Goal: Transaction & Acquisition: Purchase product/service

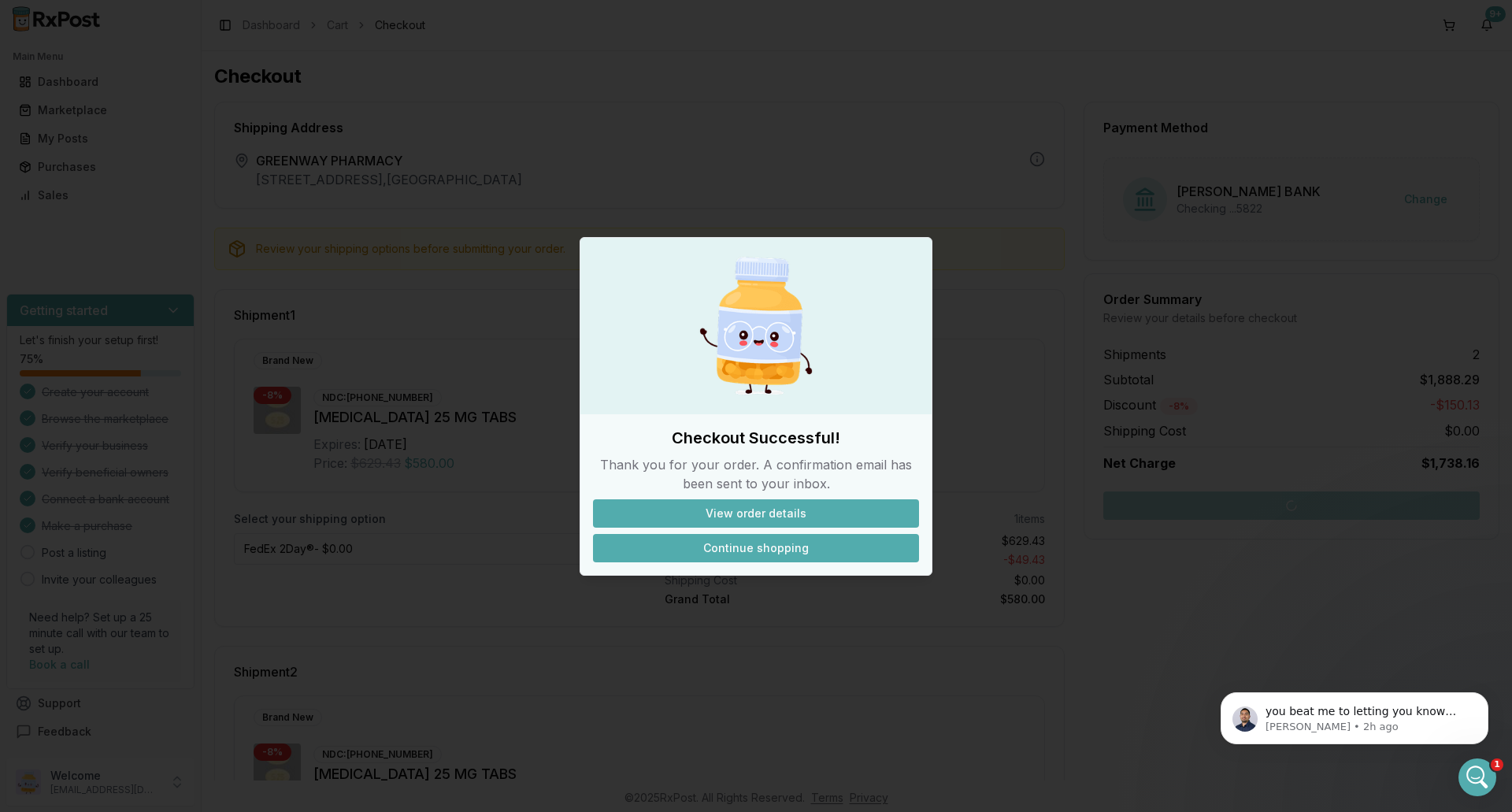
scroll to position [11791, 0]
click at [724, 550] on button "Continue shopping" at bounding box center [756, 548] width 326 height 28
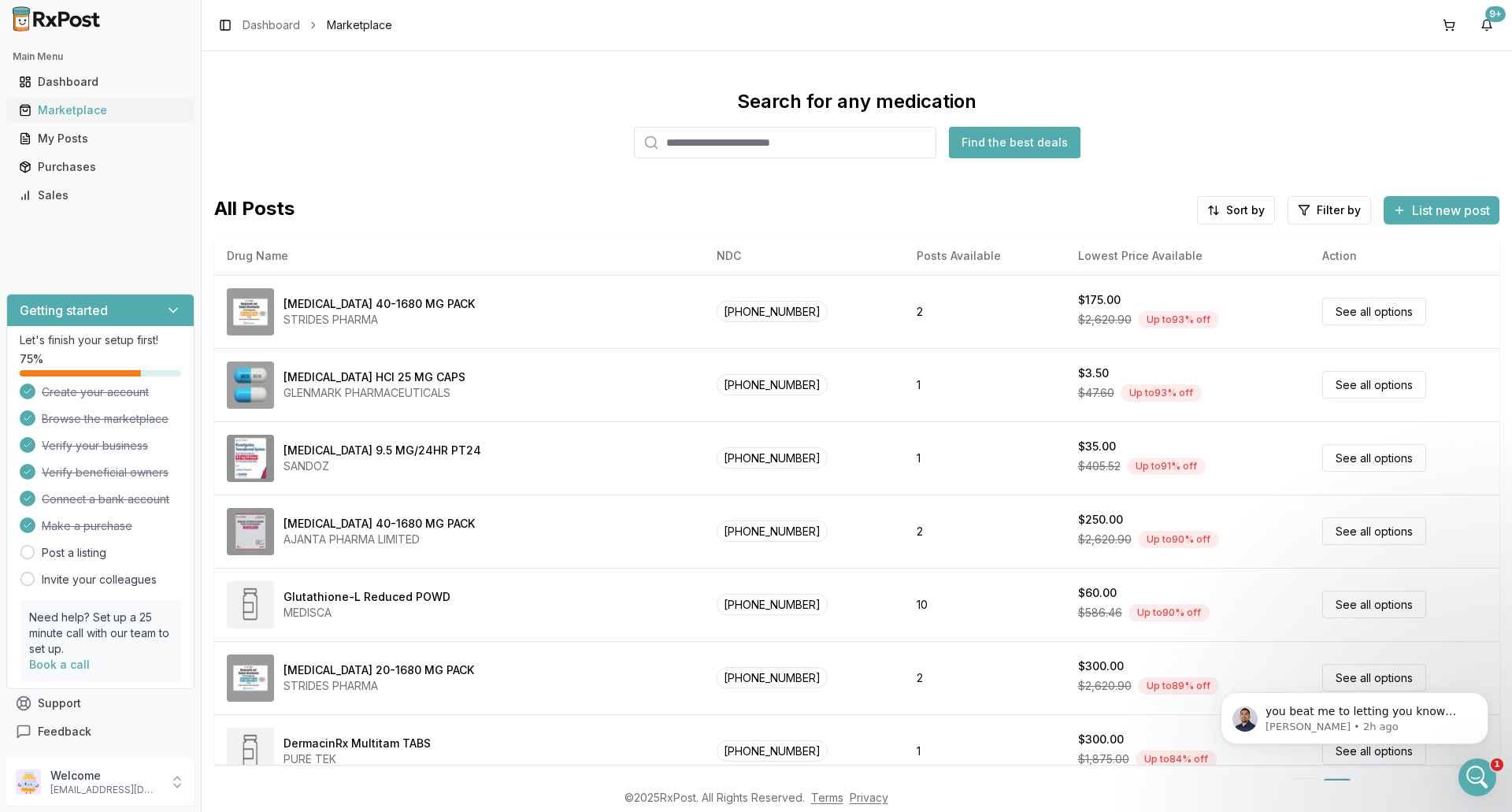
click at [104, 113] on div "Marketplace" at bounding box center [101, 110] width 163 height 16
click at [730, 144] on input "search" at bounding box center [785, 143] width 302 height 32
paste input "*******"
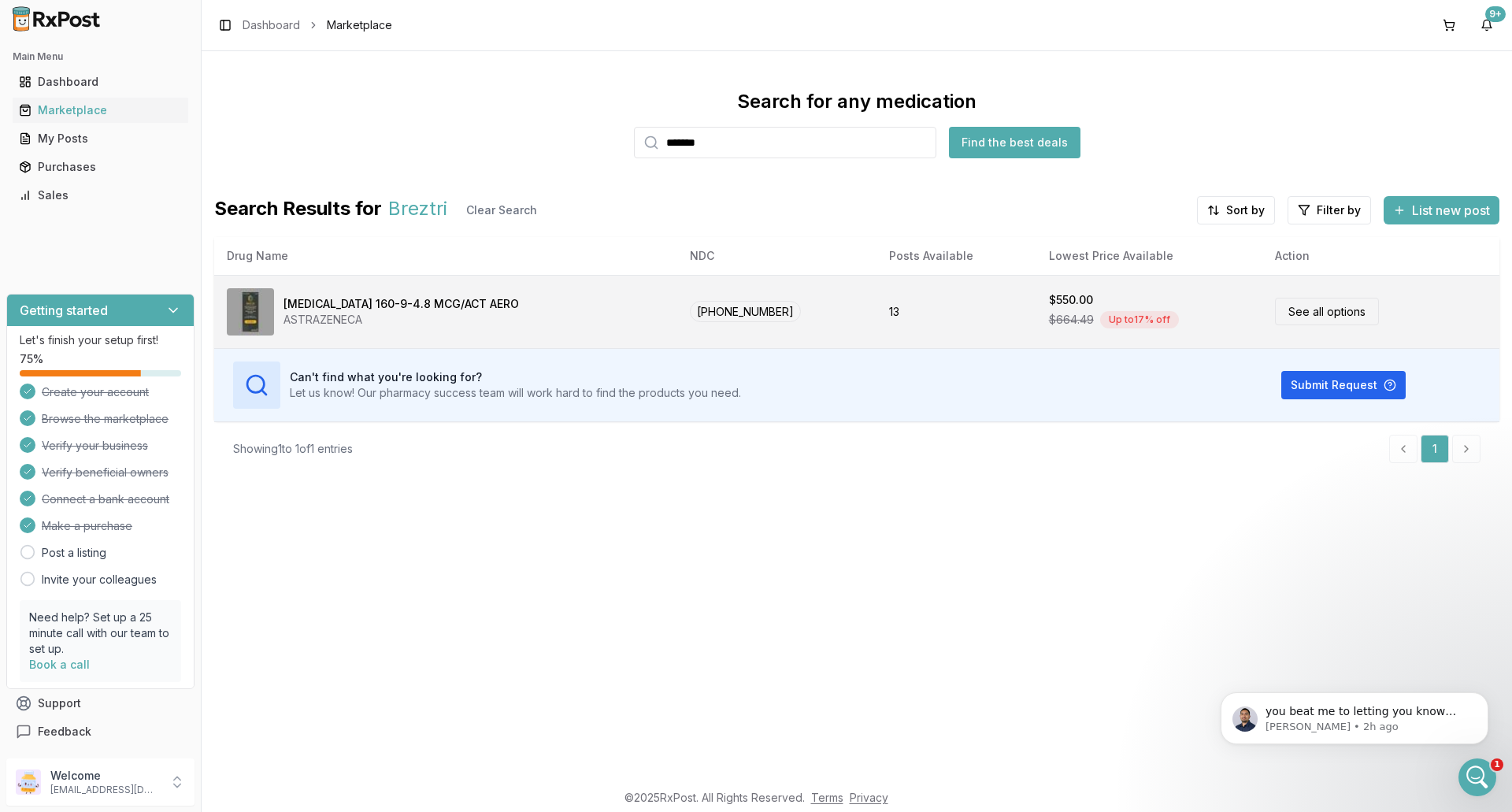
type input "*******"
click at [1318, 315] on link "See all options" at bounding box center [1327, 311] width 104 height 27
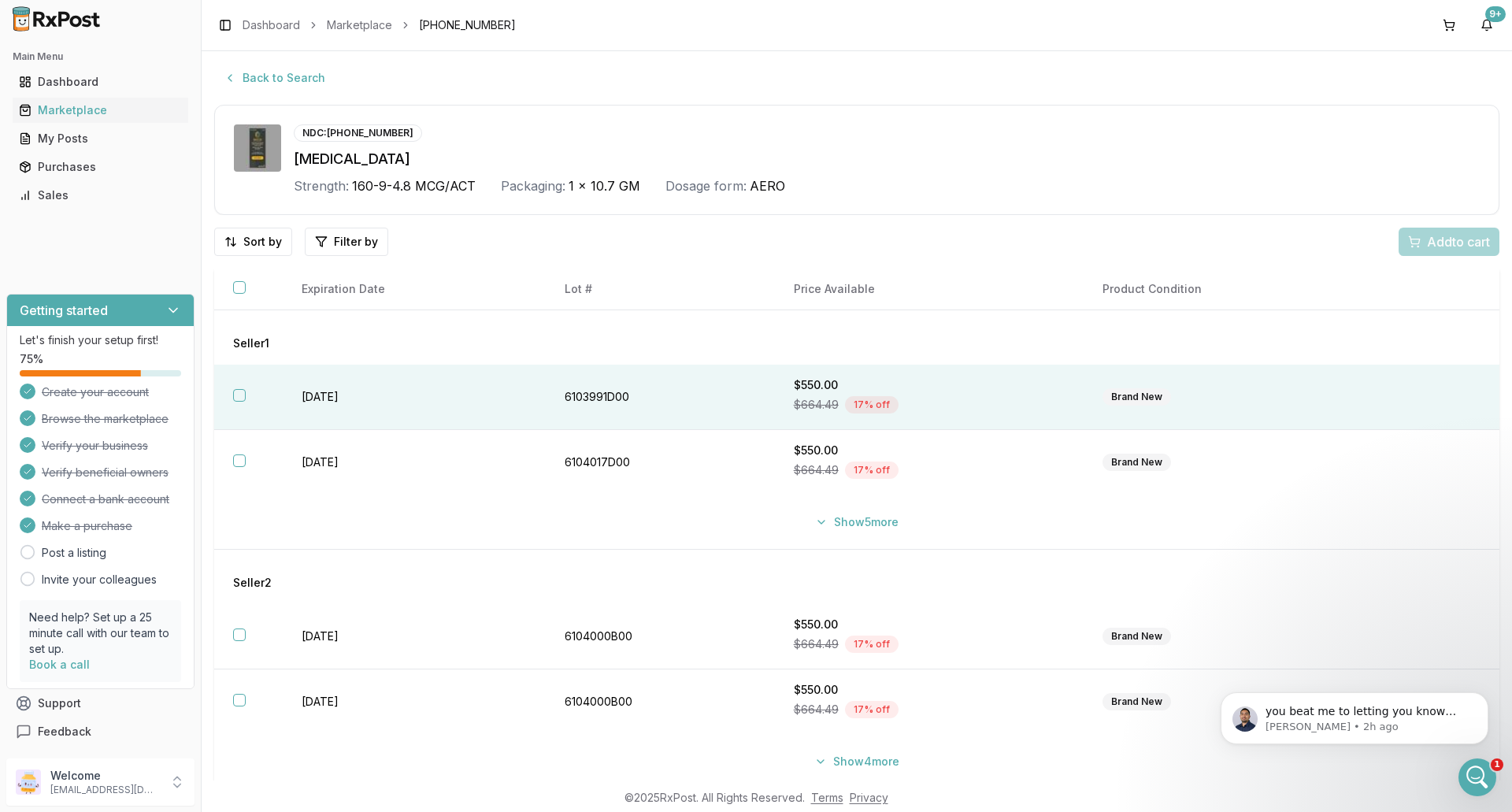
click at [242, 392] on button "button" at bounding box center [239, 394] width 12 height 12
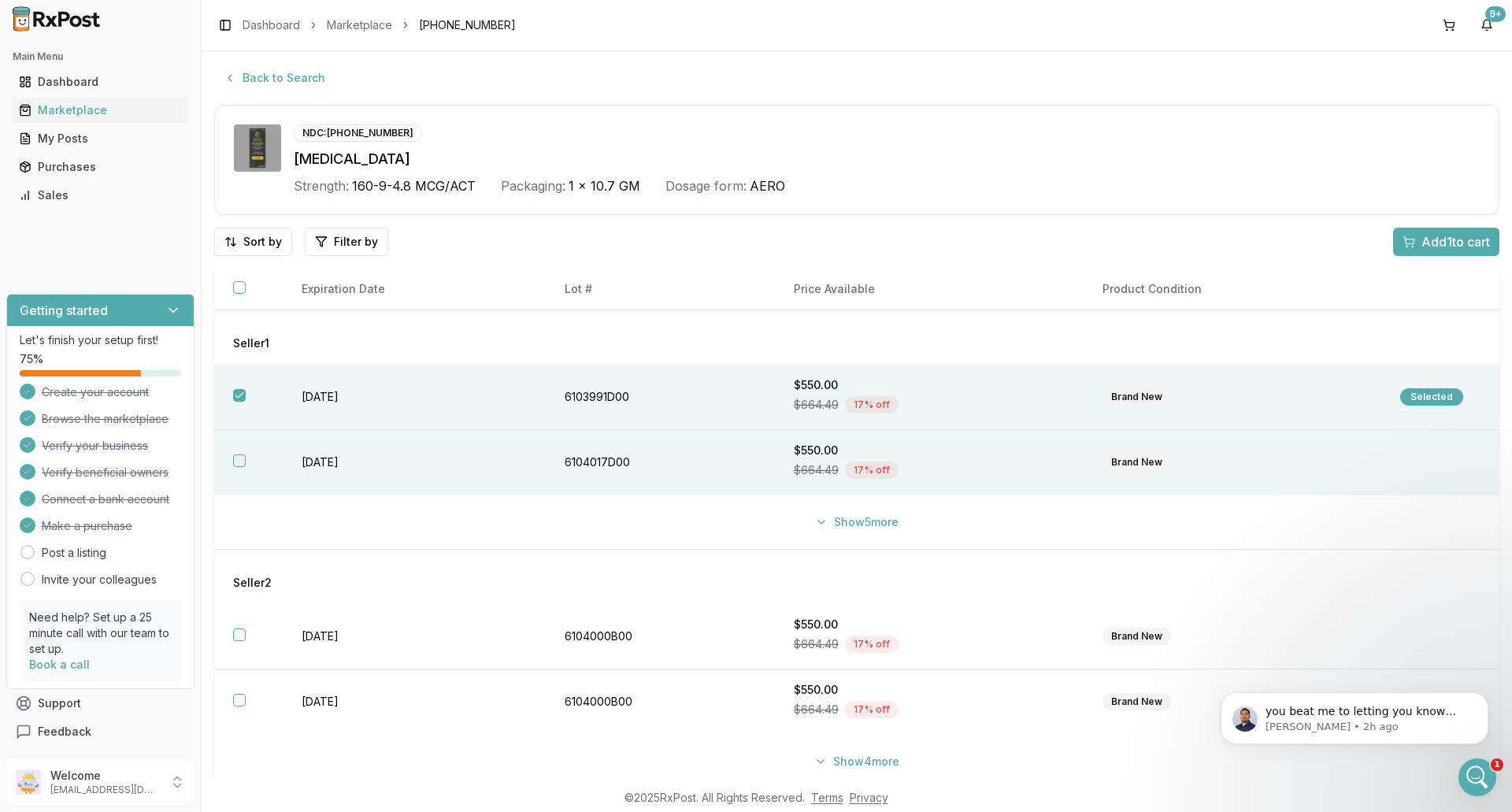
click at [238, 463] on button "button" at bounding box center [239, 460] width 12 height 12
click at [1442, 240] on span "Add 2 to cart" at bounding box center [1455, 242] width 71 height 19
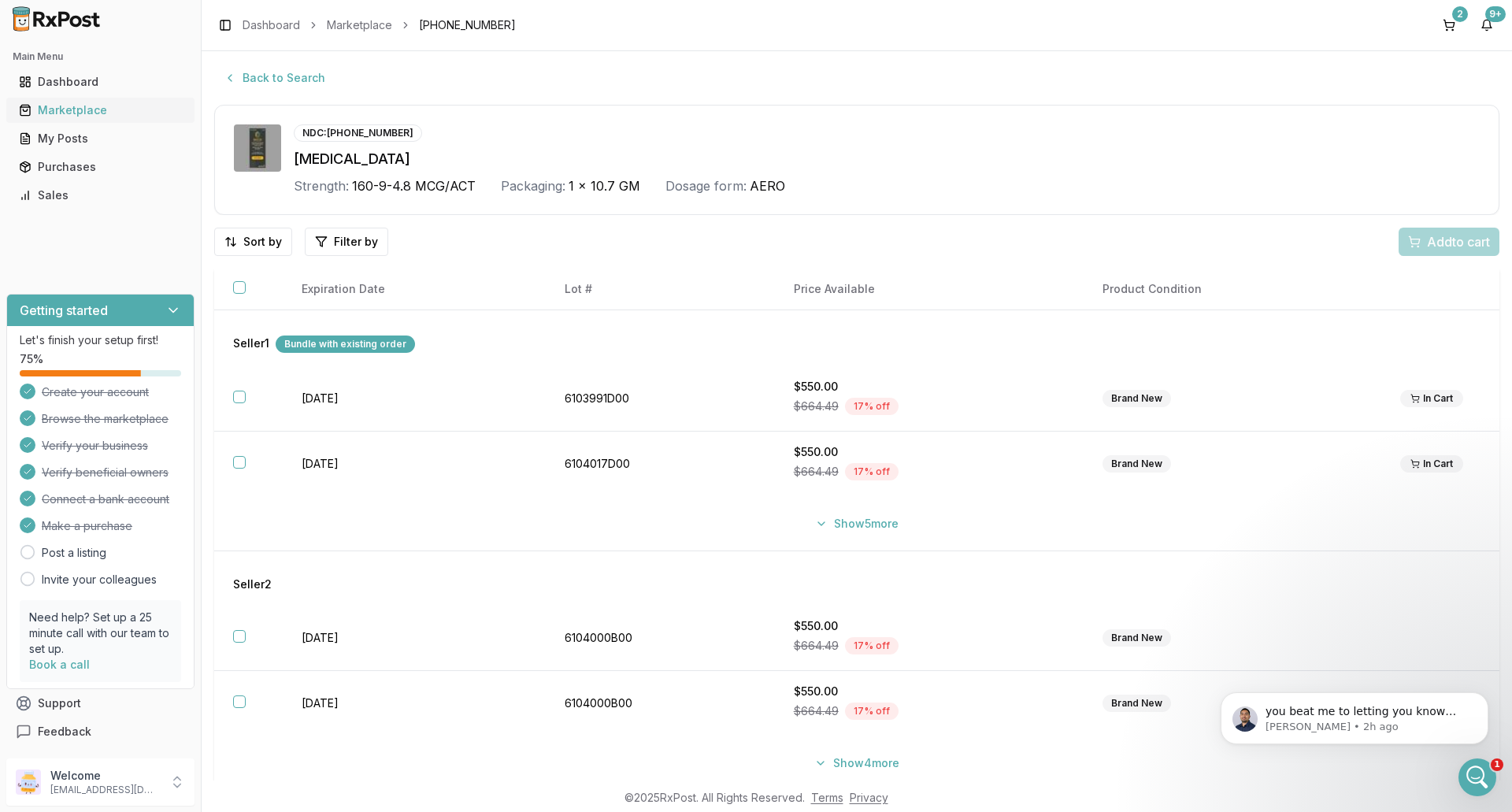
click at [87, 111] on div "Marketplace" at bounding box center [101, 110] width 163 height 16
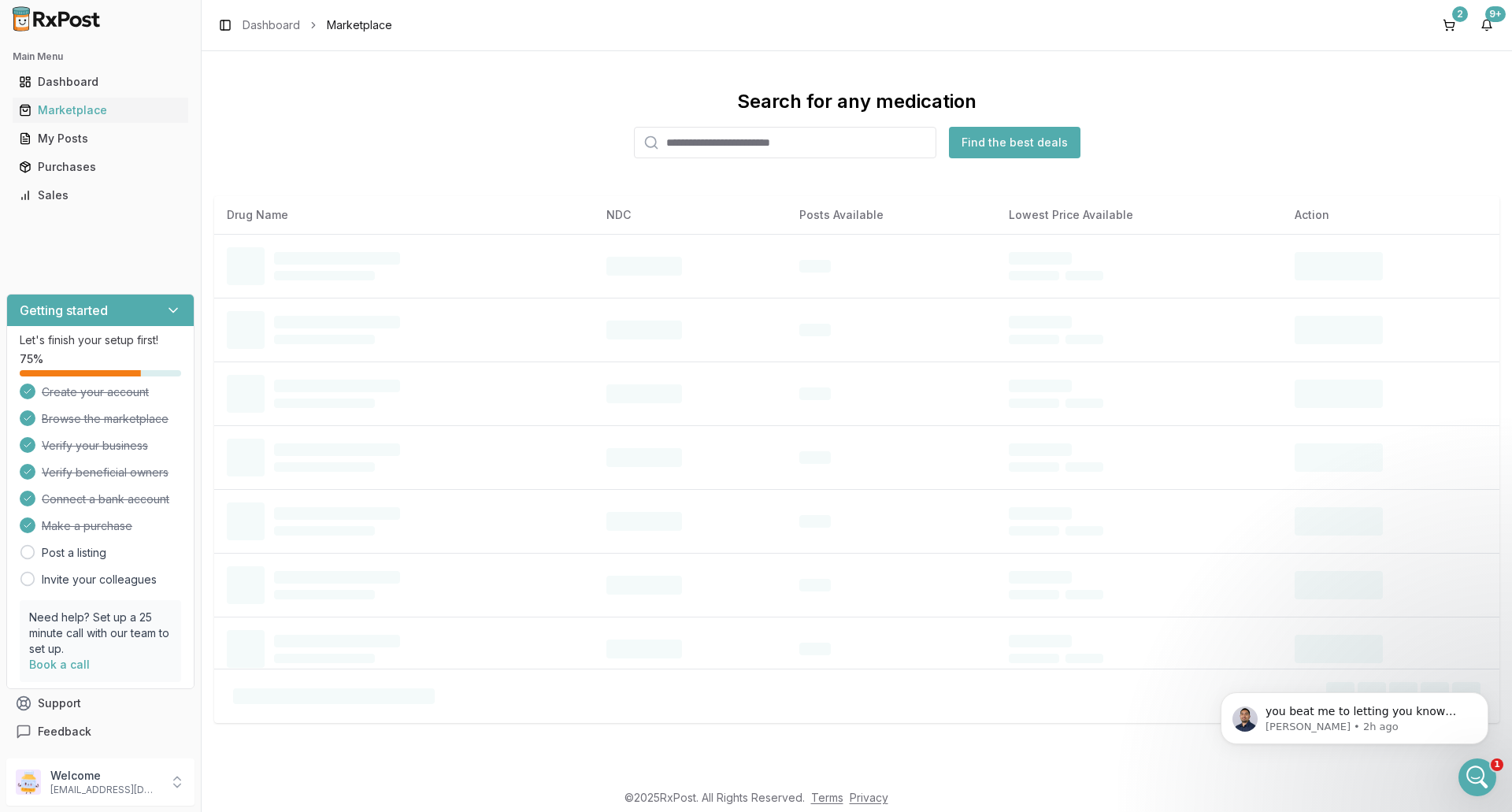
click at [745, 139] on input "search" at bounding box center [785, 143] width 302 height 32
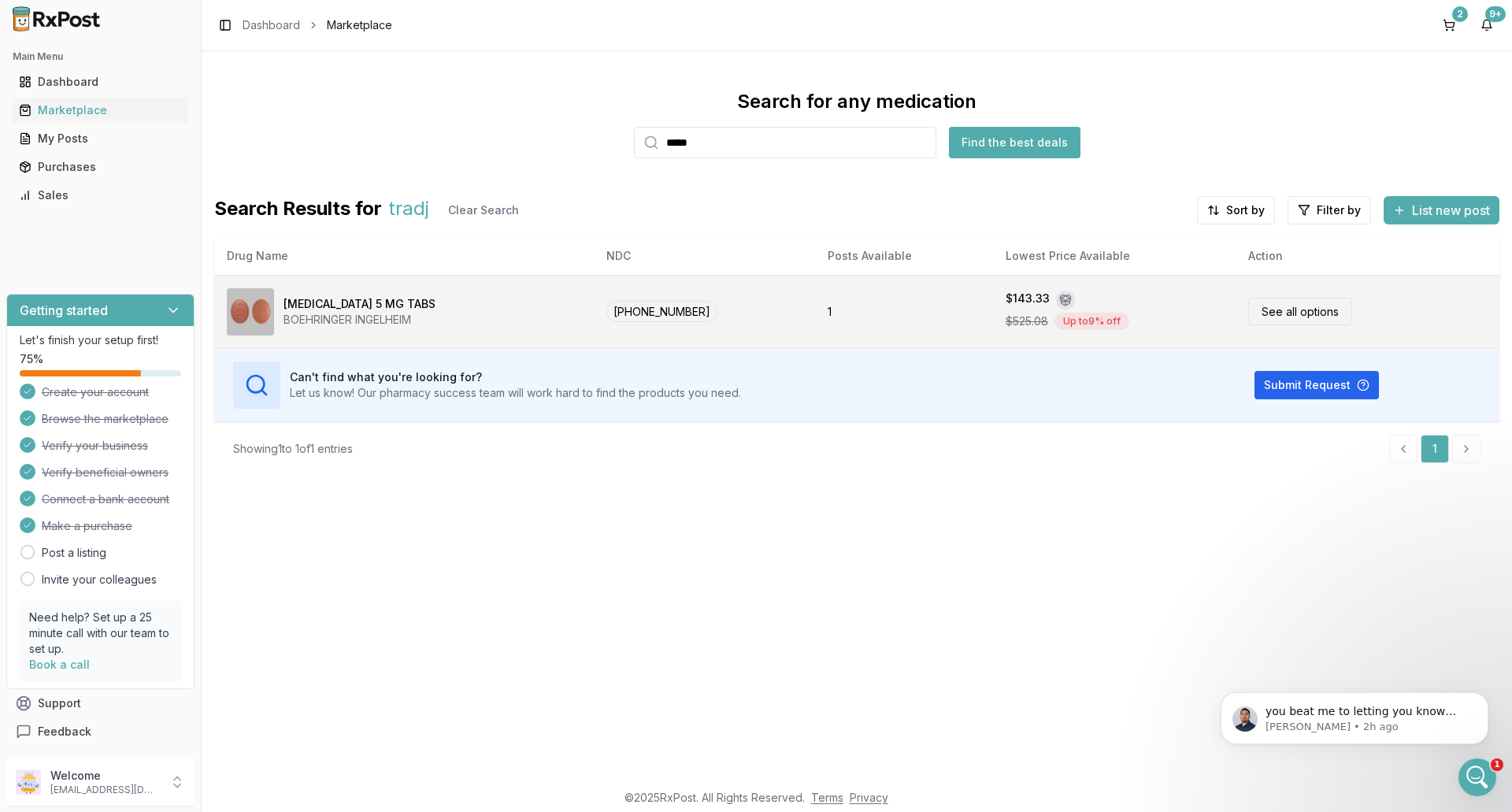
type input "*****"
click at [546, 311] on div "[MEDICAL_DATA] 5 MG TABS BOEHRINGER INGELHEIM" at bounding box center [404, 311] width 355 height 47
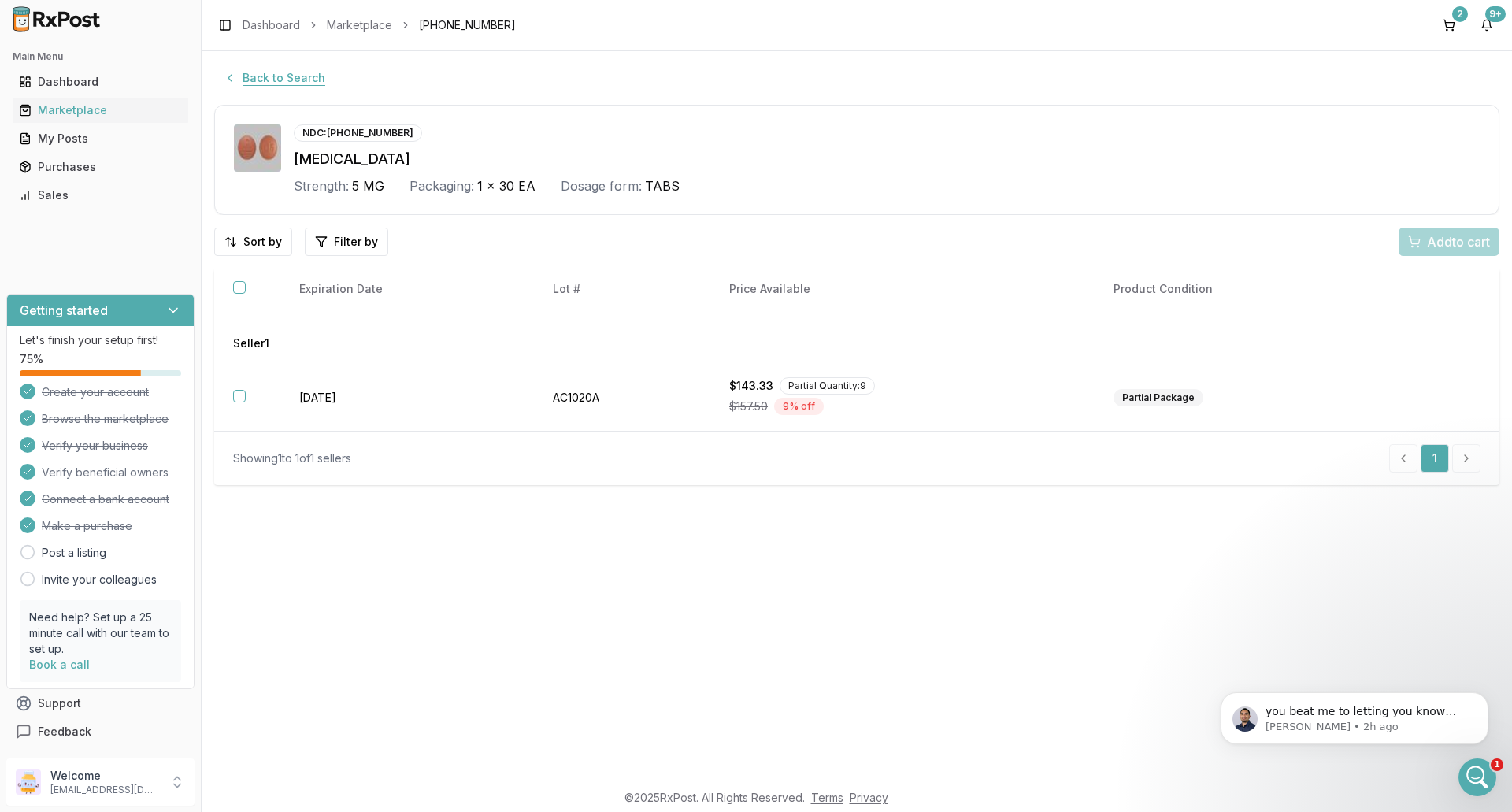
click at [275, 81] on button "Back to Search" at bounding box center [274, 78] width 120 height 28
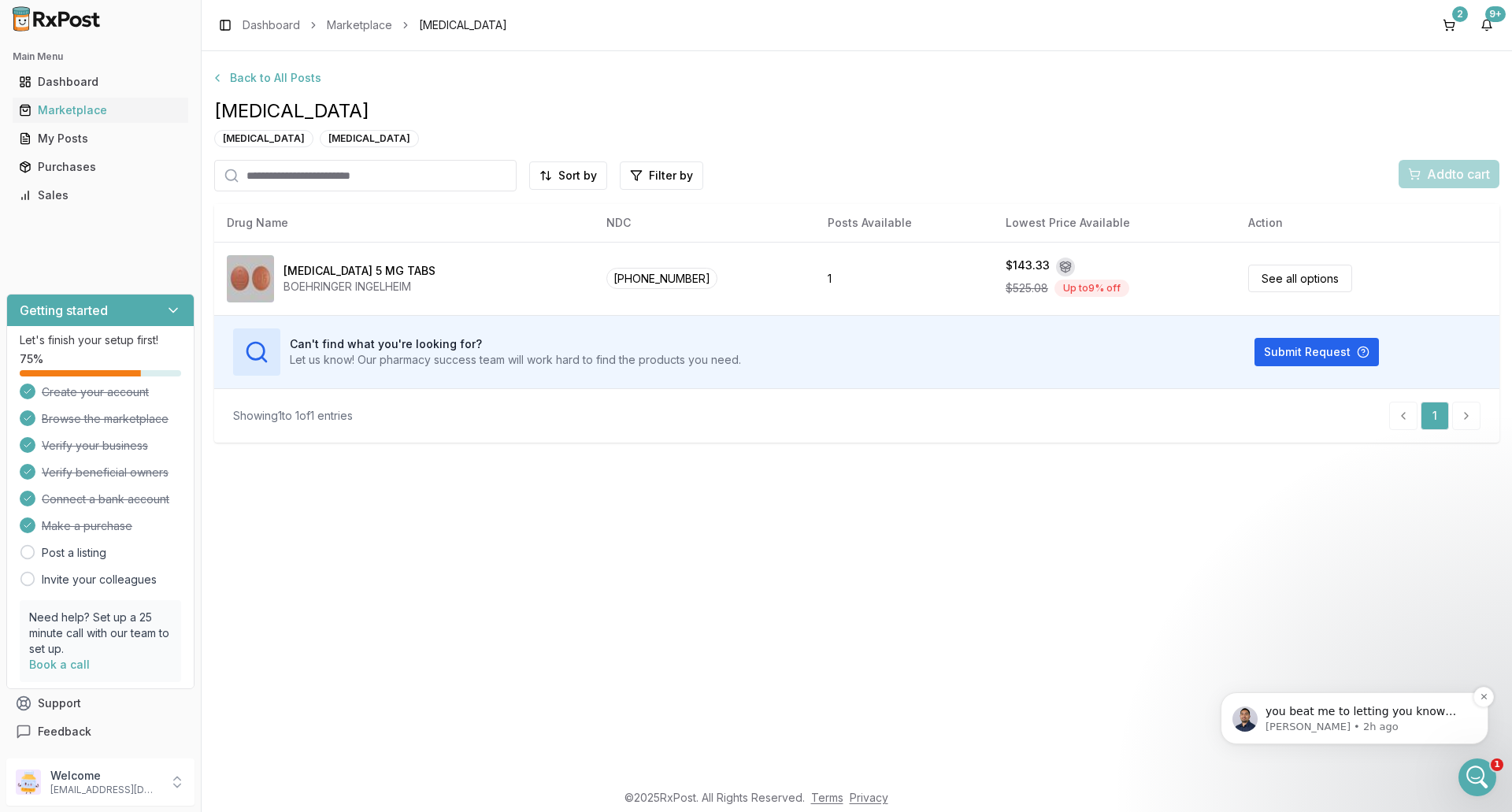
click at [1324, 721] on p "[PERSON_NAME] • 2h ago" at bounding box center [1367, 726] width 204 height 14
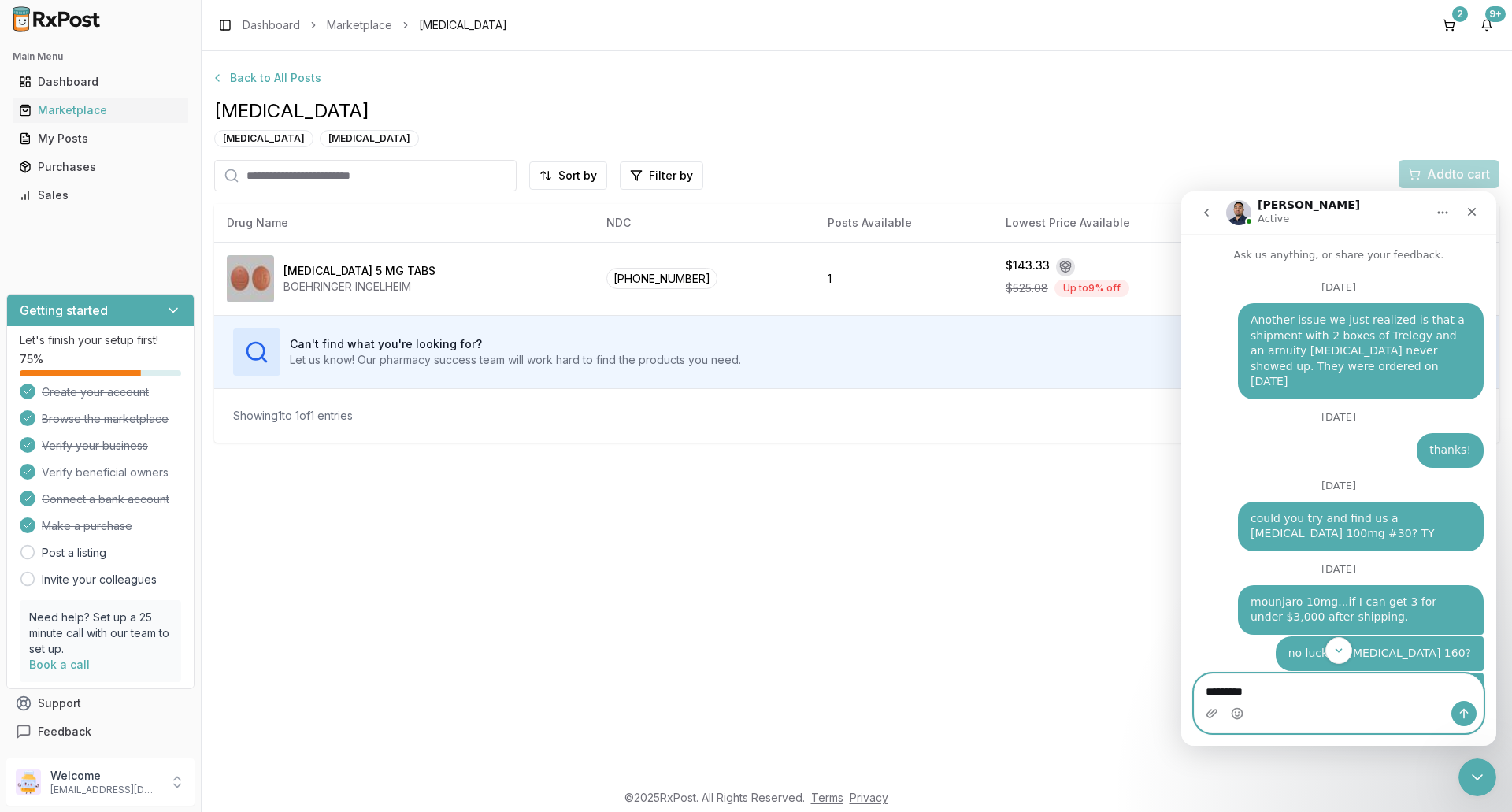
scroll to position [2, 0]
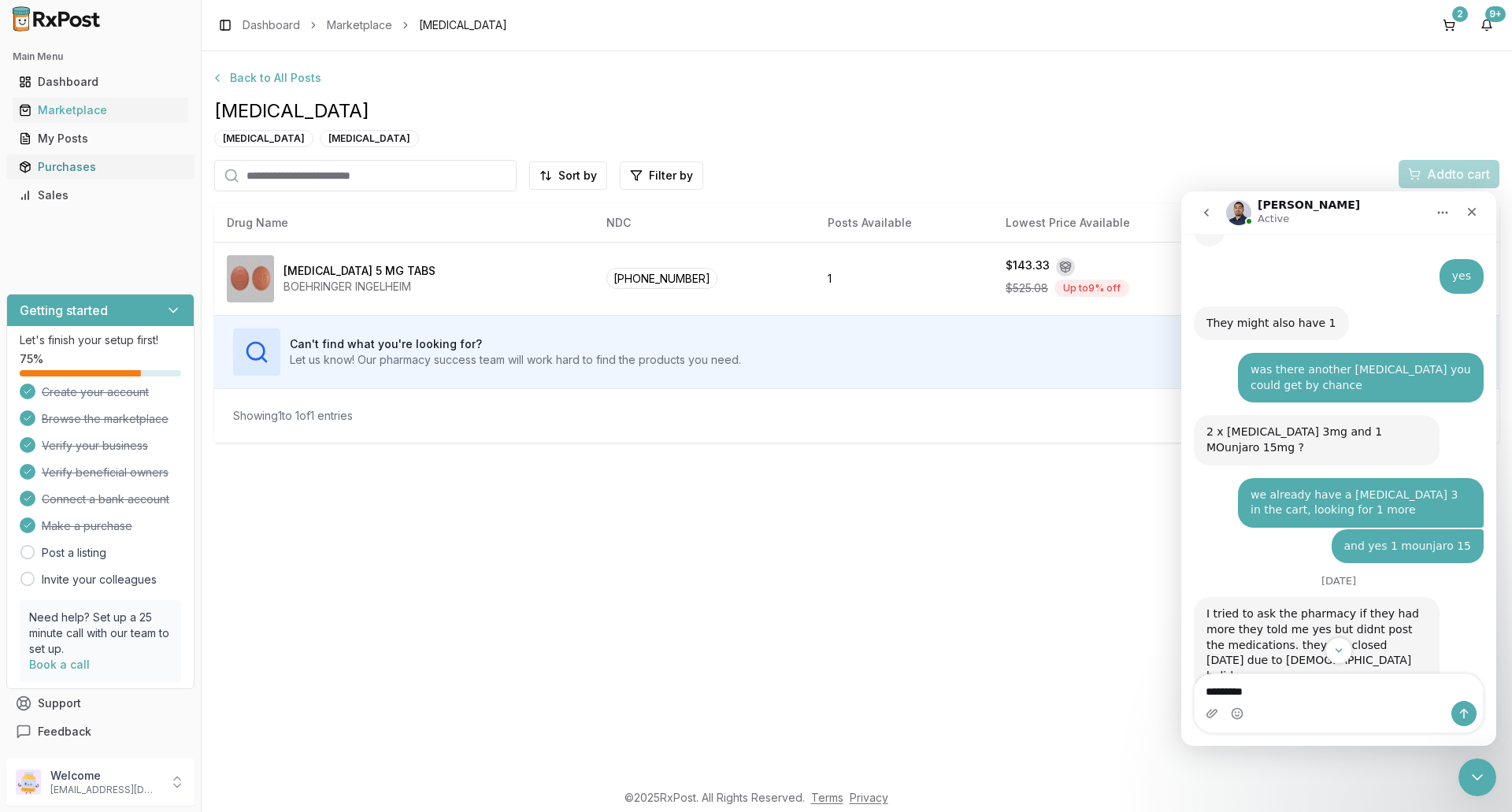
click at [80, 168] on div "Purchases" at bounding box center [101, 167] width 163 height 16
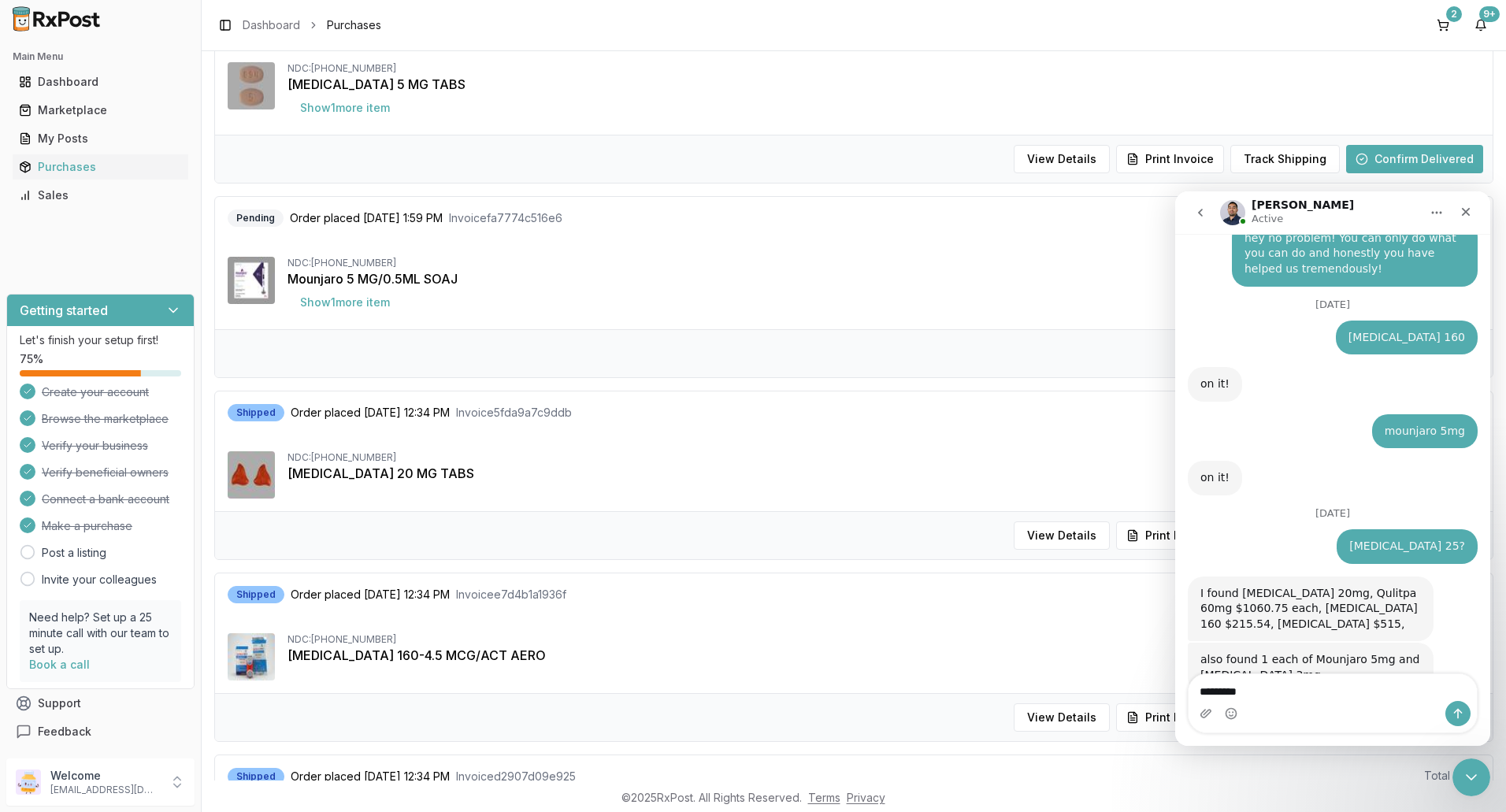
scroll to position [630, 0]
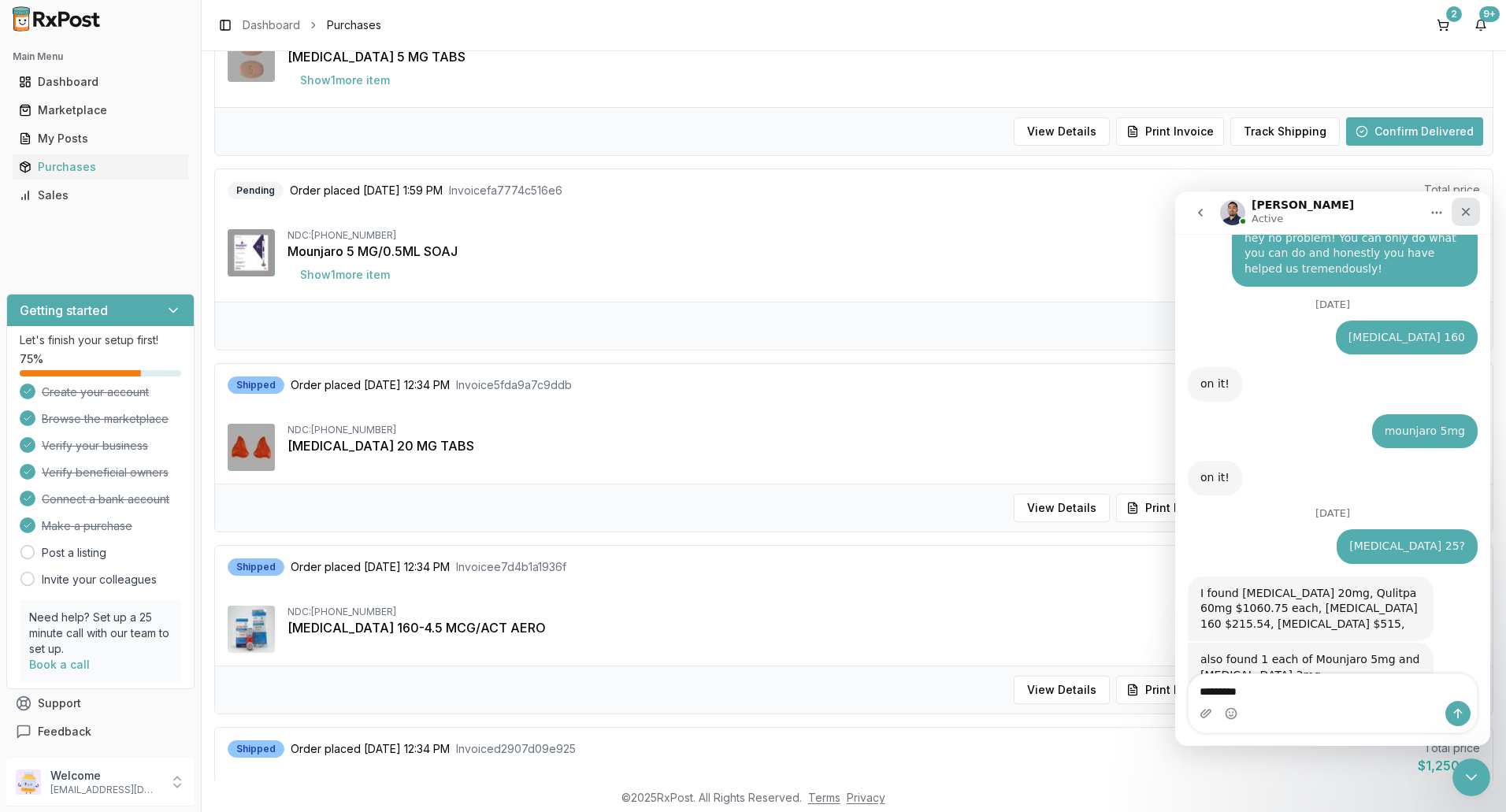
click at [1467, 220] on div "Close" at bounding box center [1465, 212] width 28 height 28
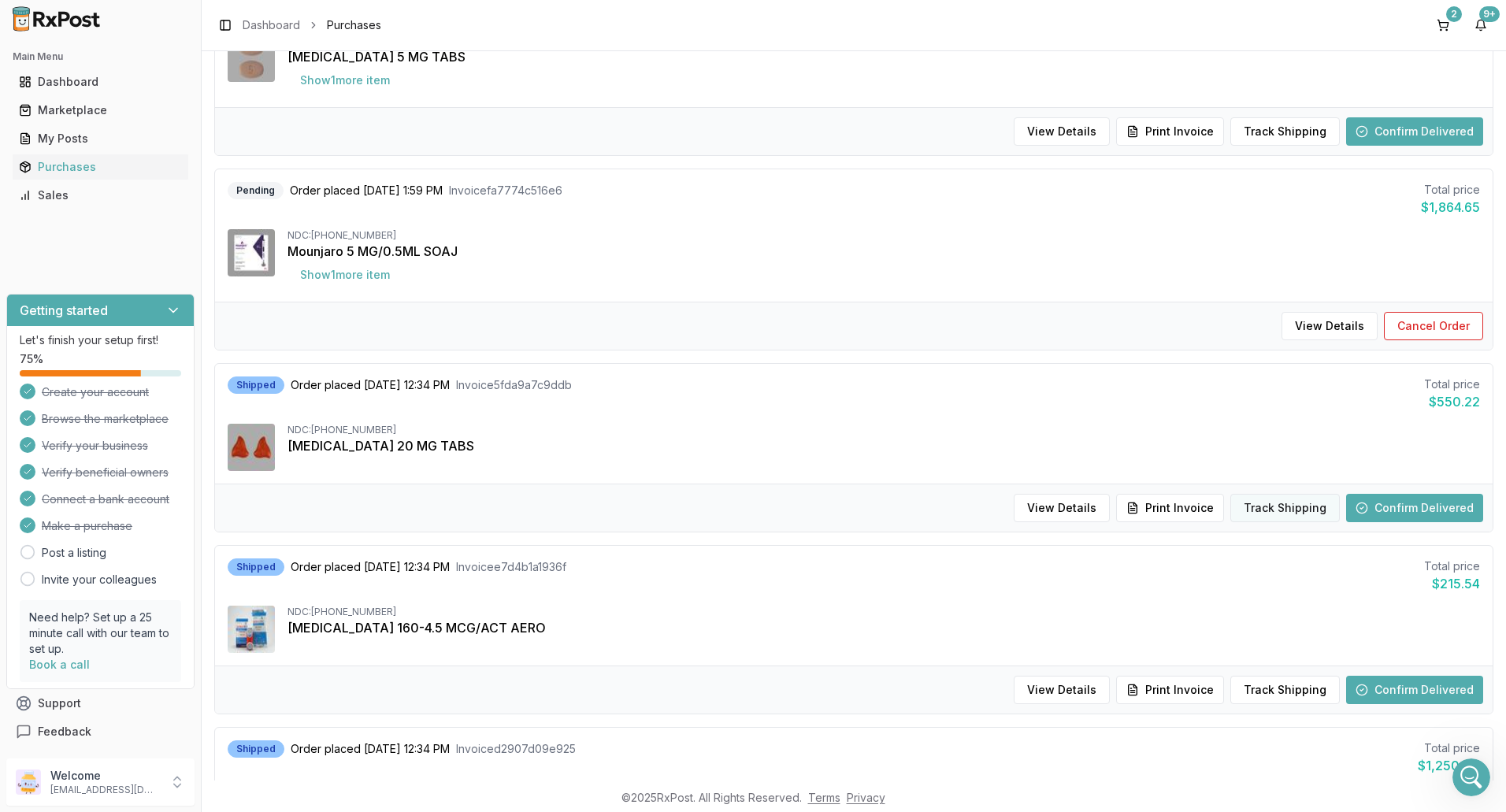
click at [1283, 507] on button "Track Shipping" at bounding box center [1285, 507] width 110 height 28
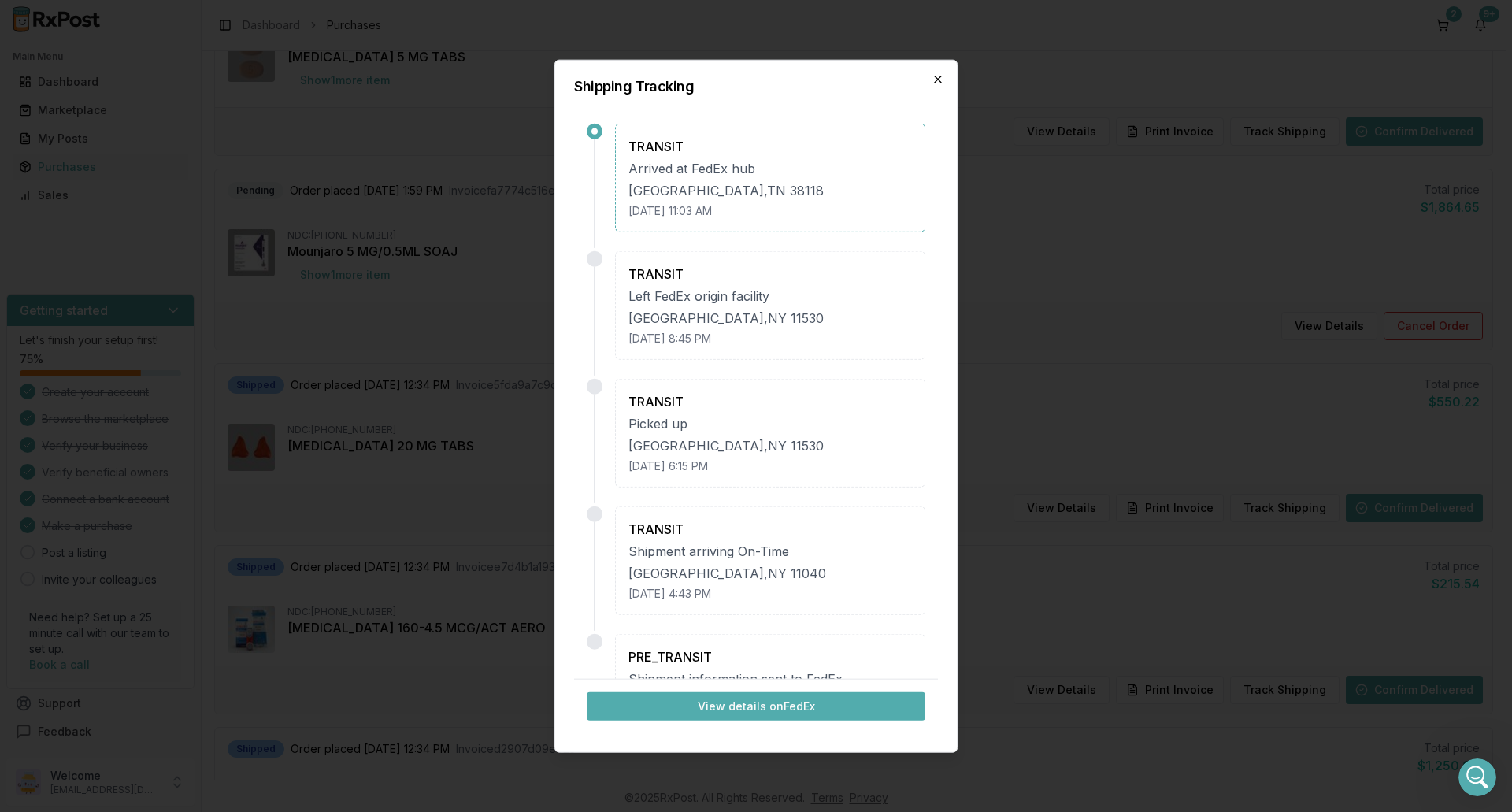
click at [940, 77] on icon "button" at bounding box center [938, 79] width 7 height 7
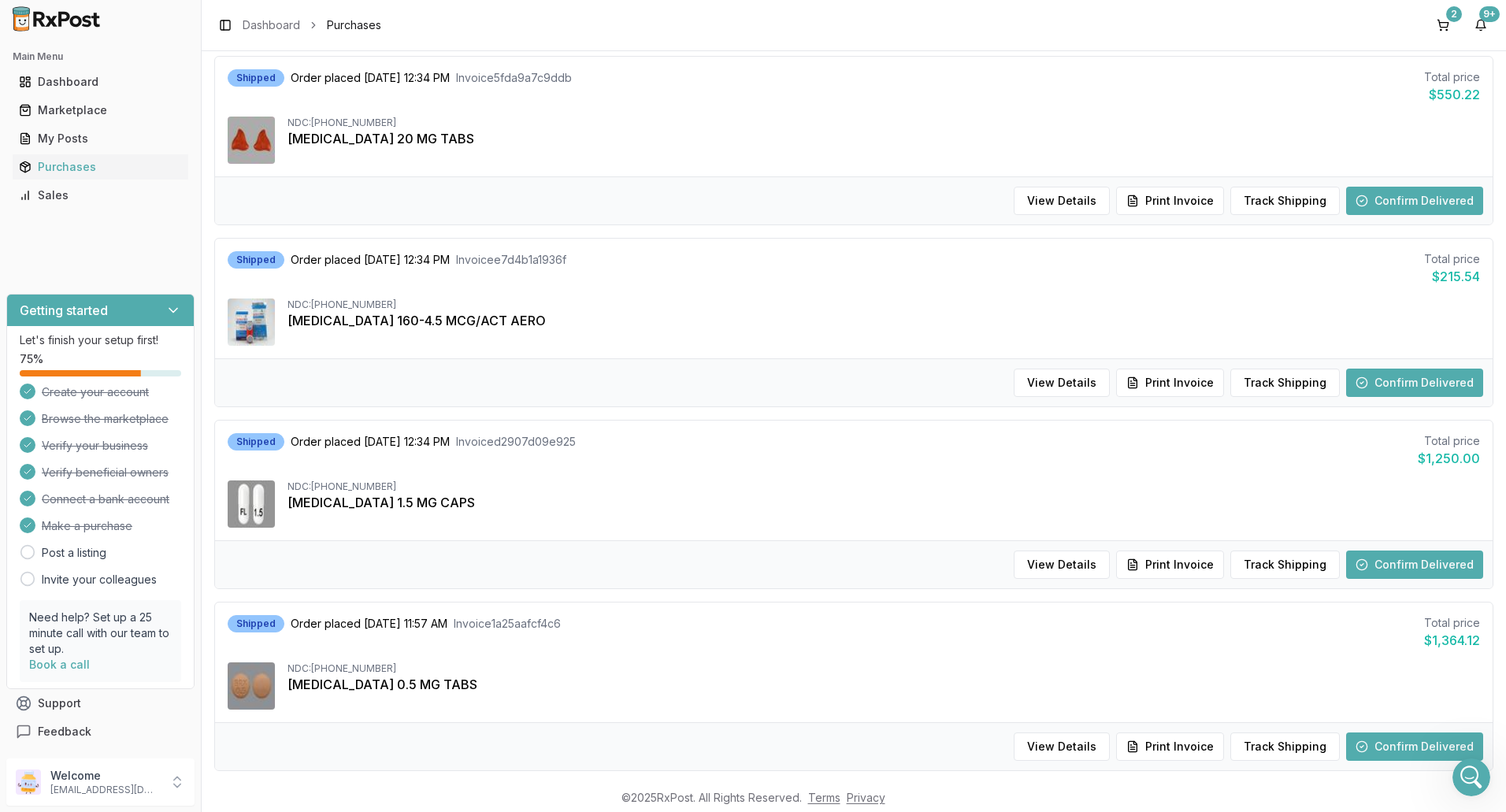
scroll to position [766, 0]
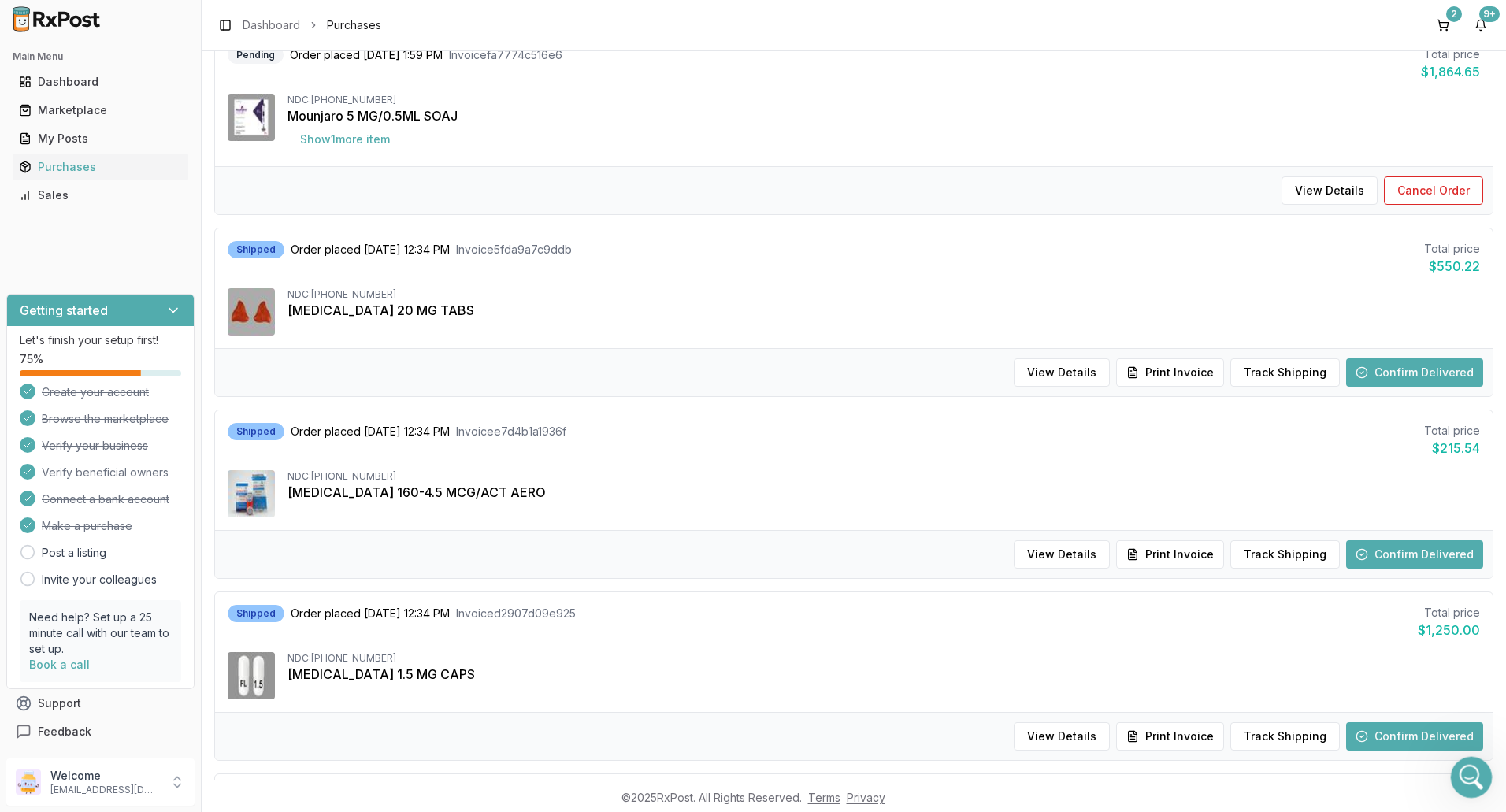
click at [1463, 771] on icon "Open Intercom Messenger" at bounding box center [1469, 775] width 26 height 26
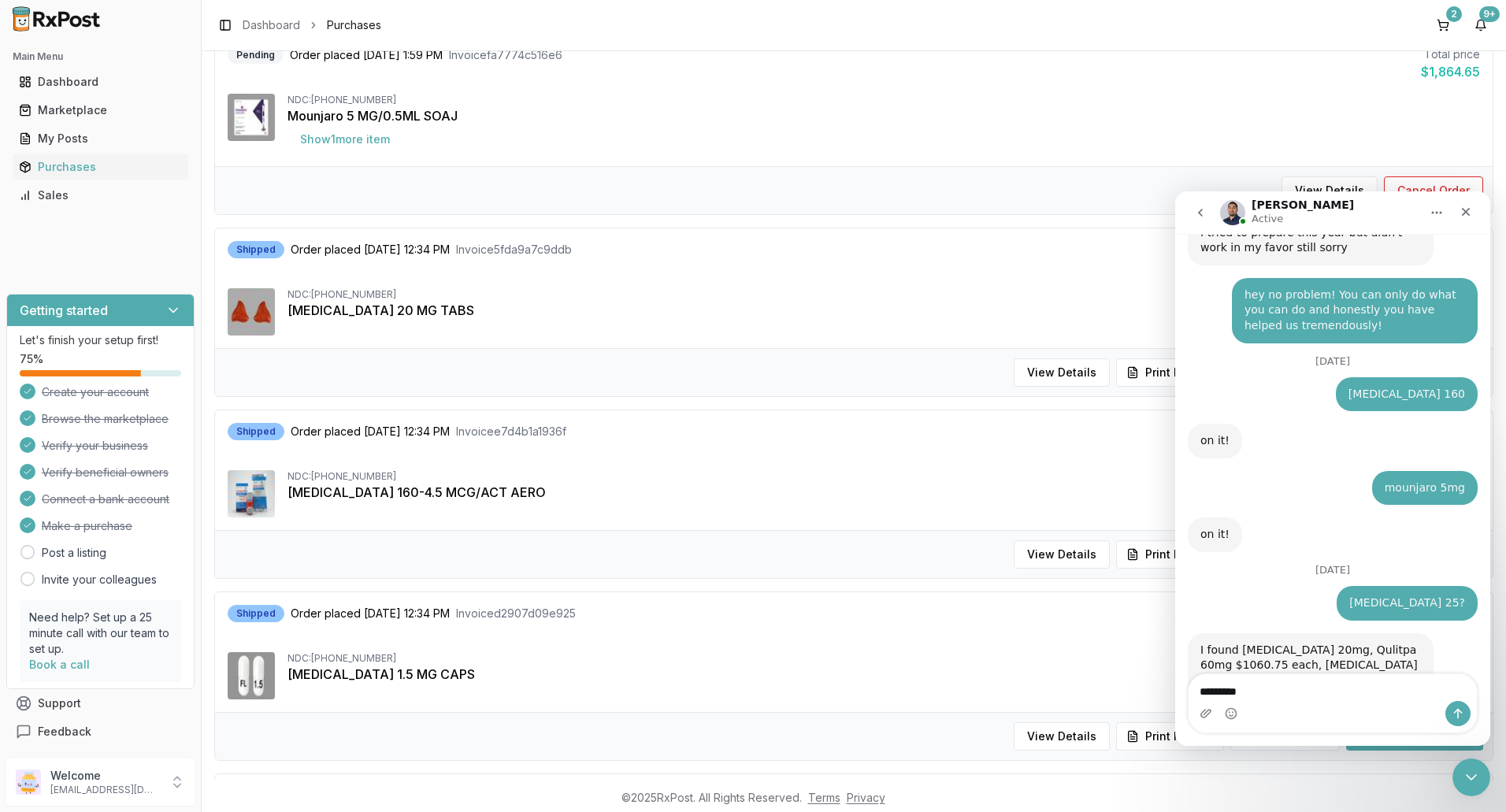
scroll to position [11791, 0]
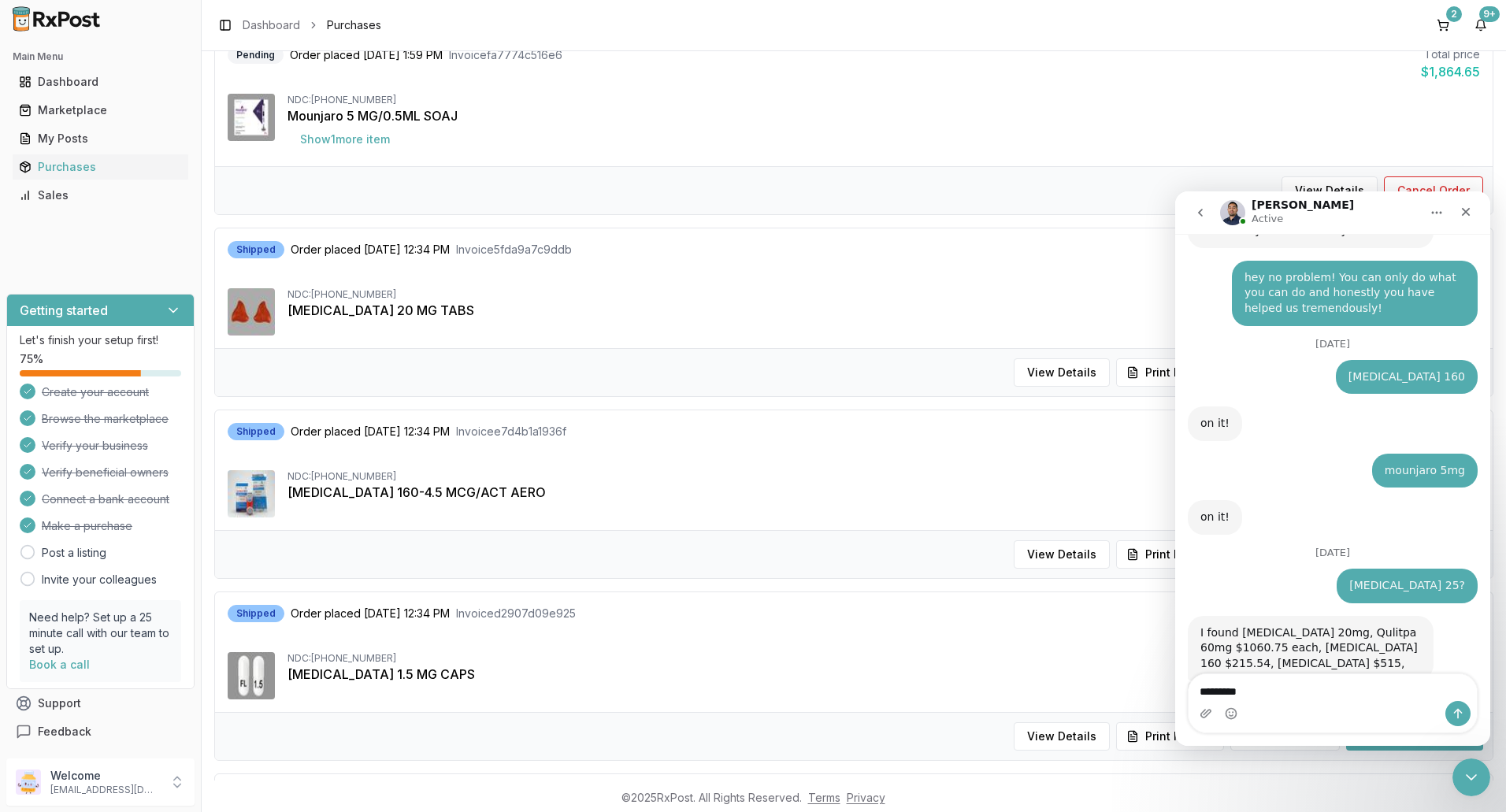
click at [1253, 697] on textarea "*********" at bounding box center [1332, 687] width 288 height 27
drag, startPoint x: 1257, startPoint y: 690, endPoint x: 1170, endPoint y: 690, distance: 87.0
click at [1175, 690] on html "[PERSON_NAME] Active Ask us anything, or share your feedback. [DATE] Another is…" at bounding box center [1332, 467] width 315 height 554
drag, startPoint x: 1234, startPoint y: 699, endPoint x: 1185, endPoint y: 700, distance: 49.0
click at [1185, 700] on div "Breztri *******" at bounding box center [1332, 703] width 315 height 60
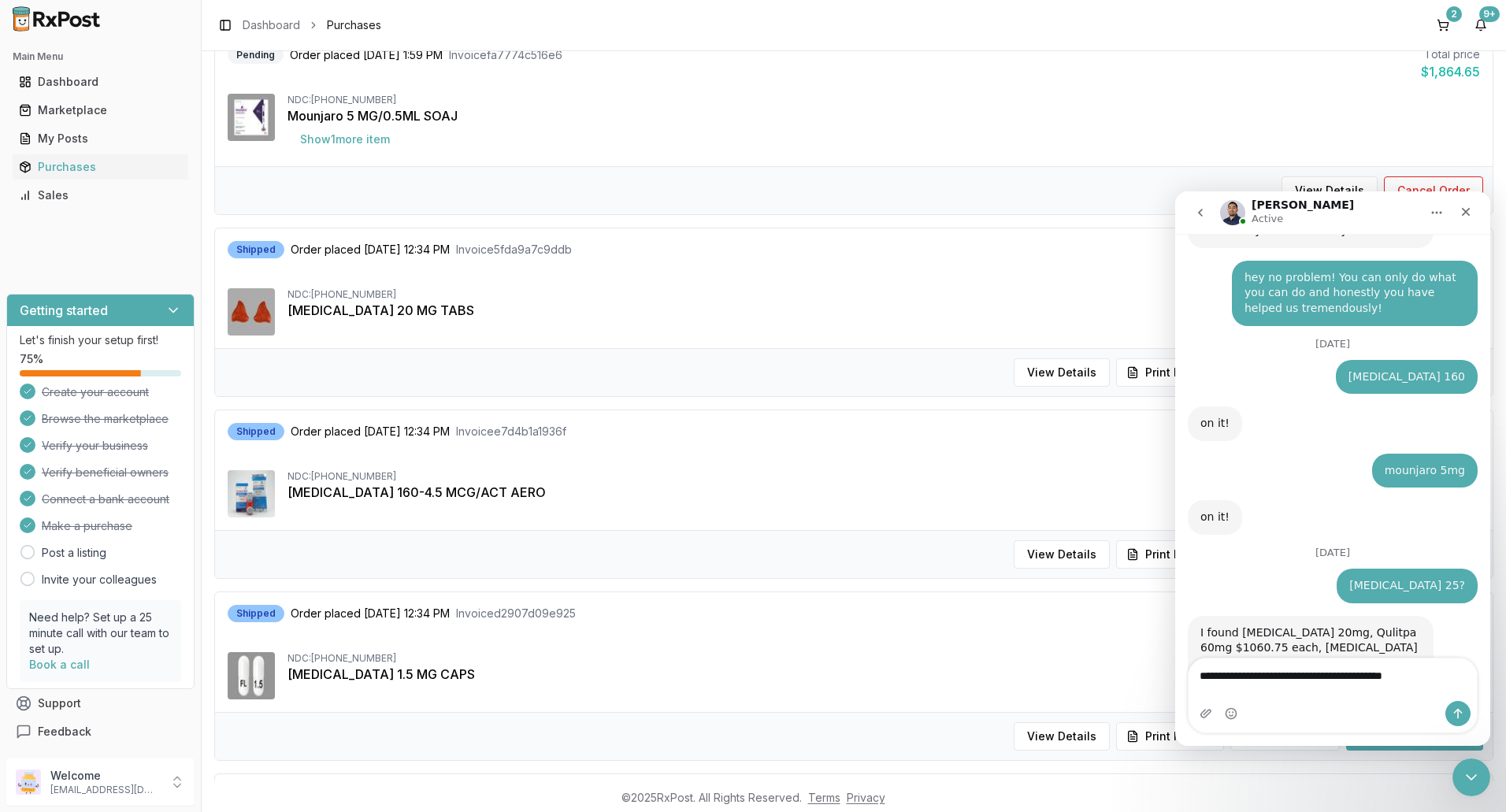
type textarea "**********"
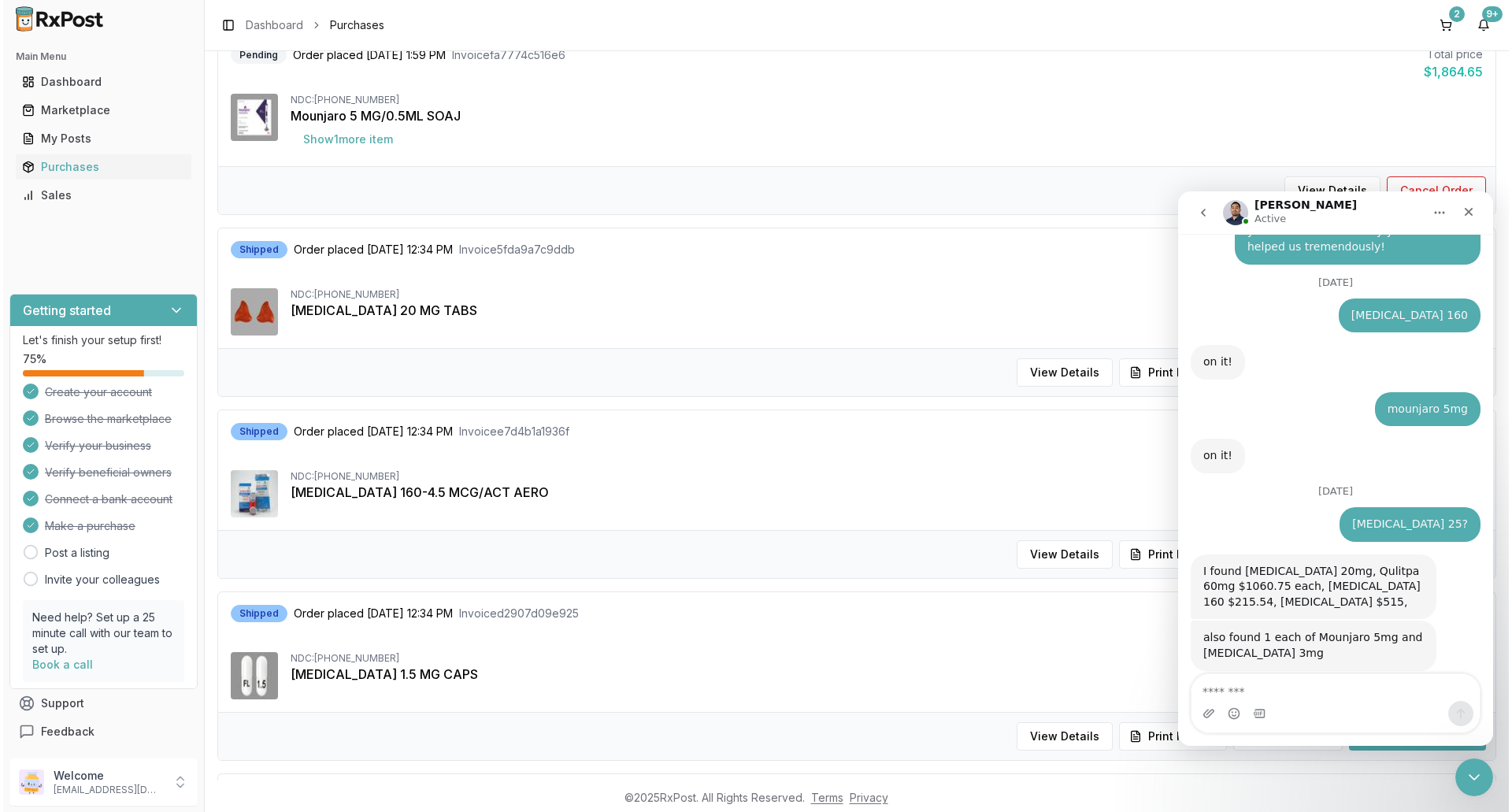
scroll to position [11853, 0]
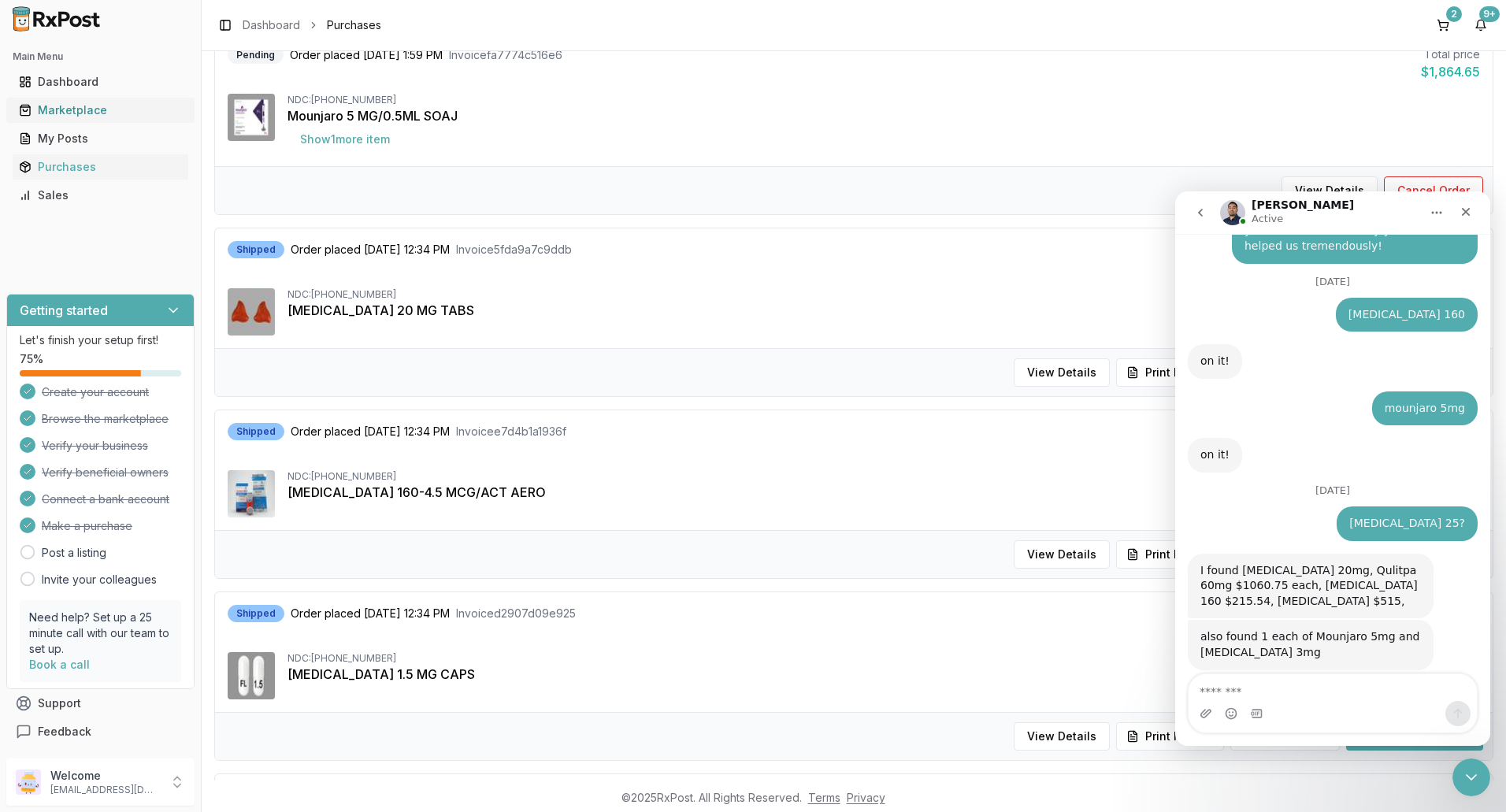
click at [99, 113] on div "Marketplace" at bounding box center [101, 110] width 163 height 16
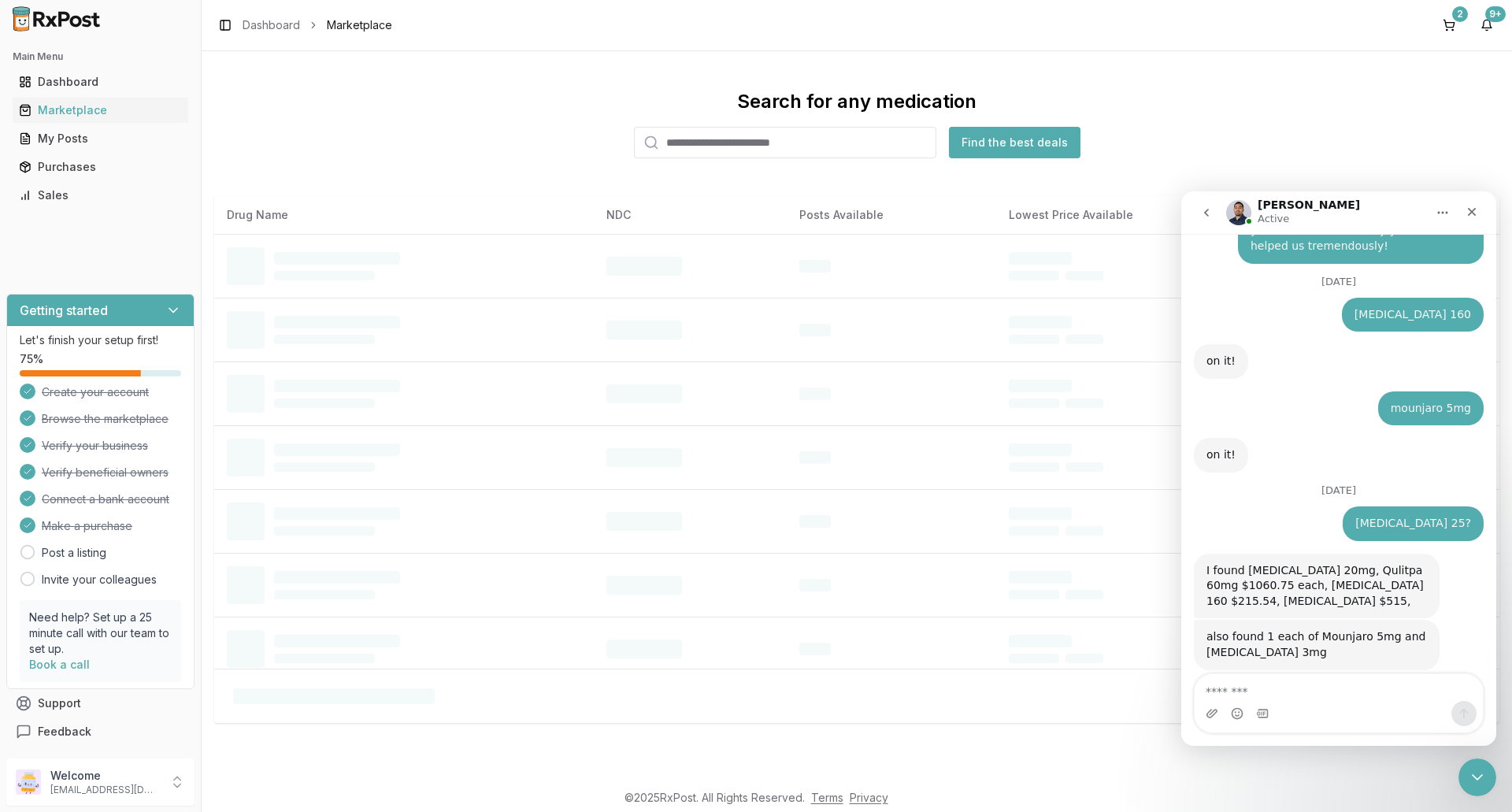
click at [767, 144] on input "search" at bounding box center [785, 143] width 302 height 32
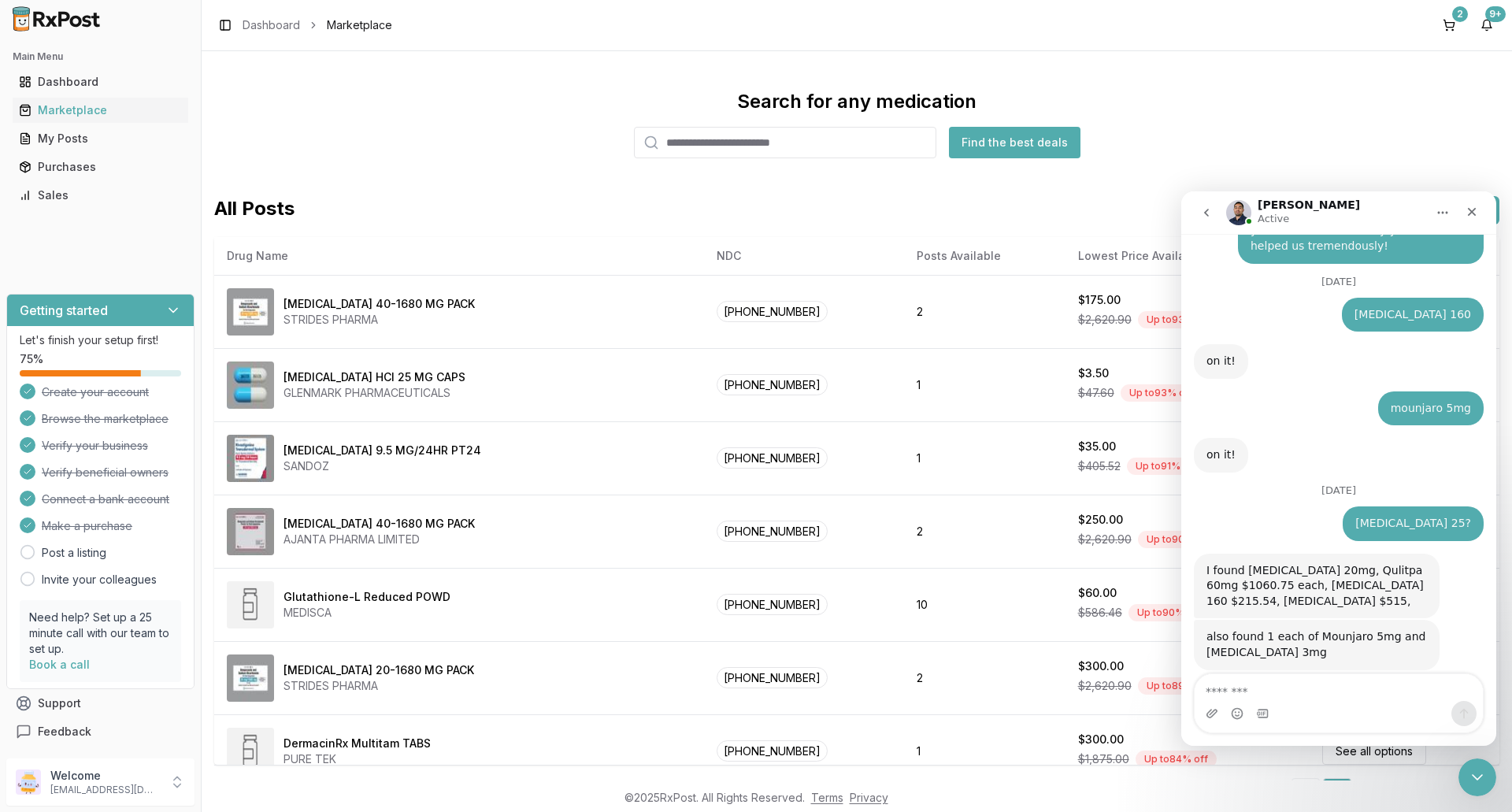
click at [744, 212] on div "All Posts Sort by Filter by List new post" at bounding box center [857, 210] width 1285 height 28
click at [700, 144] on input "search" at bounding box center [785, 143] width 302 height 32
type input "*******"
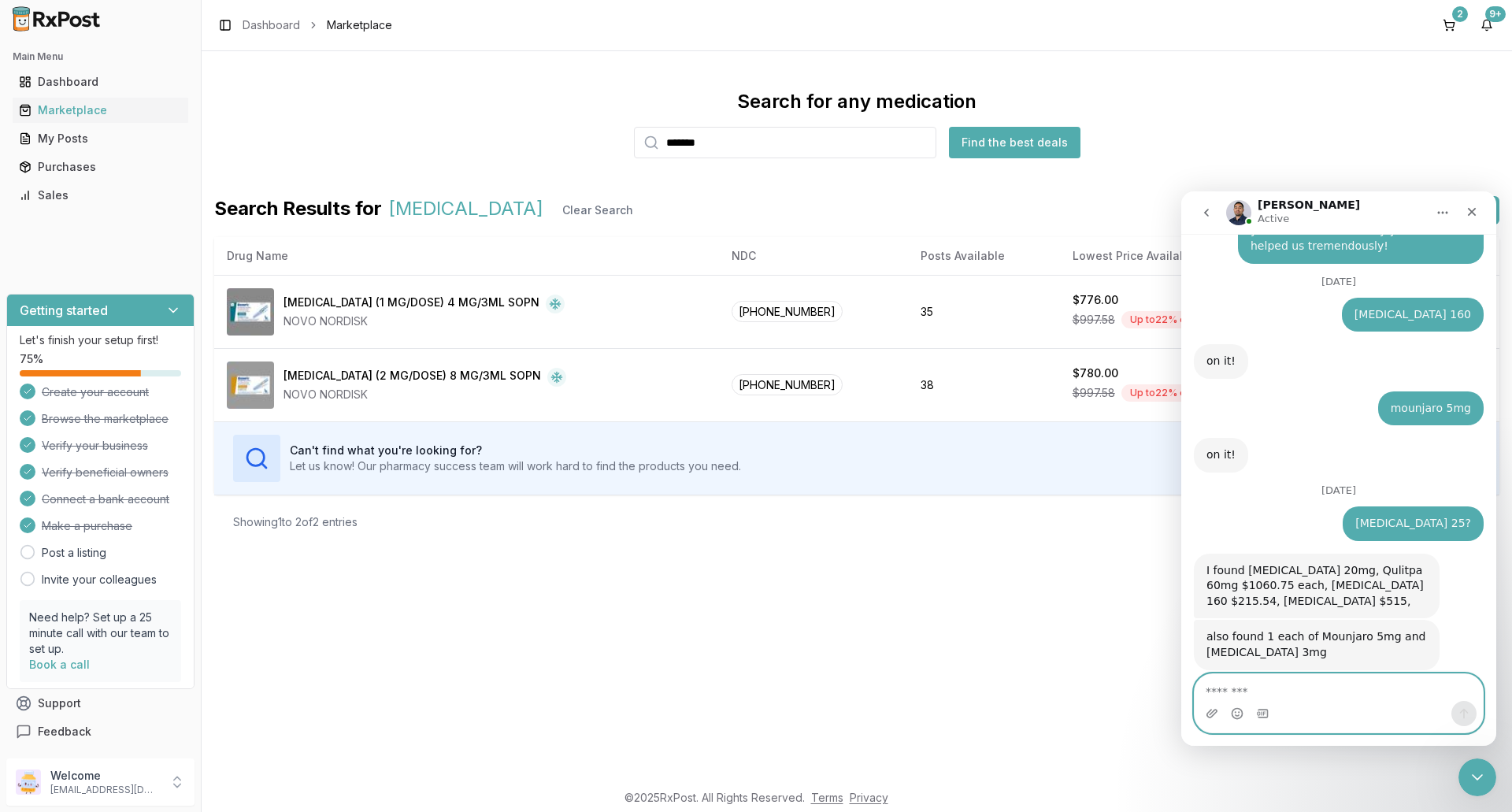
click at [1269, 691] on textarea "Message…" at bounding box center [1338, 687] width 288 height 27
type textarea "**********"
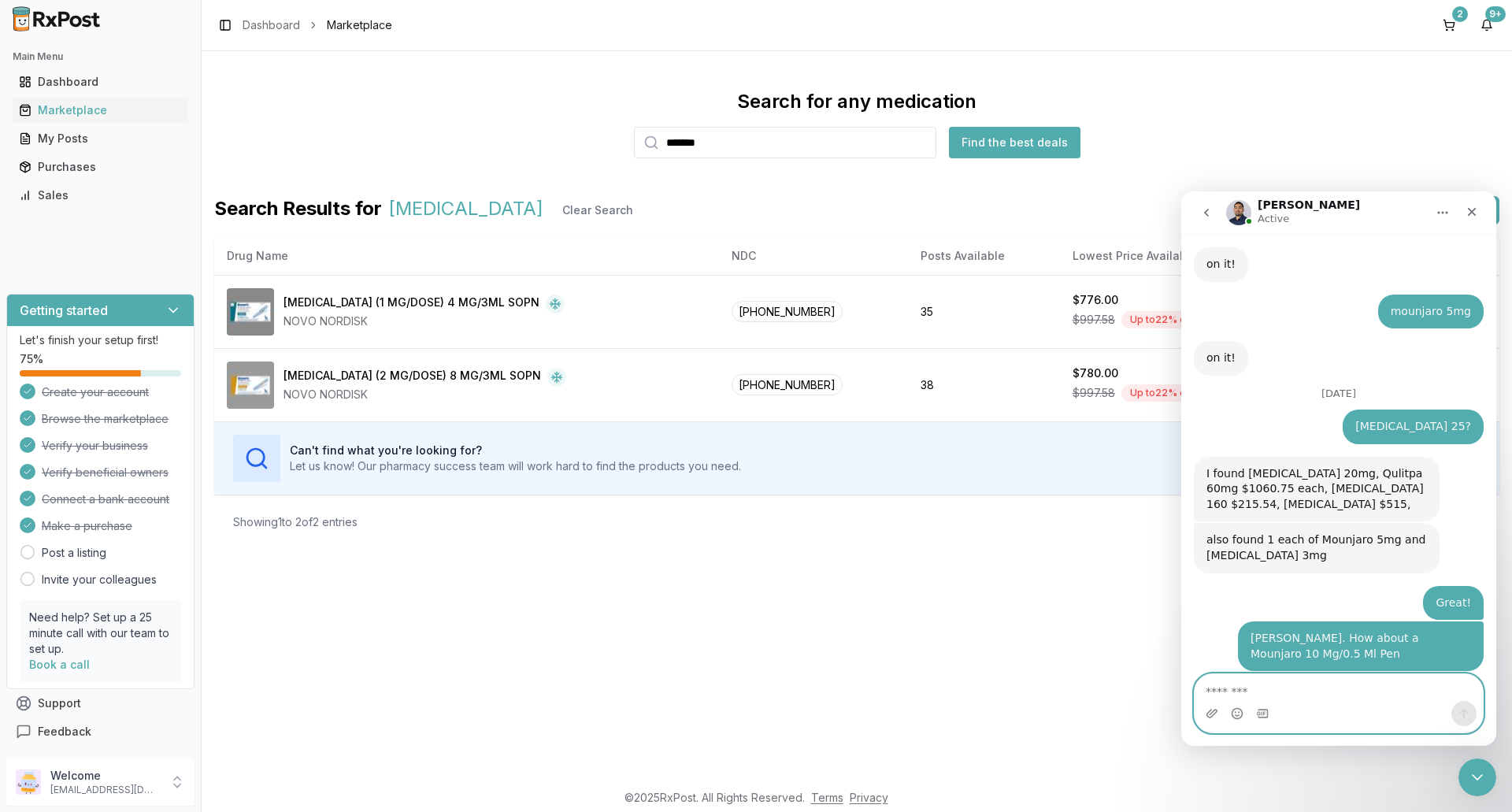
scroll to position [11982, 0]
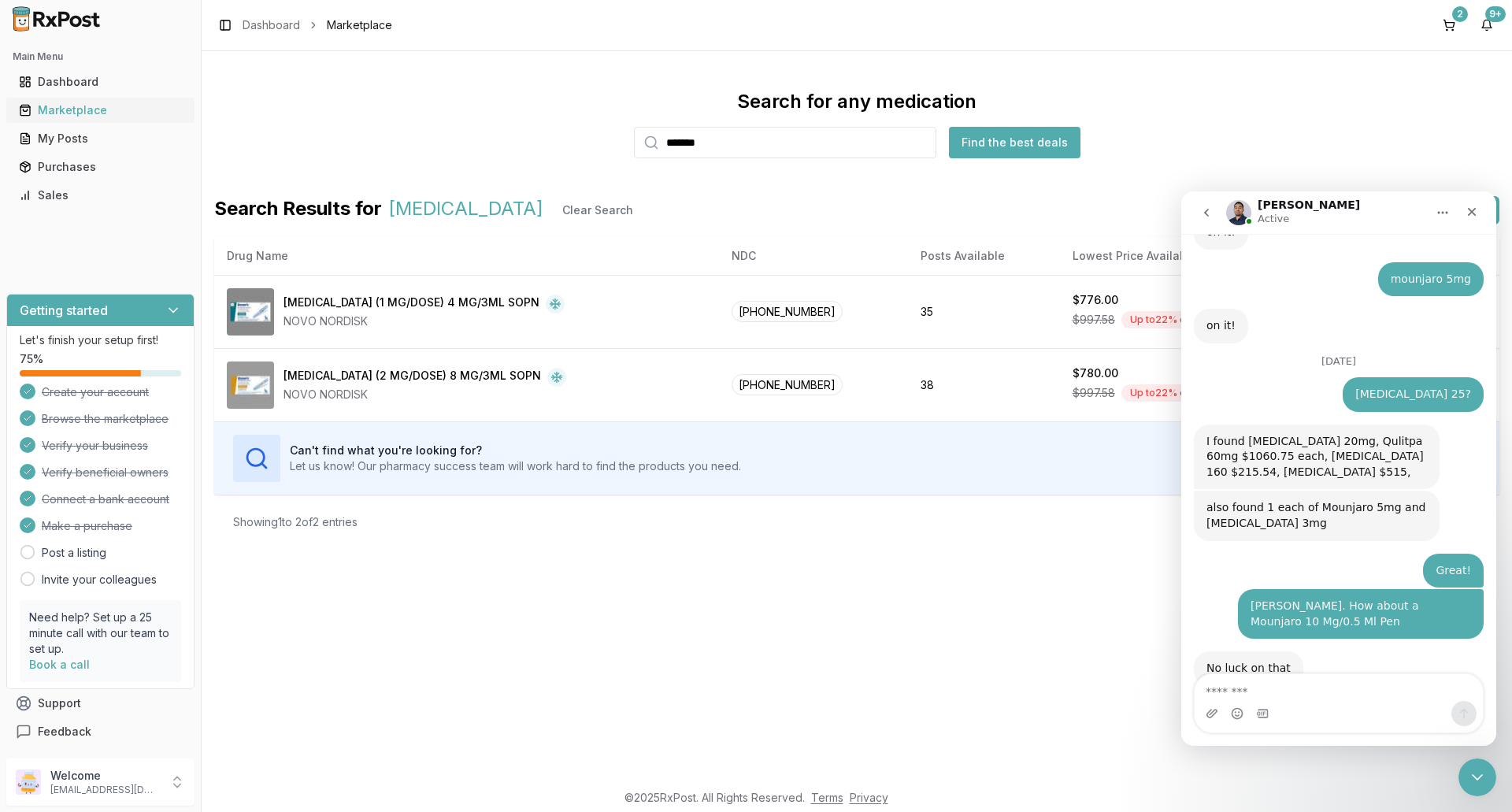
click at [64, 110] on div "Marketplace" at bounding box center [101, 110] width 163 height 16
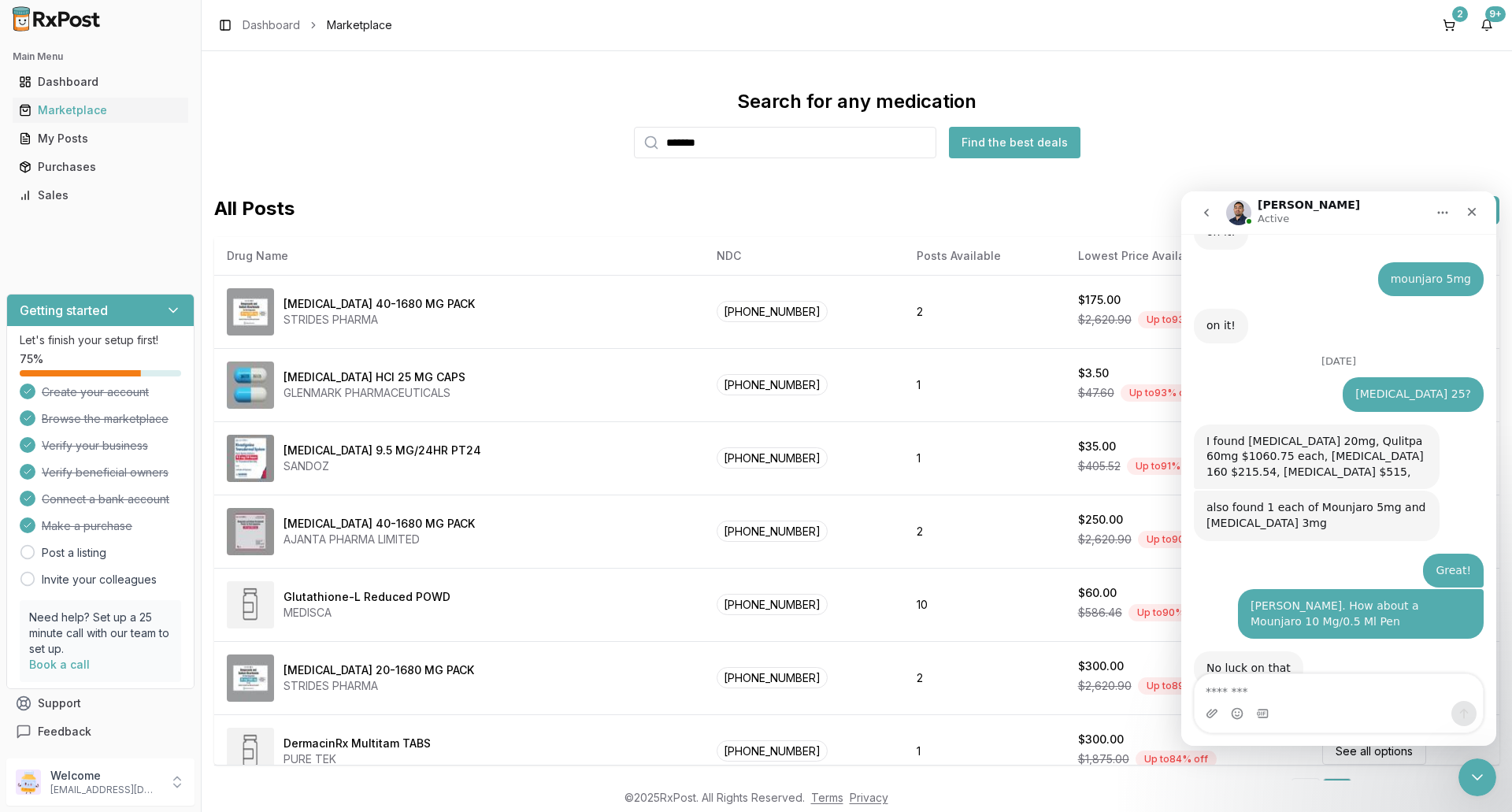
drag, startPoint x: 738, startPoint y: 147, endPoint x: 636, endPoint y: 167, distance: 103.9
click at [636, 167] on div "Search for any medication ******* Find the best deals All Posts Sort by Filter …" at bounding box center [857, 434] width 1285 height 691
type input "*******"
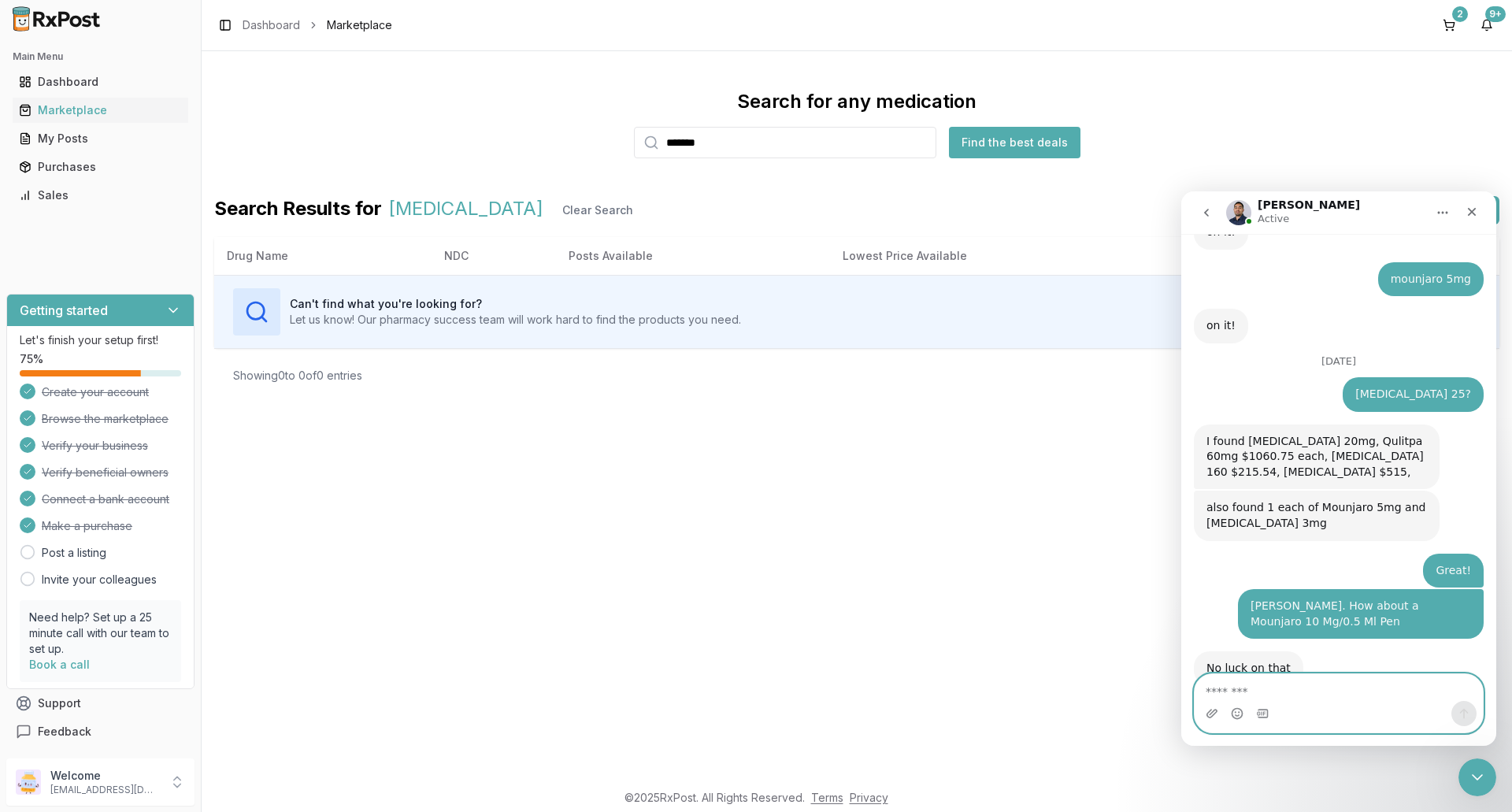
click at [1231, 689] on textarea "Message…" at bounding box center [1338, 687] width 288 height 27
type textarea "**"
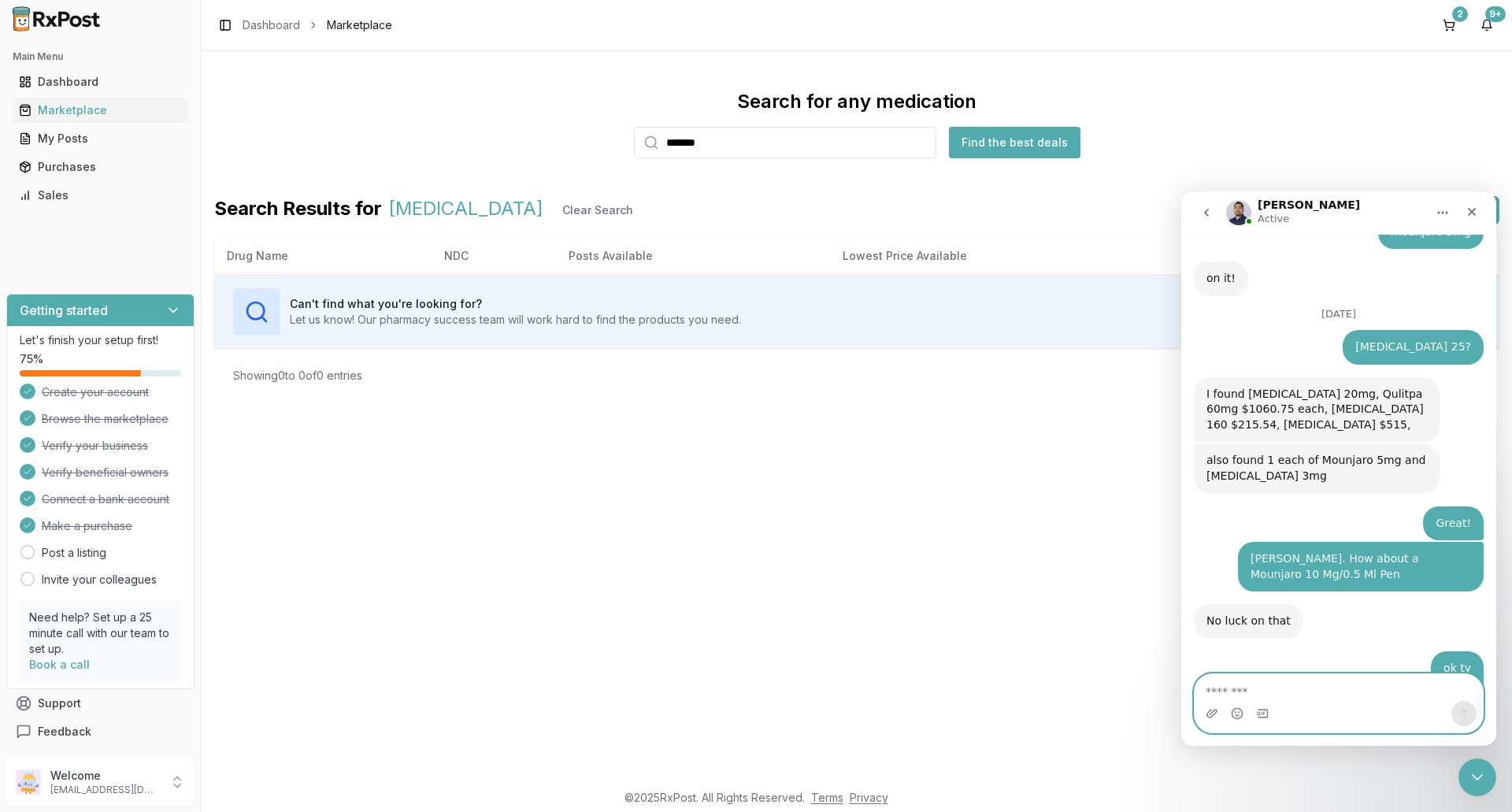
click at [1249, 691] on textarea "Message…" at bounding box center [1338, 687] width 288 height 27
click at [1024, 142] on button "Find the best deals" at bounding box center [1015, 143] width 131 height 32
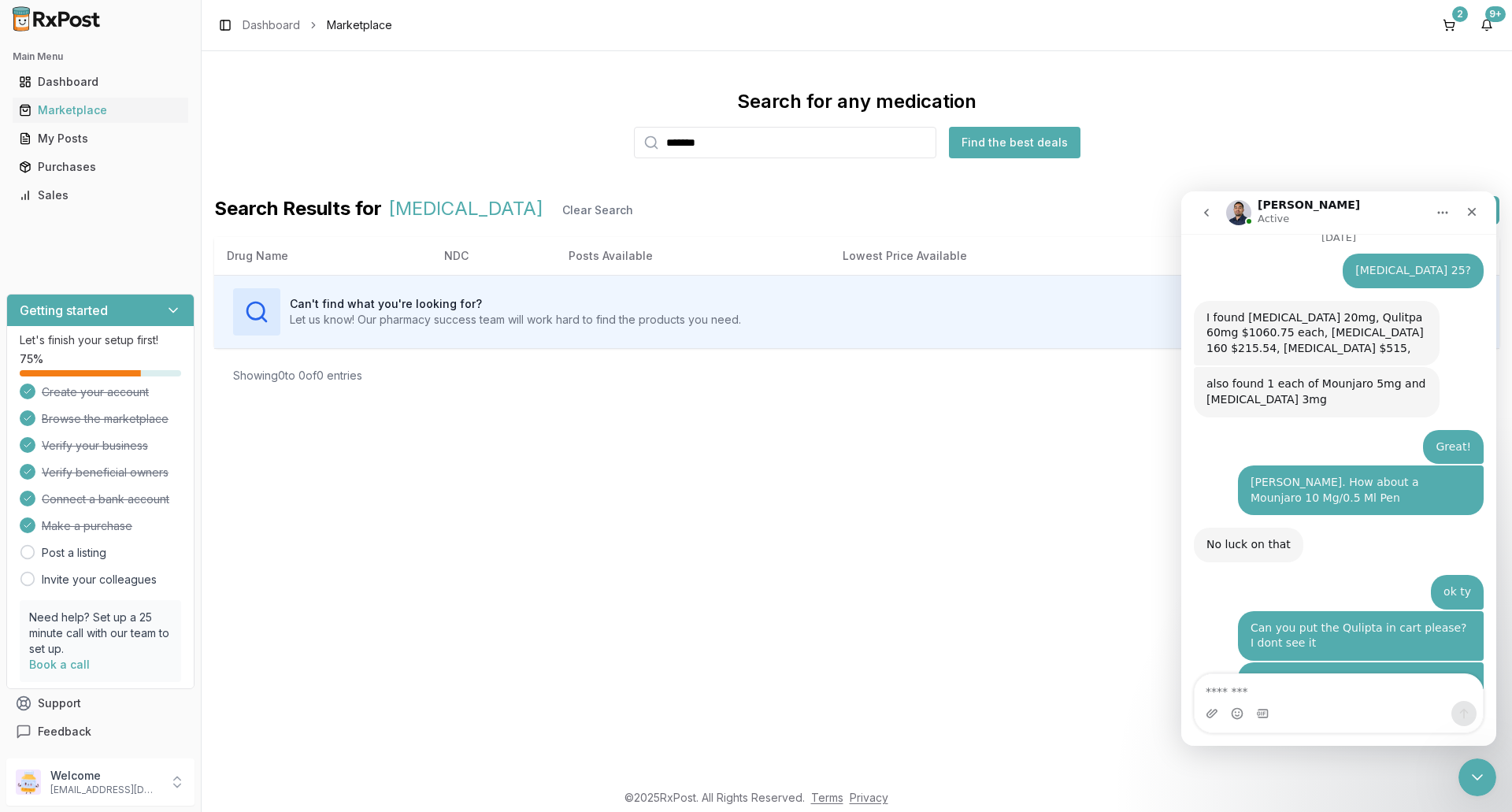
scroll to position [12154, 0]
click at [1475, 212] on icon "Close" at bounding box center [1471, 211] width 12 height 12
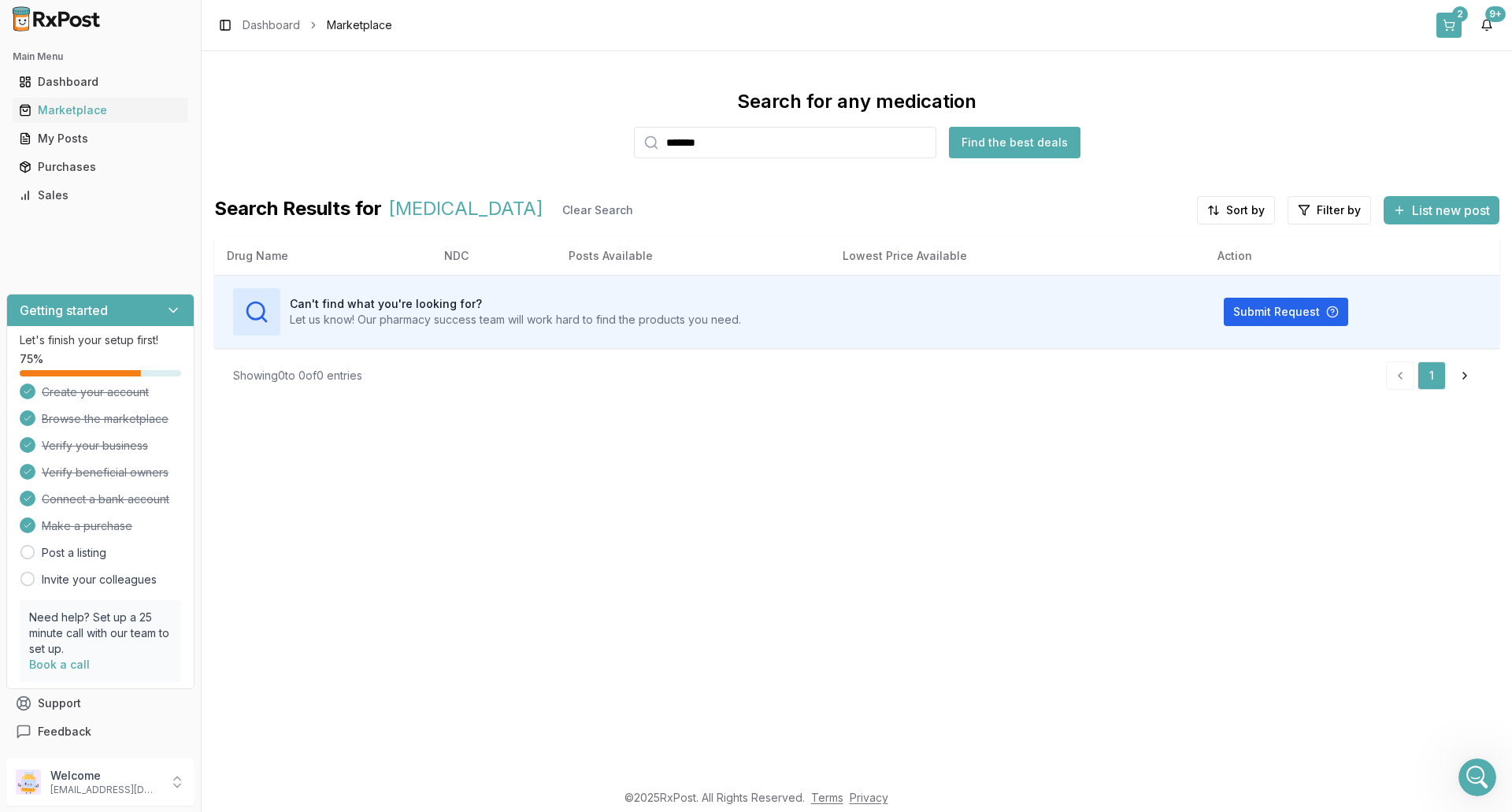
click at [1455, 26] on button "2" at bounding box center [1449, 25] width 25 height 25
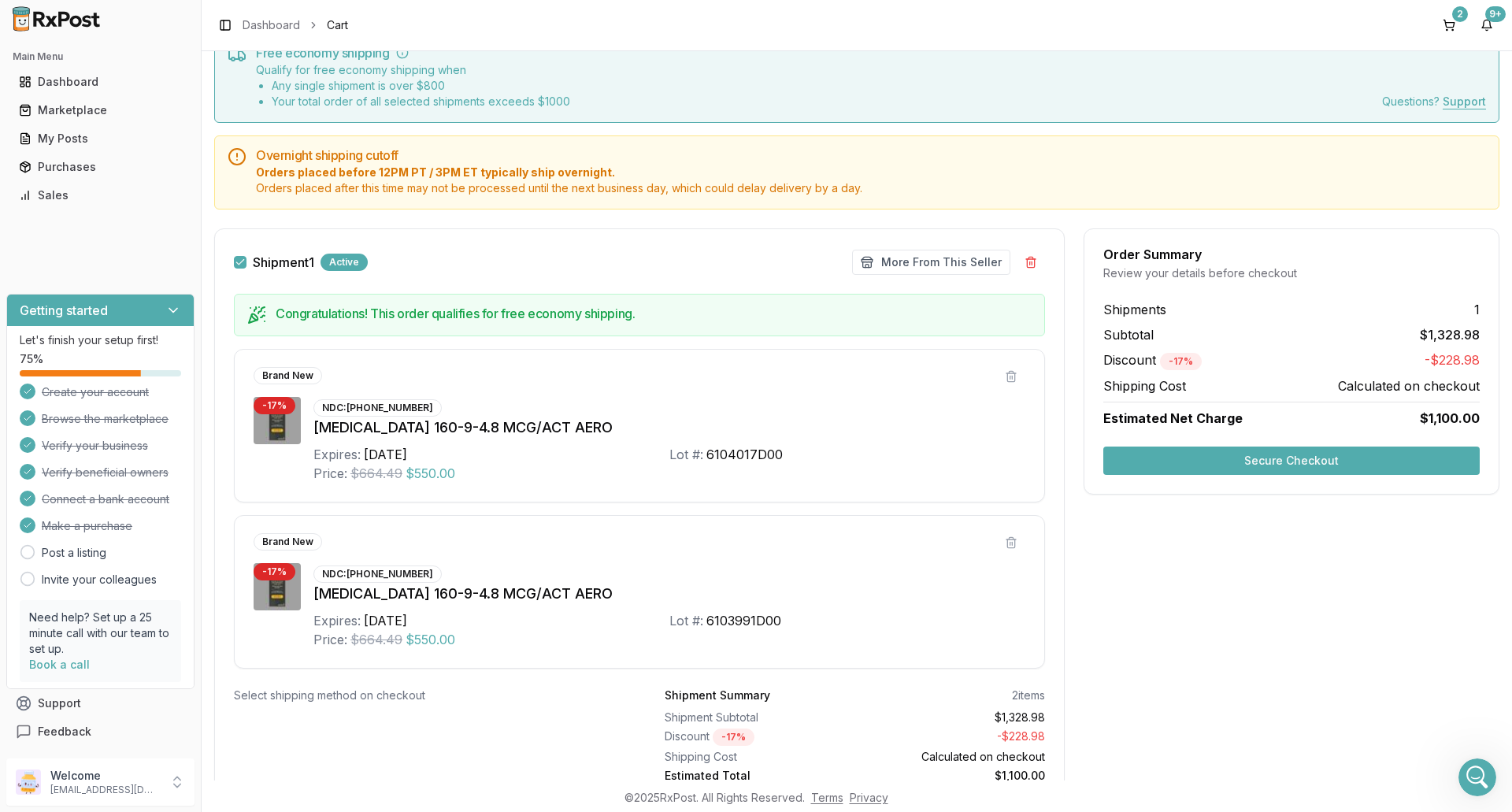
scroll to position [135, 0]
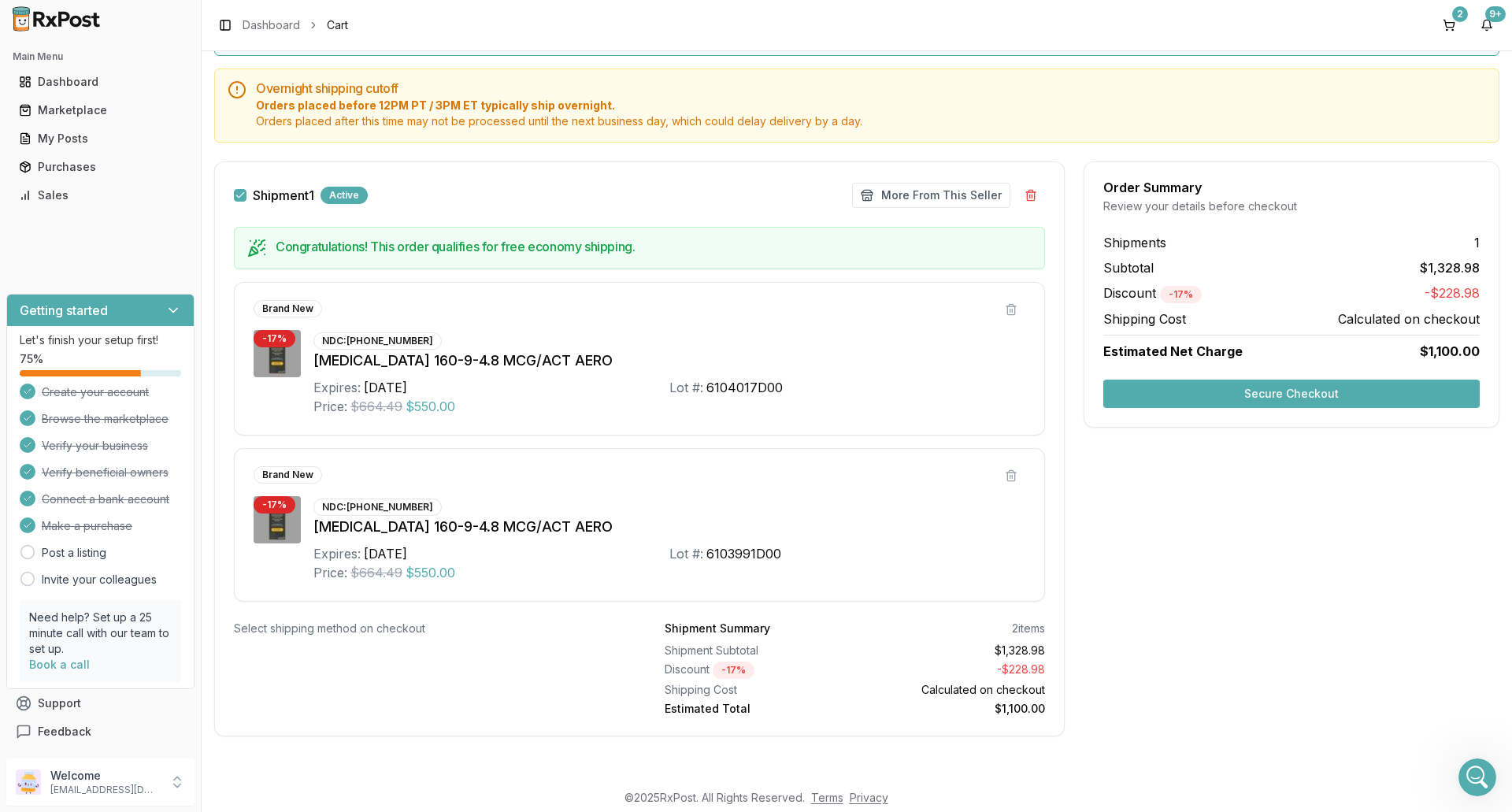
click at [1322, 393] on button "Secure Checkout" at bounding box center [1291, 394] width 376 height 28
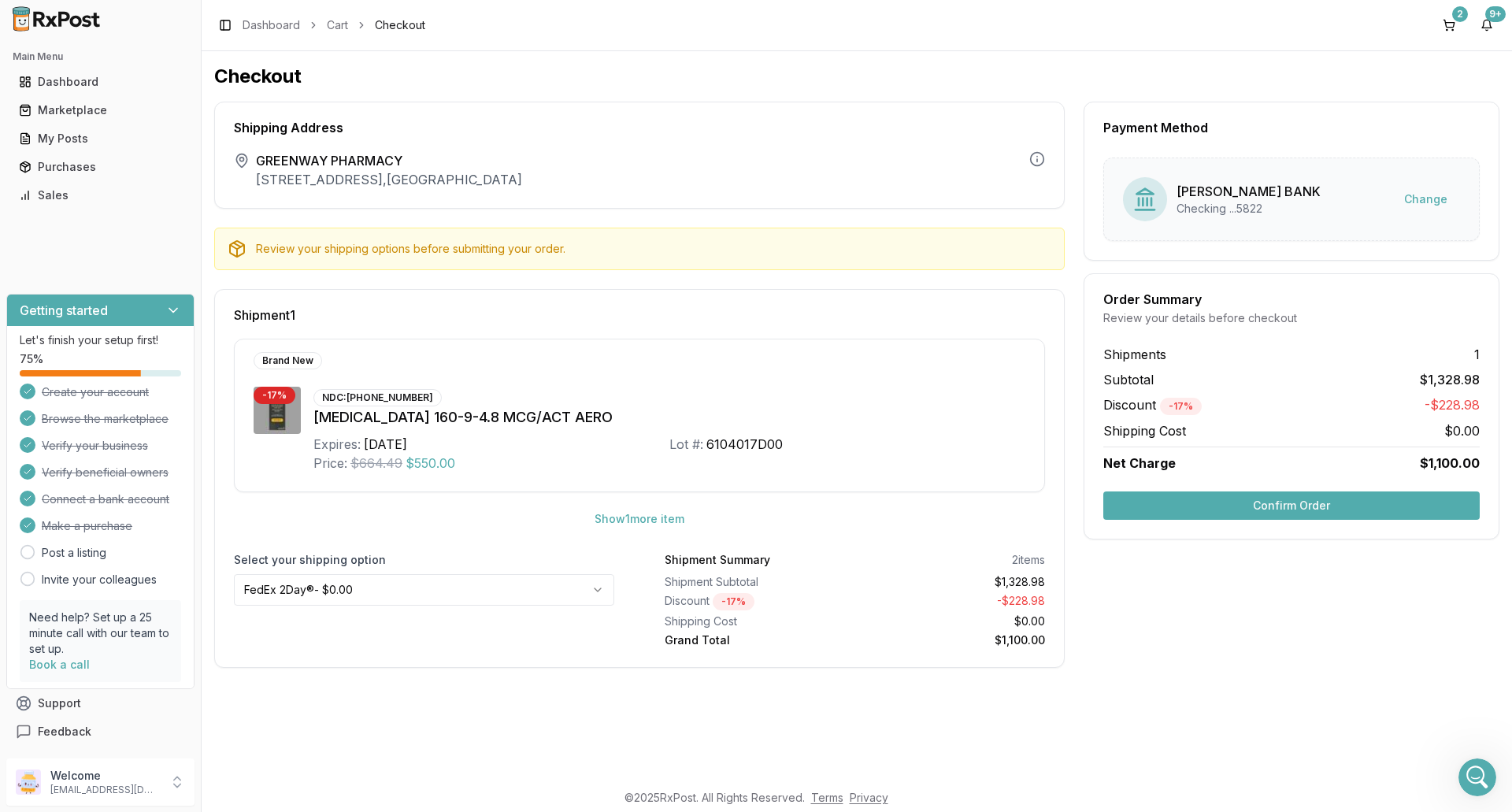
click at [1318, 506] on button "Confirm Order" at bounding box center [1291, 506] width 376 height 28
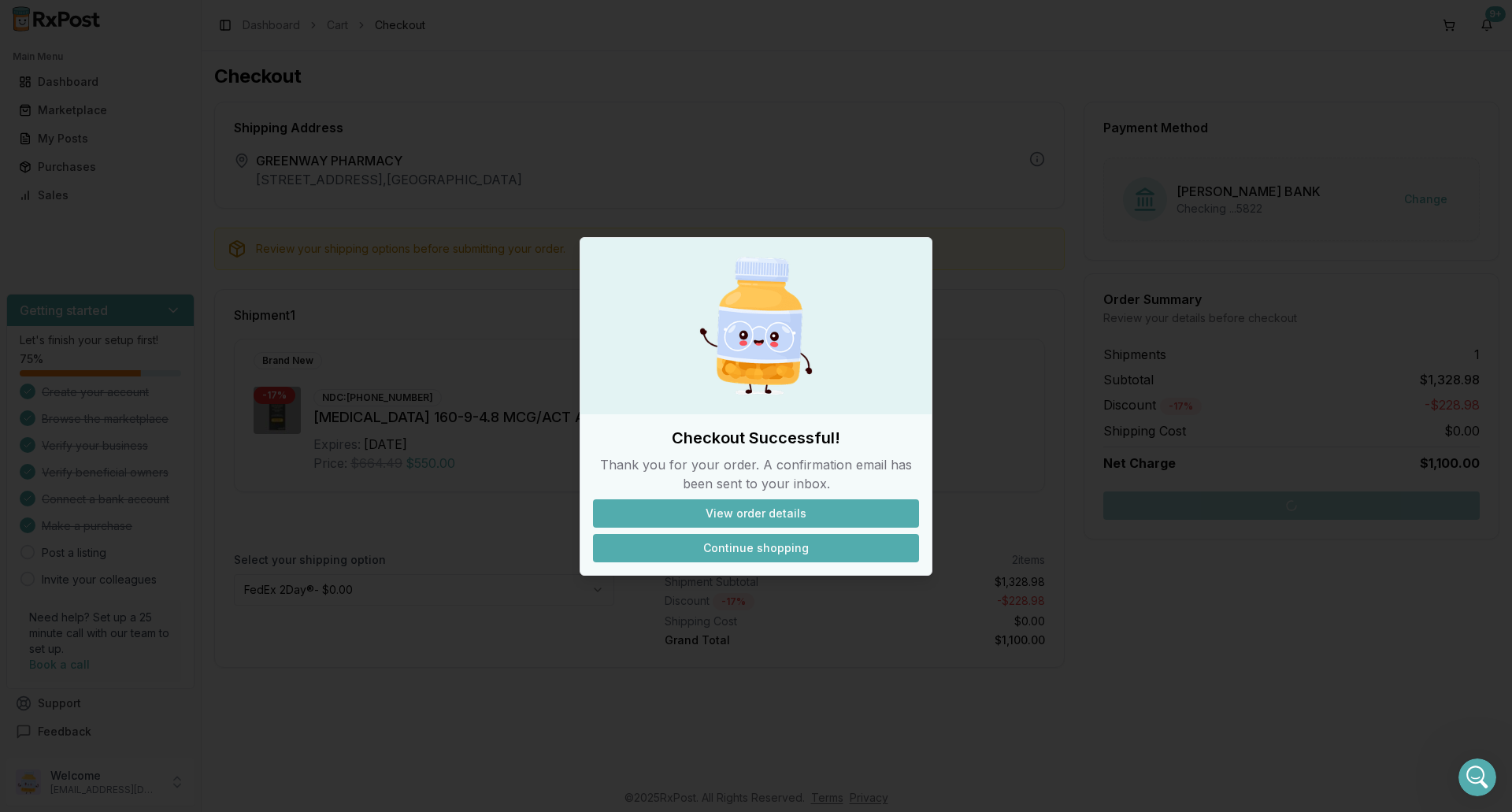
click at [778, 552] on button "Continue shopping" at bounding box center [756, 548] width 326 height 28
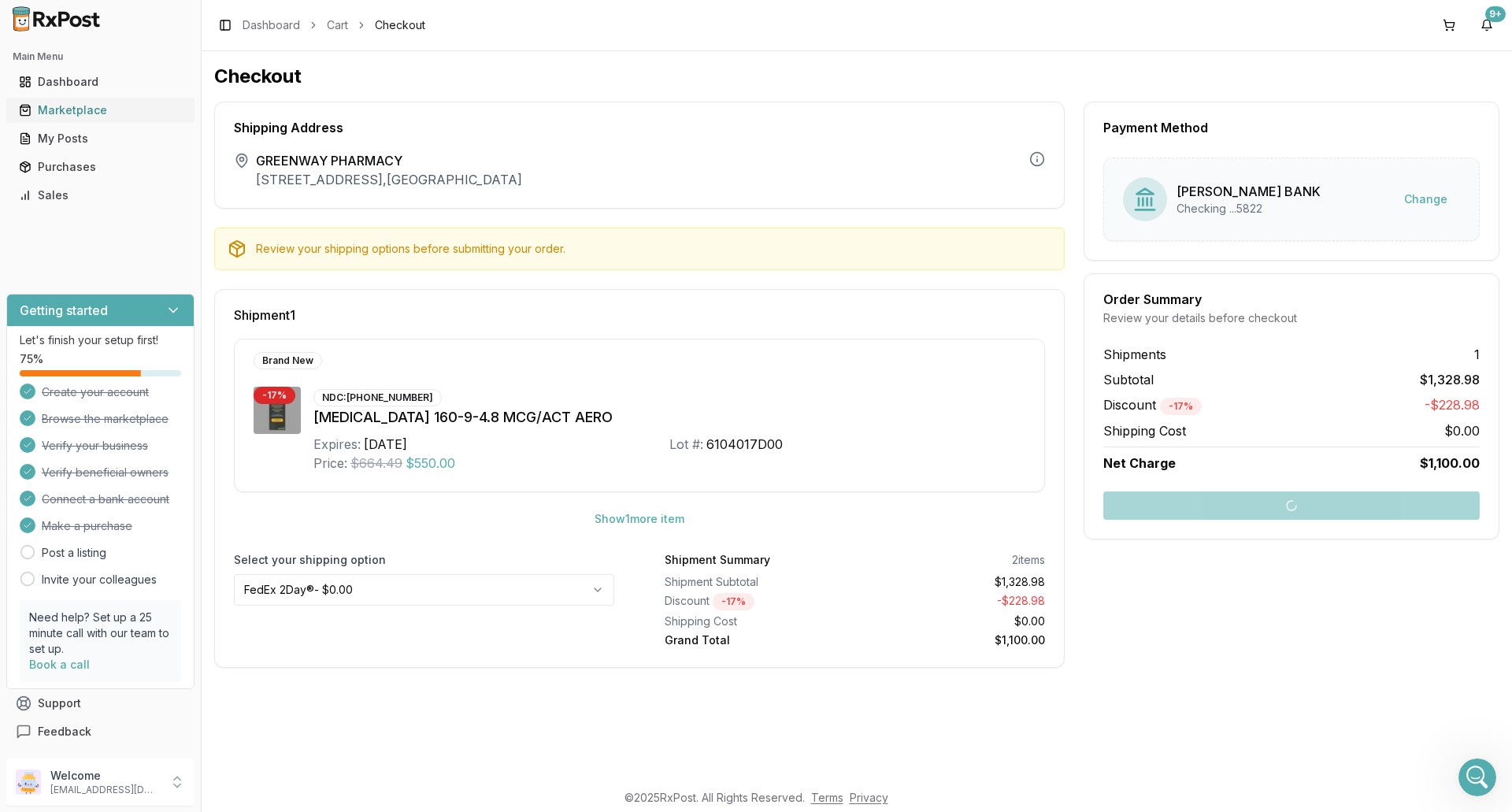
drag, startPoint x: 115, startPoint y: 115, endPoint x: 129, endPoint y: 115, distance: 14.0
click at [115, 115] on div "Marketplace" at bounding box center [101, 110] width 163 height 16
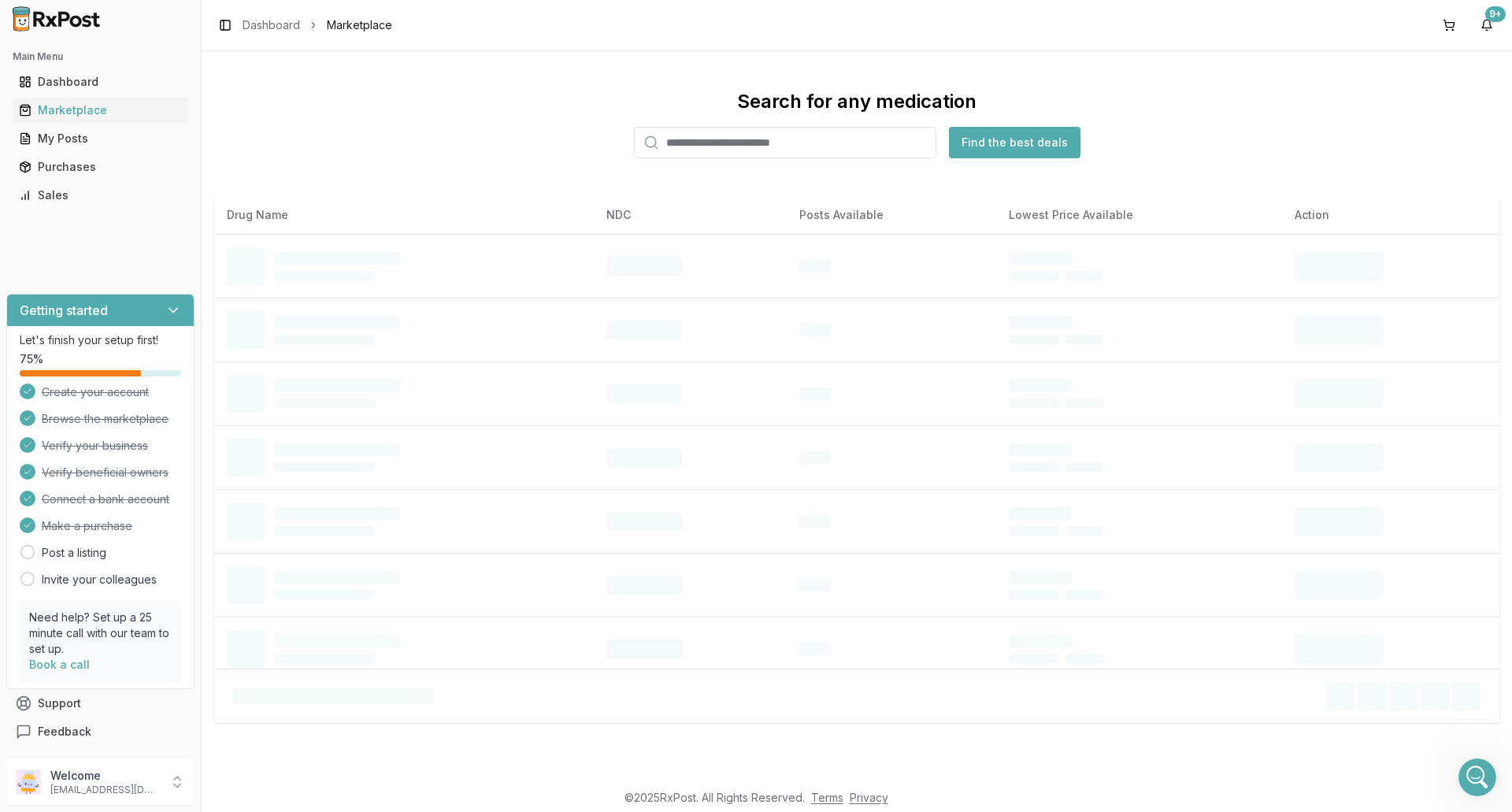
click at [753, 144] on input "search" at bounding box center [785, 143] width 302 height 32
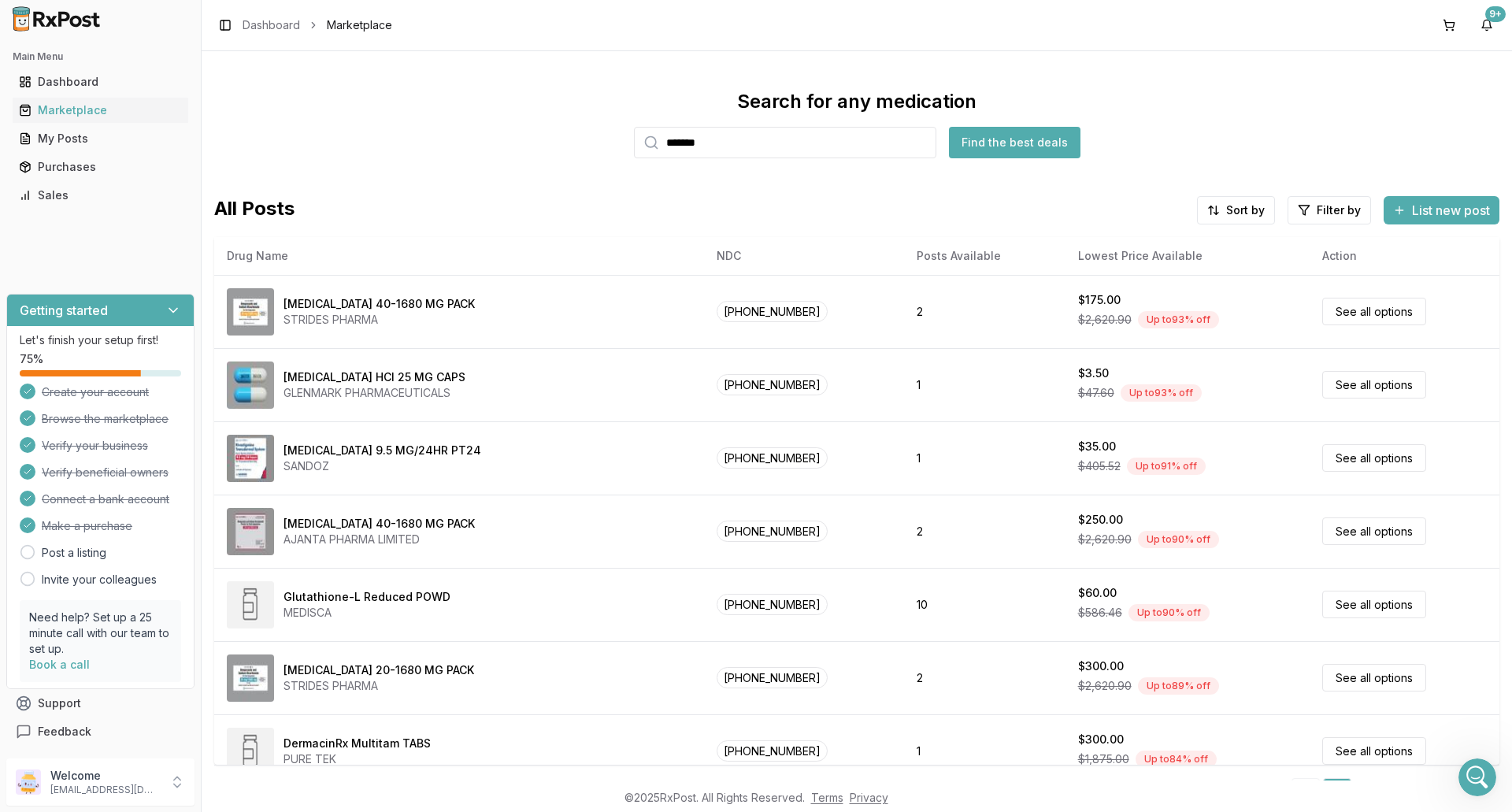
type input "*******"
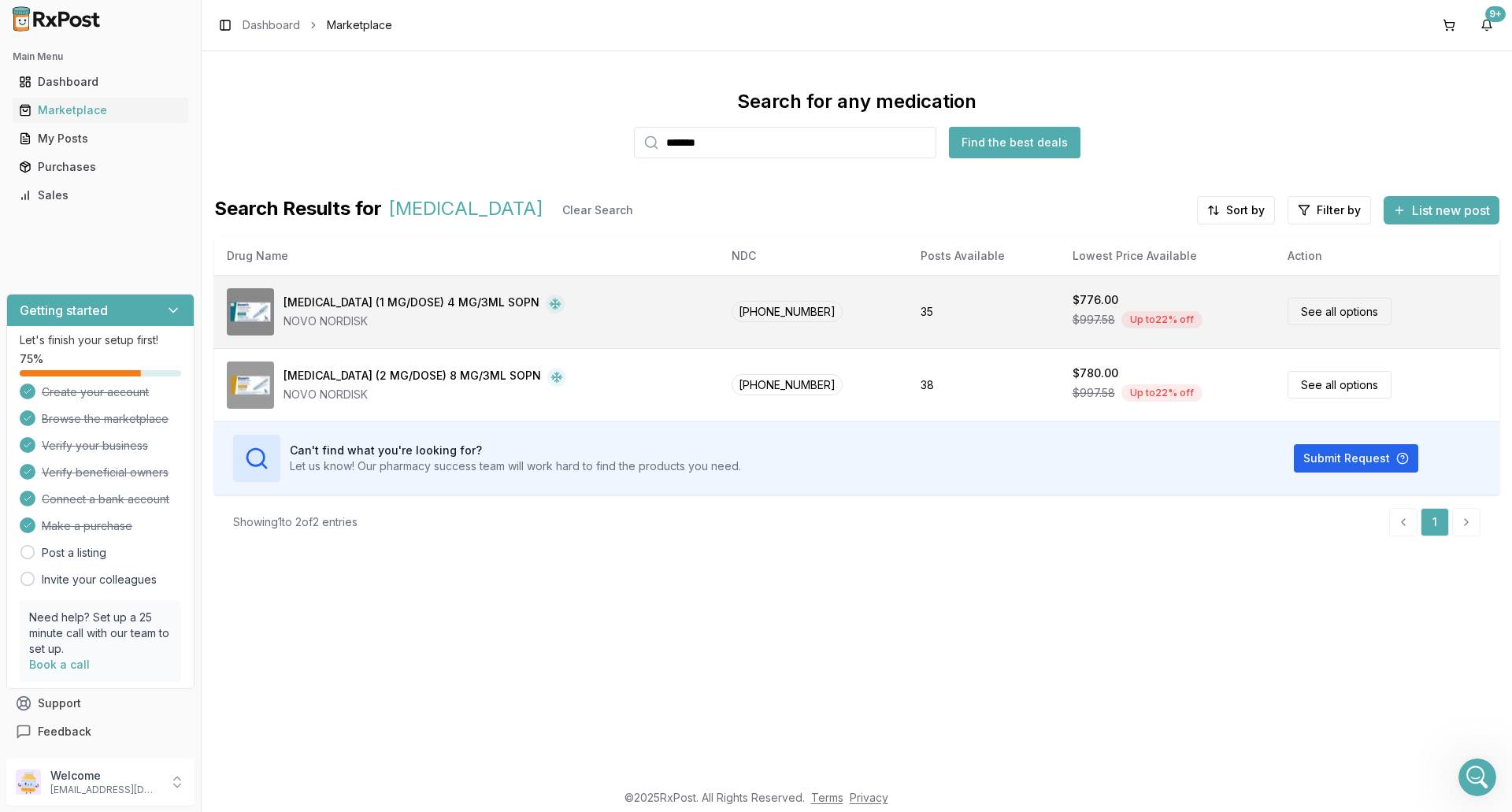
click at [555, 319] on div "[MEDICAL_DATA] (1 MG/DOSE) 4 MG/3ML SOPN NOVO NORDISK" at bounding box center [466, 311] width 479 height 47
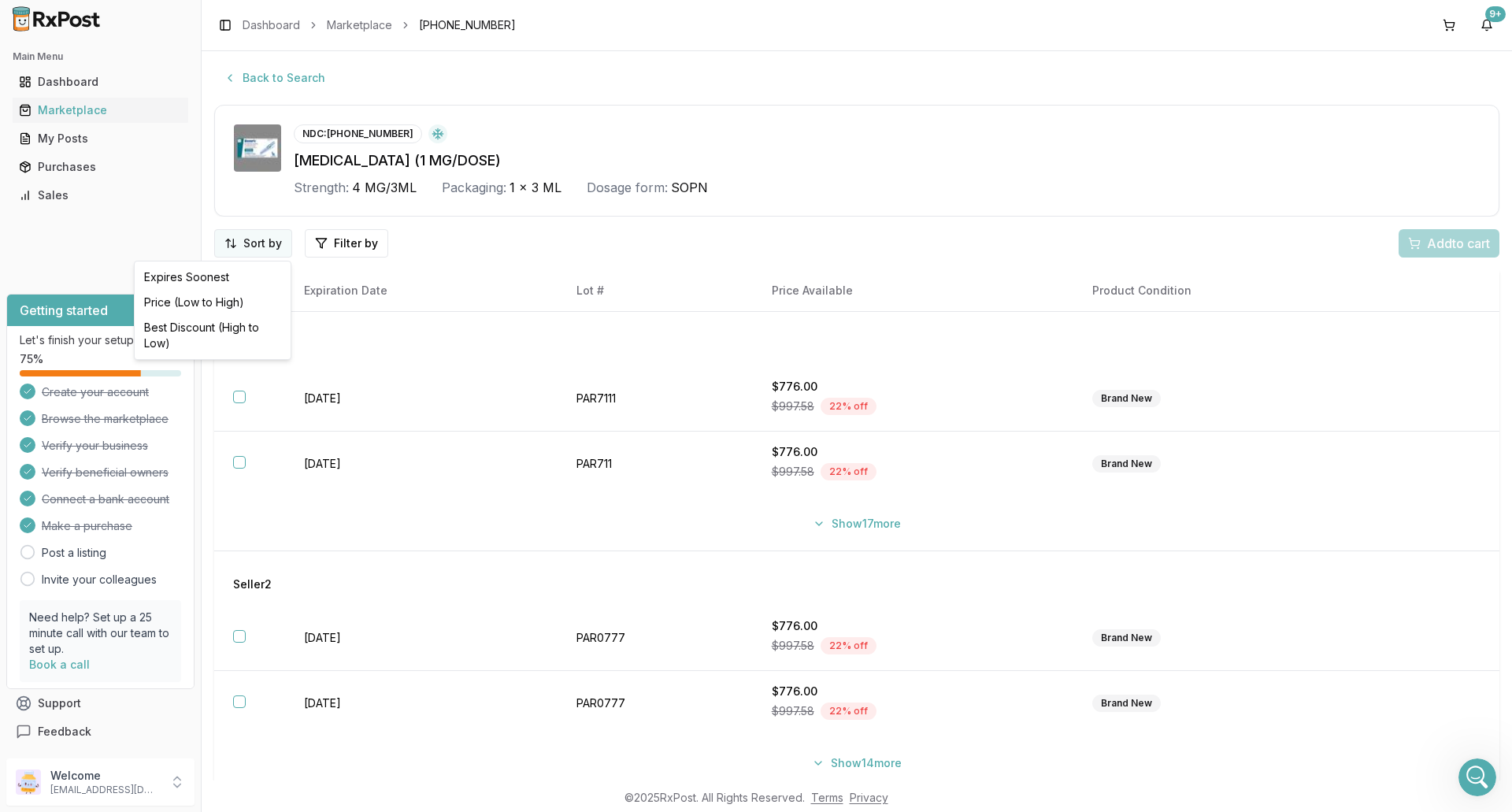
click at [247, 241] on html "Main Menu Dashboard Marketplace My Posts Purchases Sales Getting started Let's …" at bounding box center [756, 406] width 1512 height 812
click at [211, 298] on div "Price (Low to High)" at bounding box center [213, 302] width 150 height 25
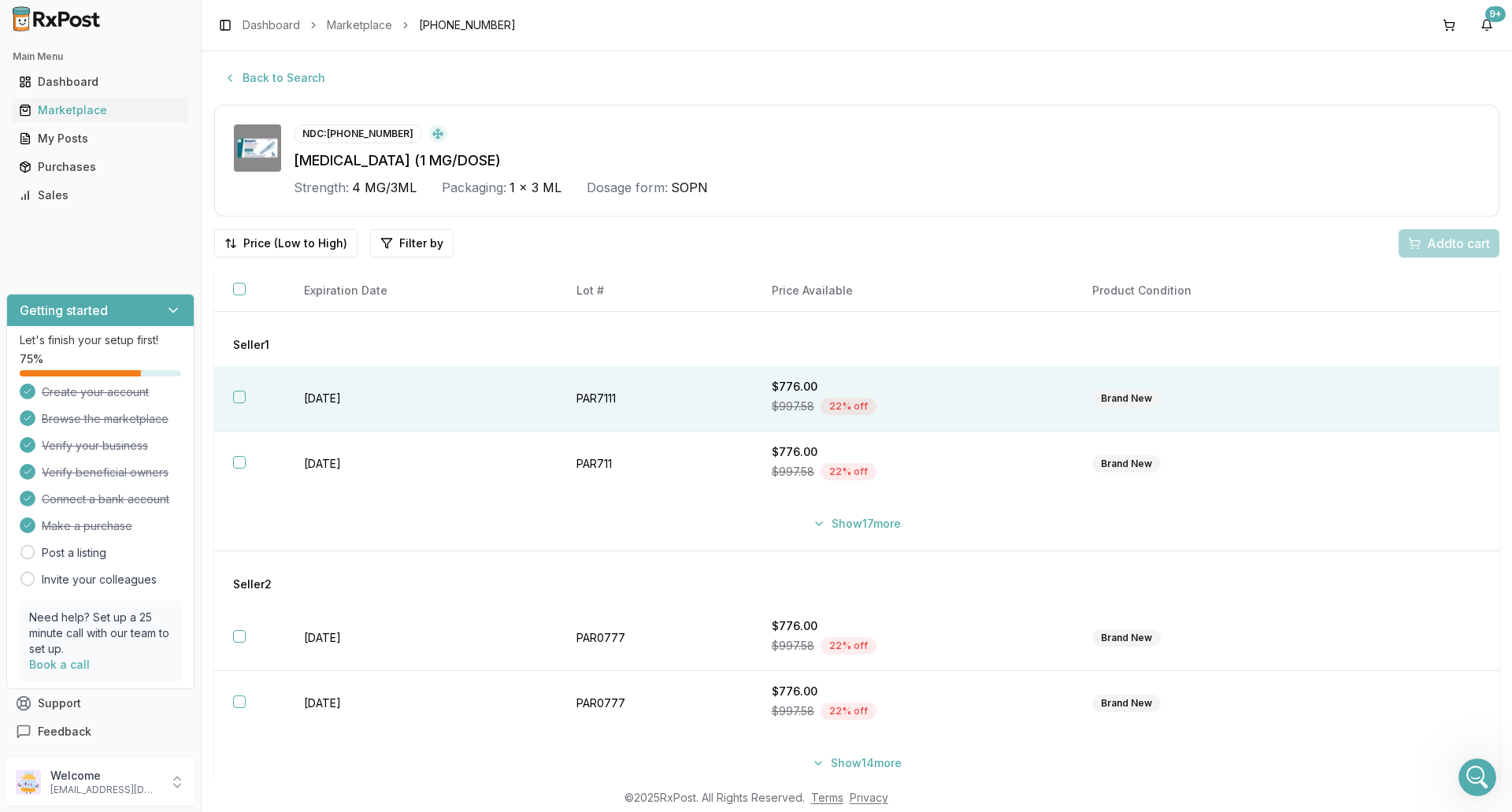
click at [697, 367] on td "PAR7111" at bounding box center [655, 399] width 194 height 66
click at [1450, 247] on span "Add 1 to cart" at bounding box center [1456, 243] width 68 height 19
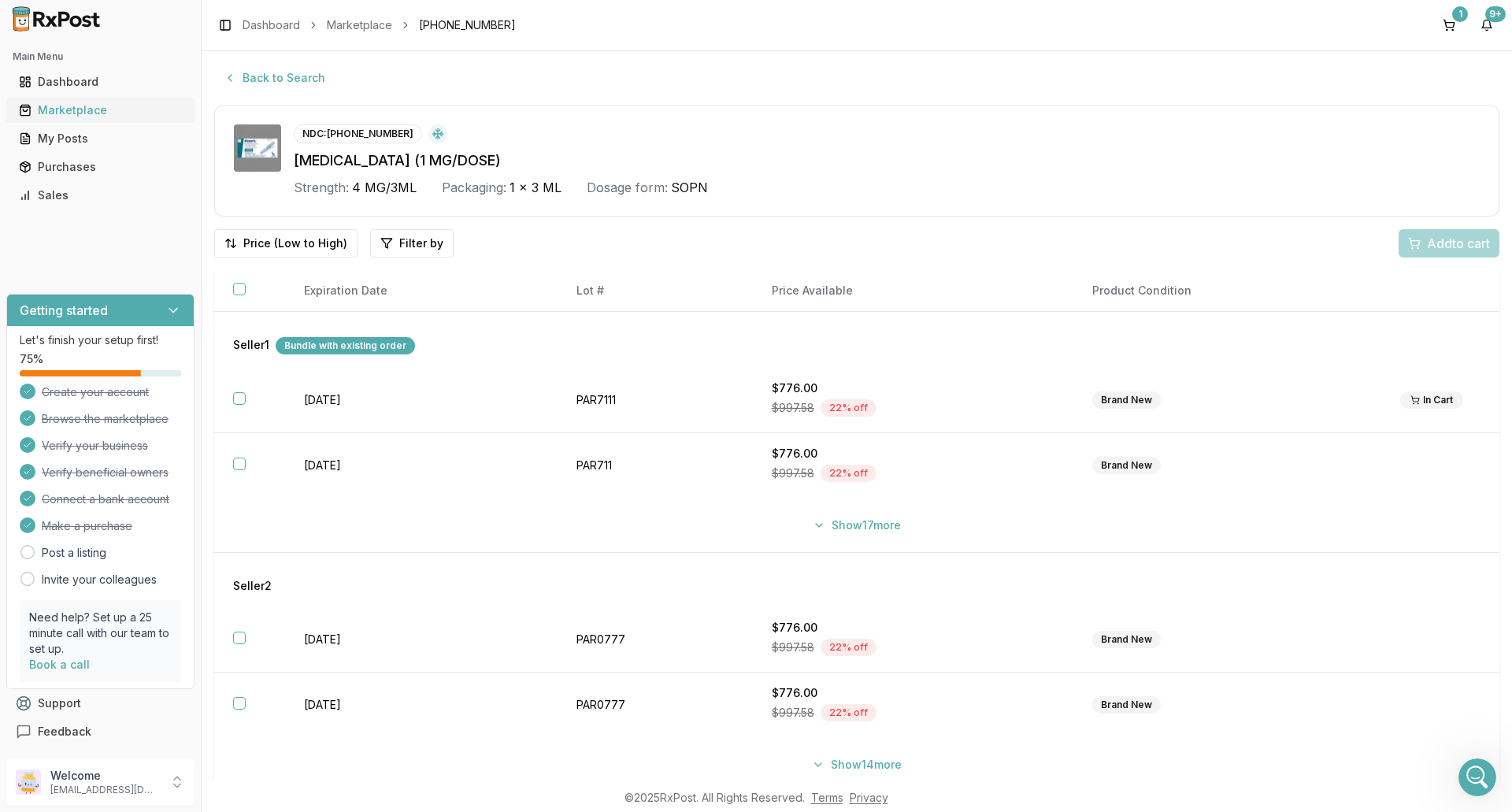
click at [88, 120] on link "Marketplace" at bounding box center [100, 110] width 175 height 28
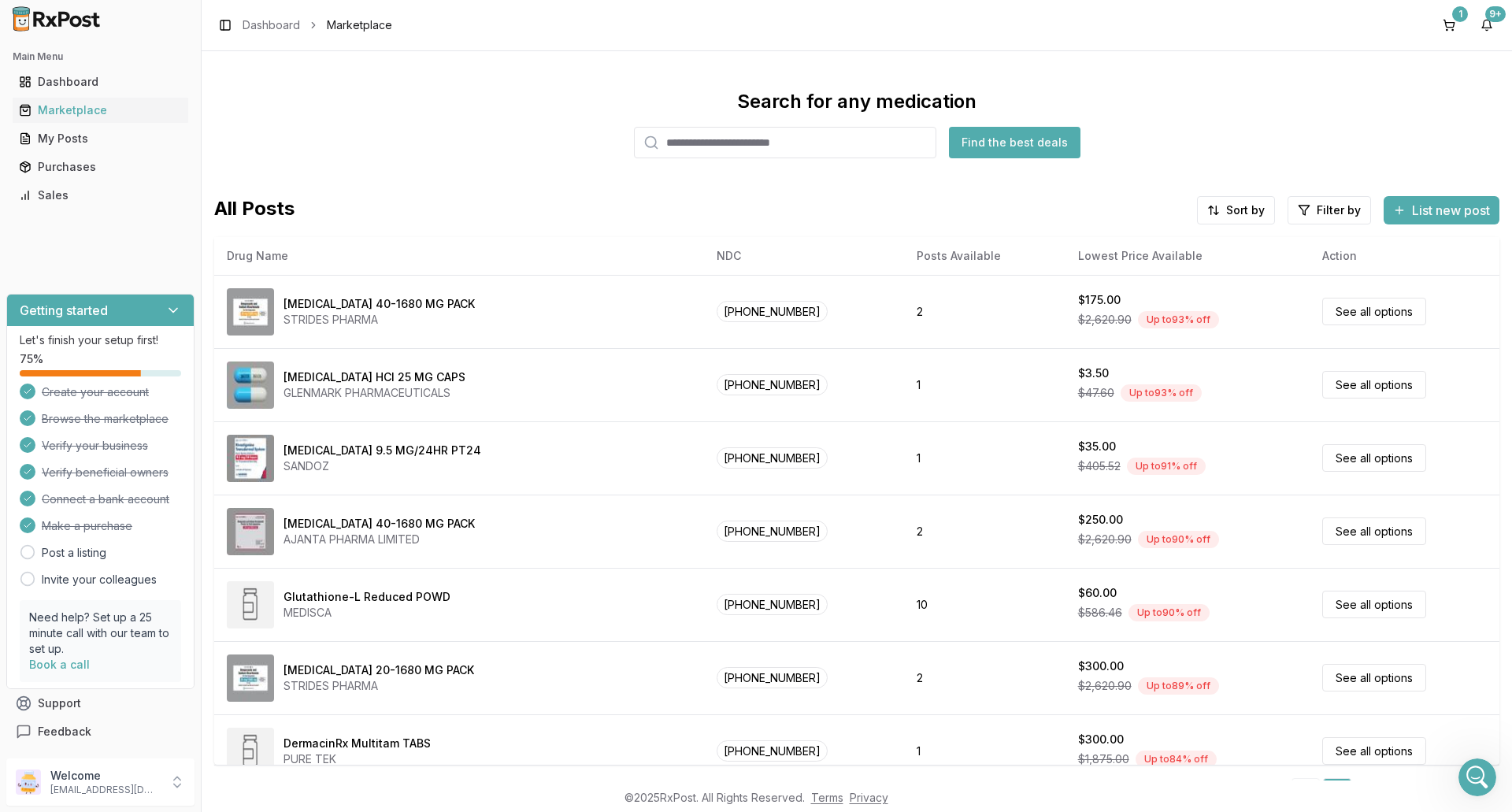
click at [719, 145] on input "search" at bounding box center [785, 143] width 302 height 32
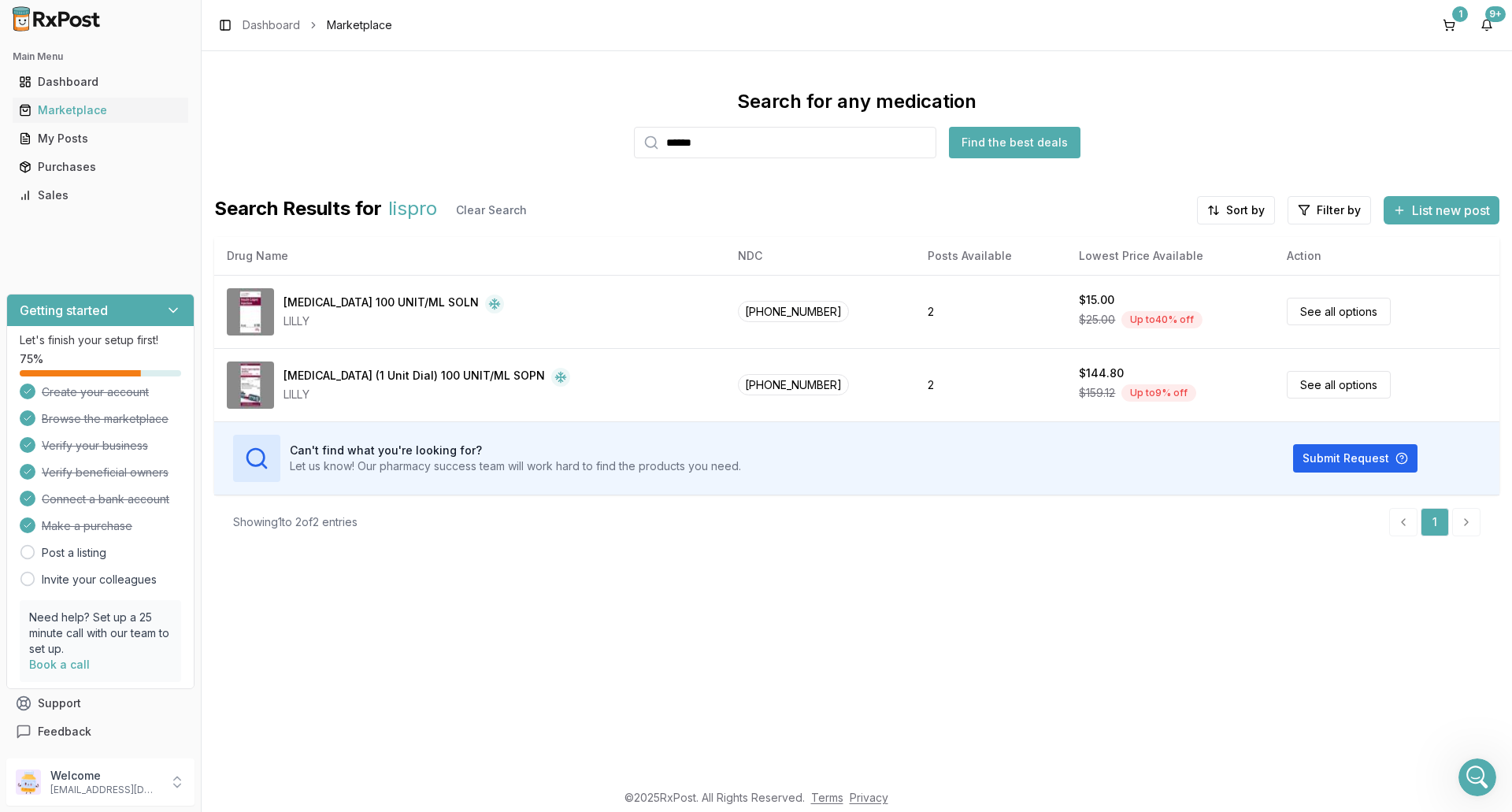
type input "******"
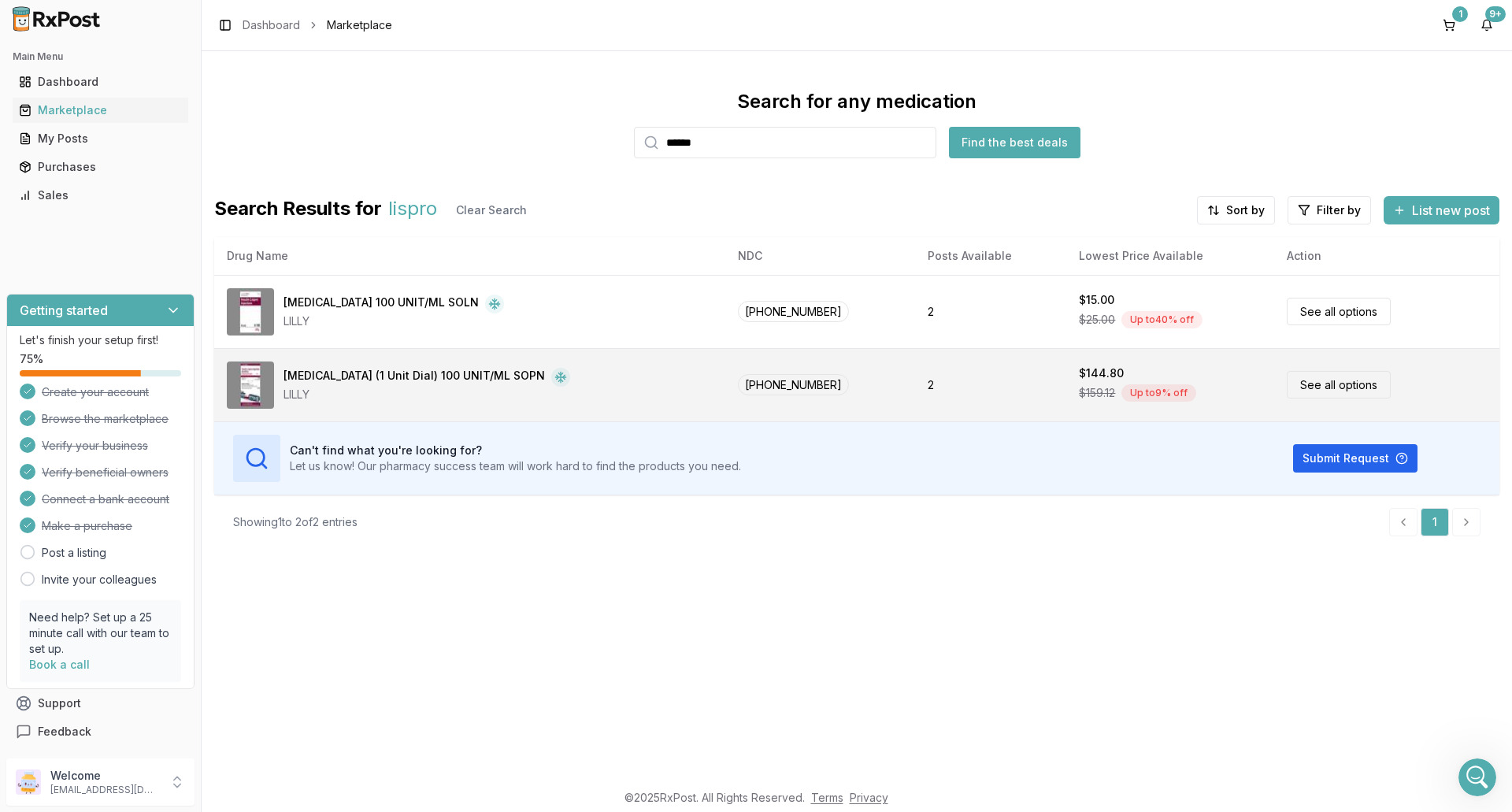
click at [491, 386] on div "[MEDICAL_DATA] (1 Unit Dial) 100 UNIT/ML SOPN" at bounding box center [414, 377] width 262 height 19
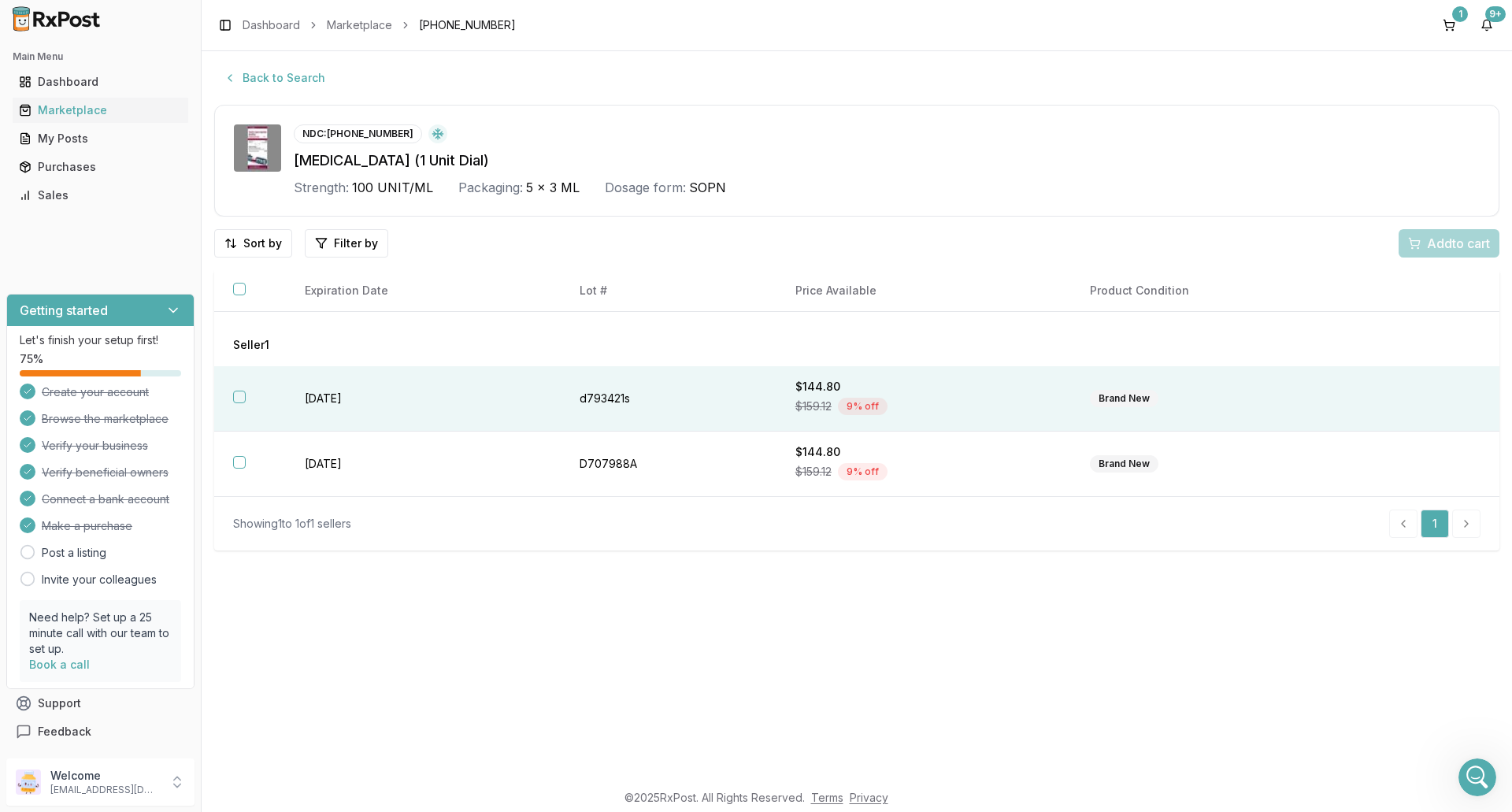
click at [676, 398] on td "d793421s" at bounding box center [669, 399] width 216 height 66
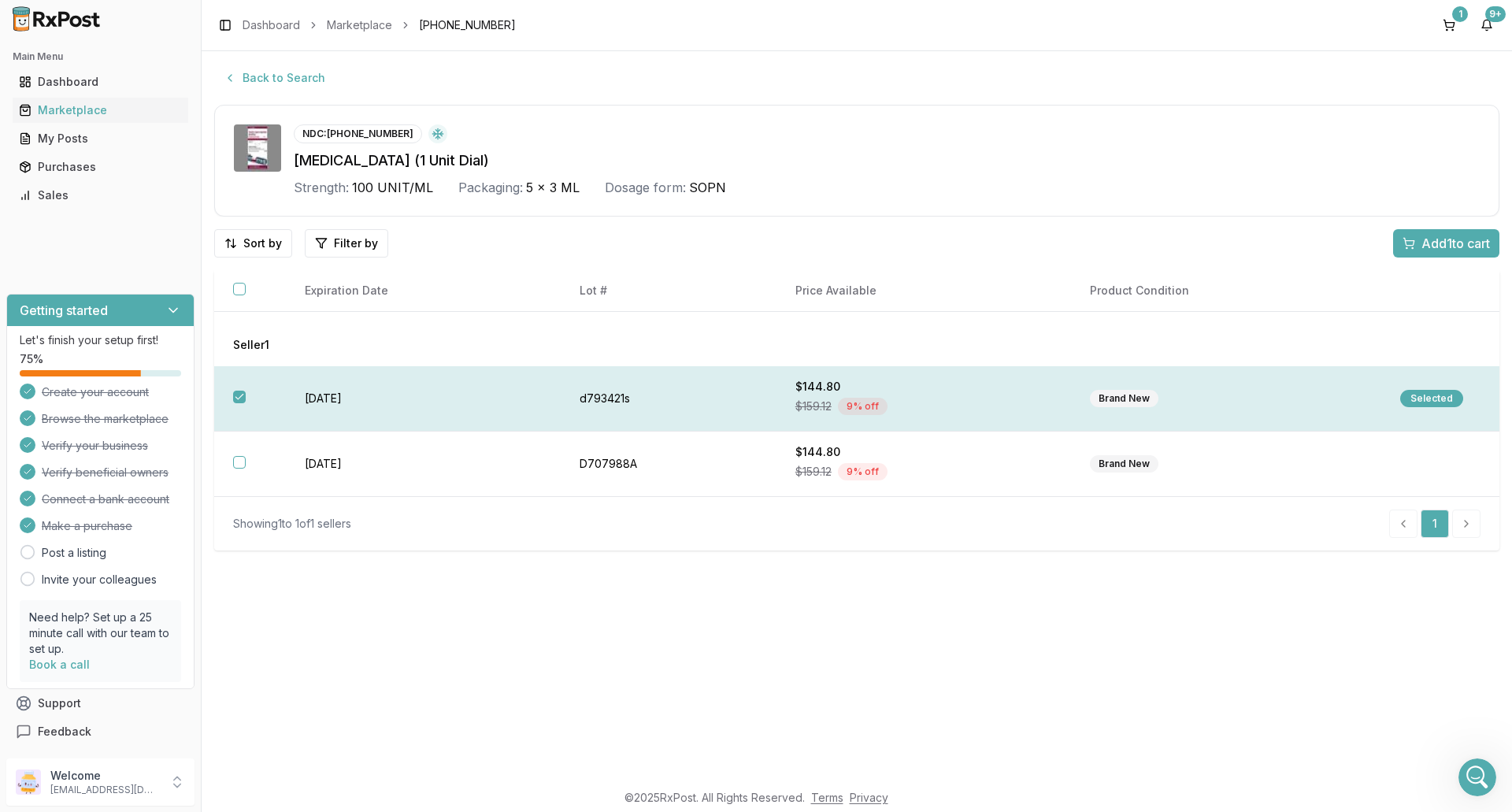
click at [1422, 399] on div "Selected" at bounding box center [1432, 398] width 63 height 17
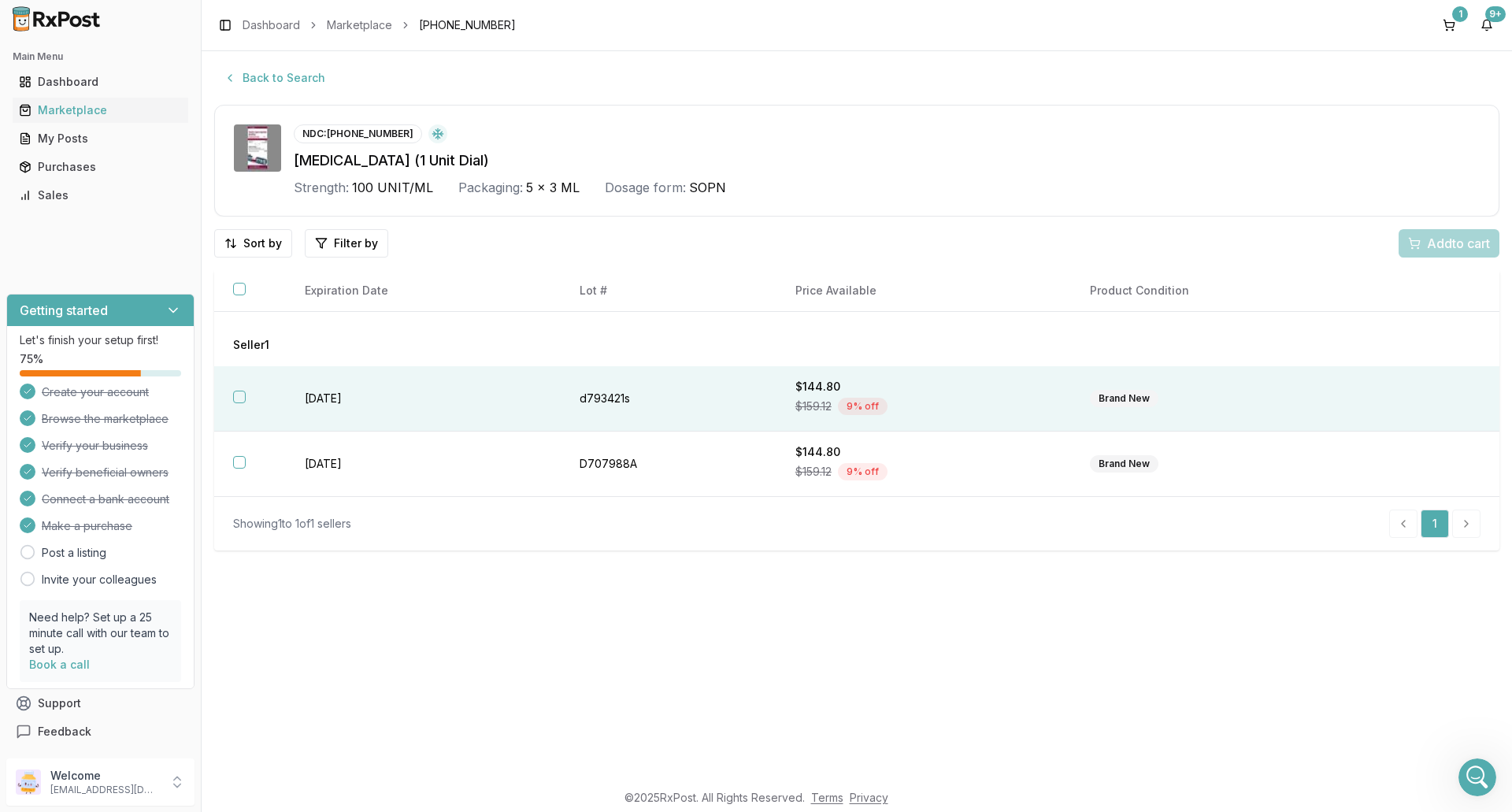
click at [1422, 399] on td at bounding box center [1441, 399] width 118 height 66
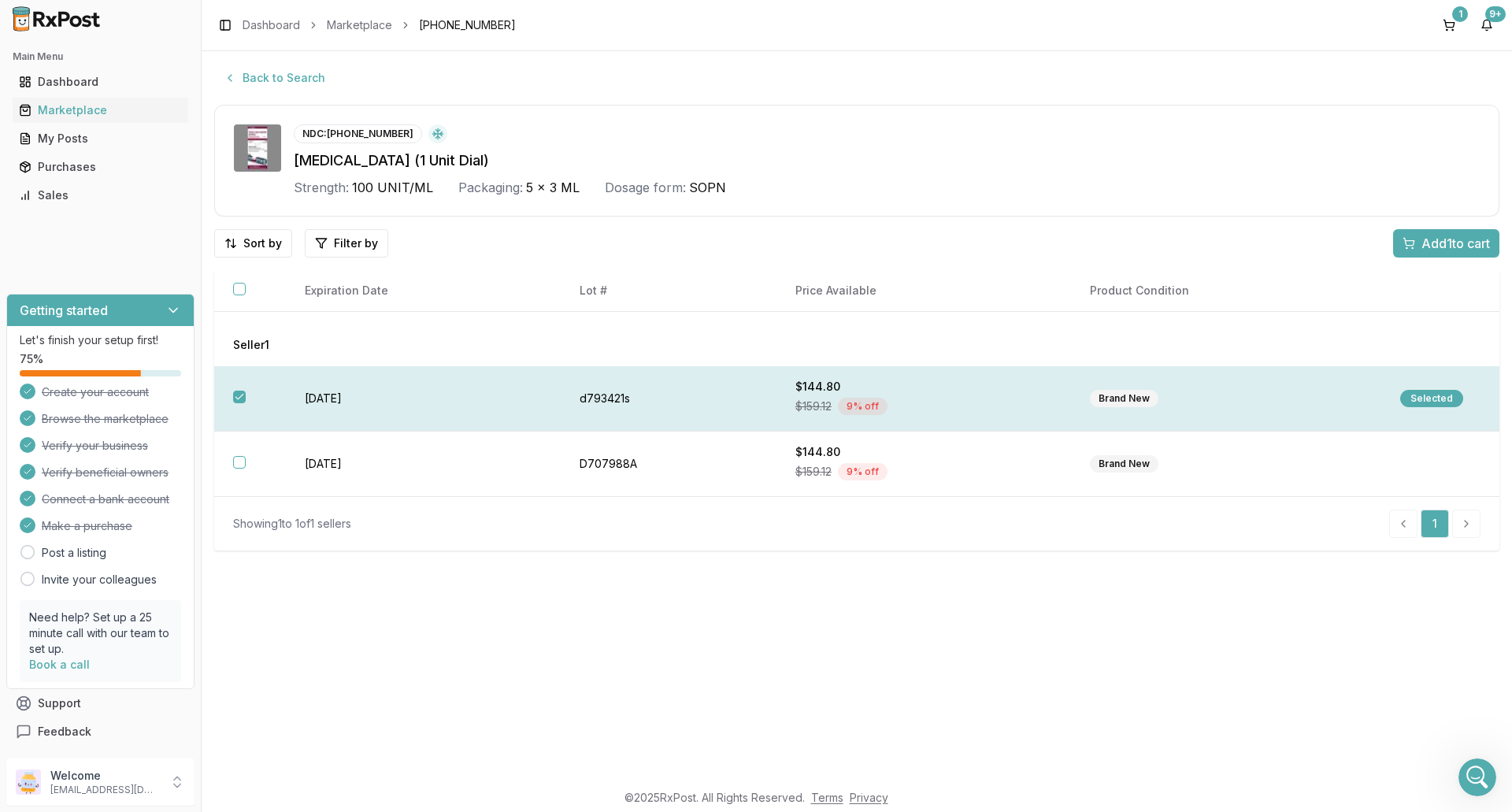
click at [1432, 247] on span "Add 1 to cart" at bounding box center [1456, 243] width 68 height 19
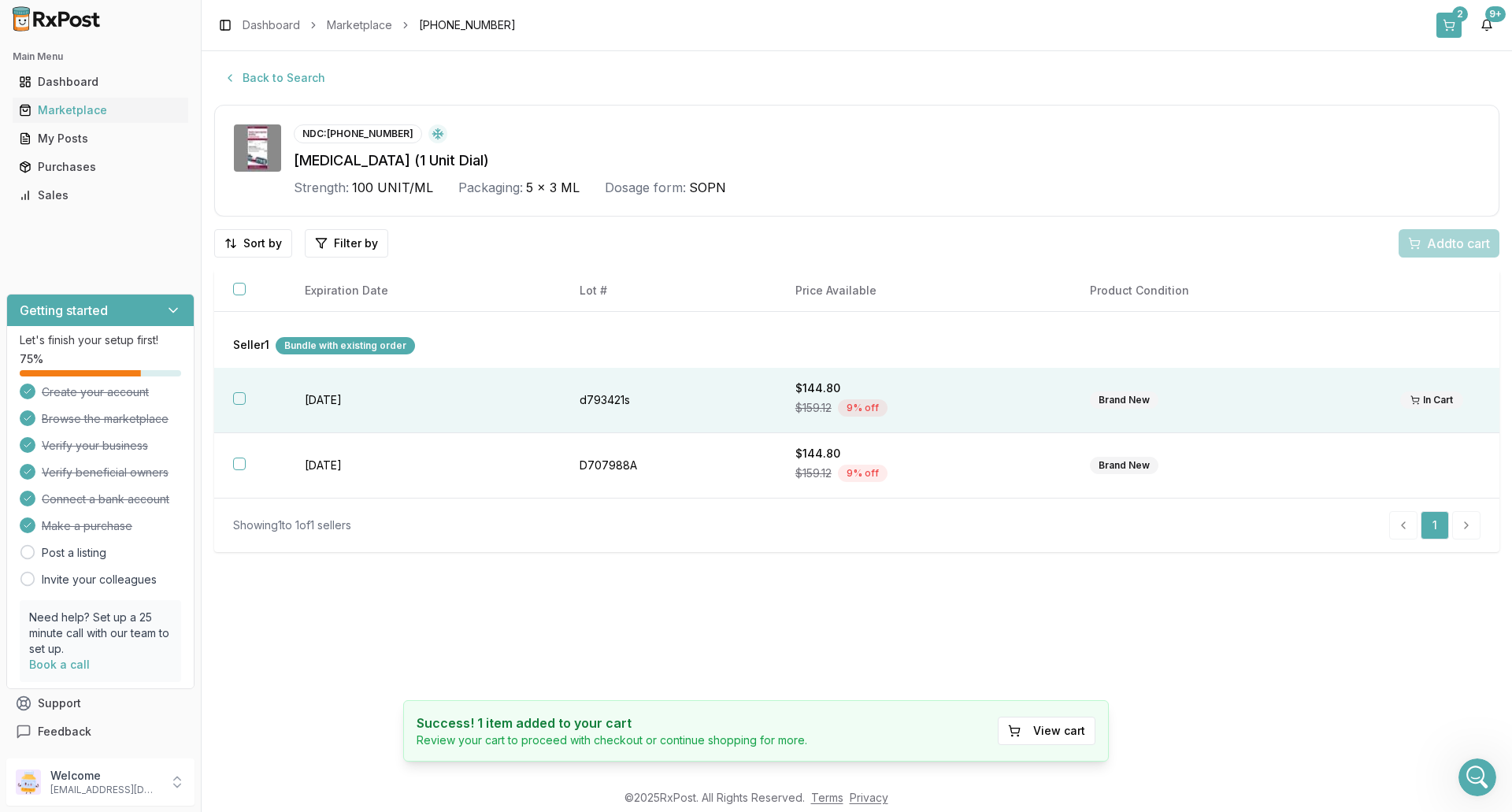
click at [1447, 24] on button "2" at bounding box center [1449, 25] width 25 height 25
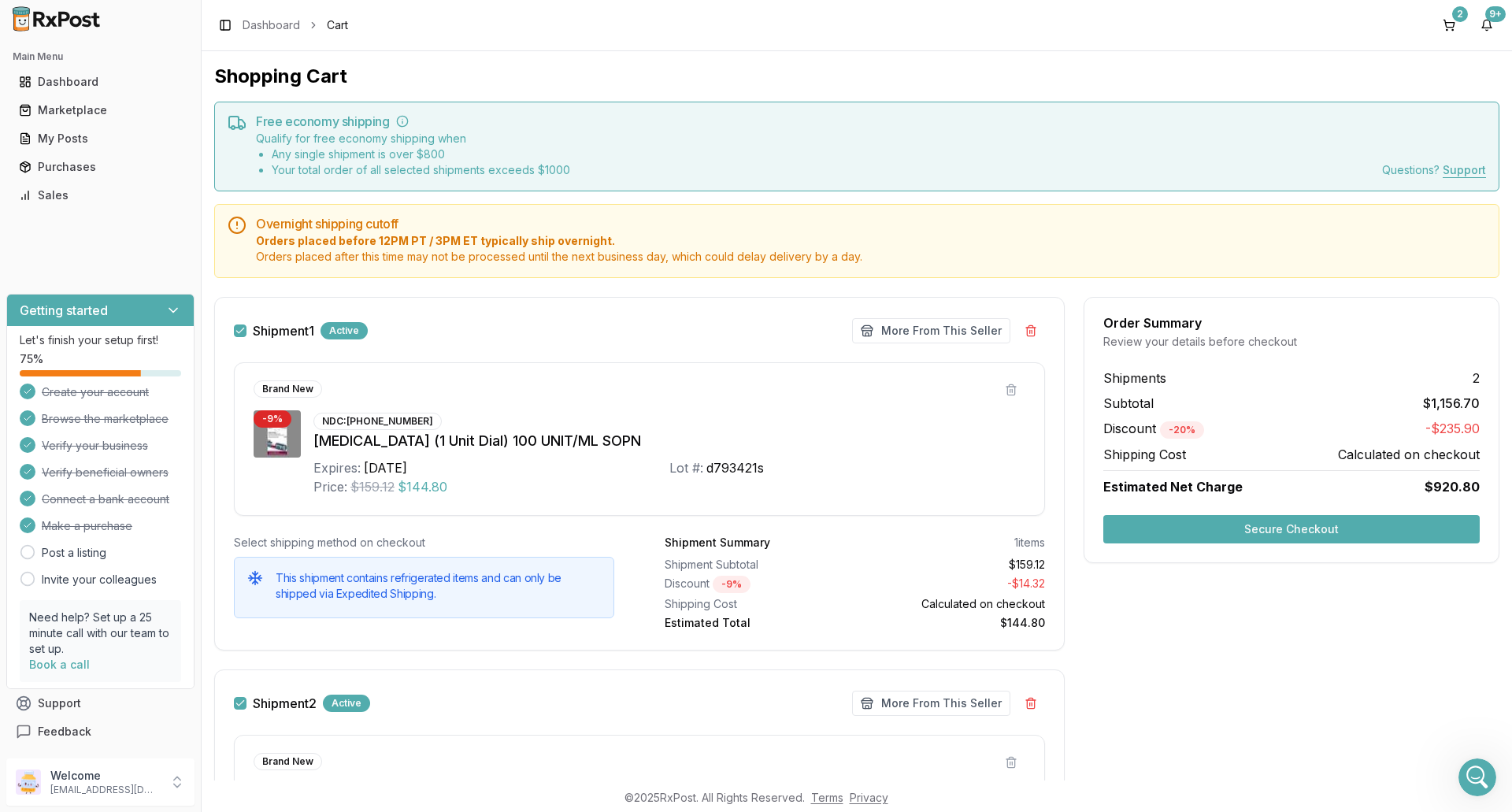
click at [1299, 528] on button "Secure Checkout" at bounding box center [1291, 529] width 376 height 28
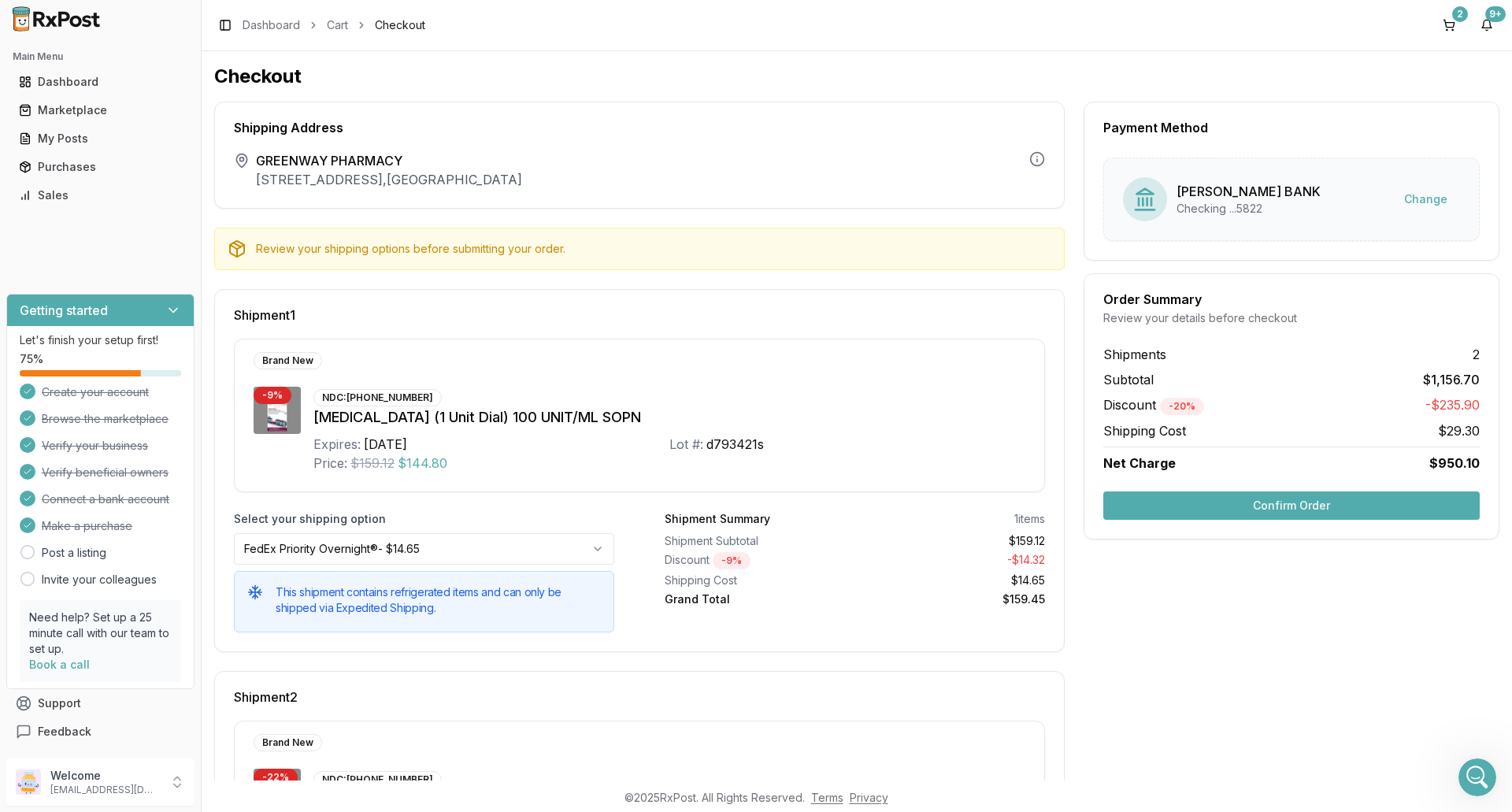
click at [1292, 497] on button "Confirm Order" at bounding box center [1291, 506] width 376 height 28
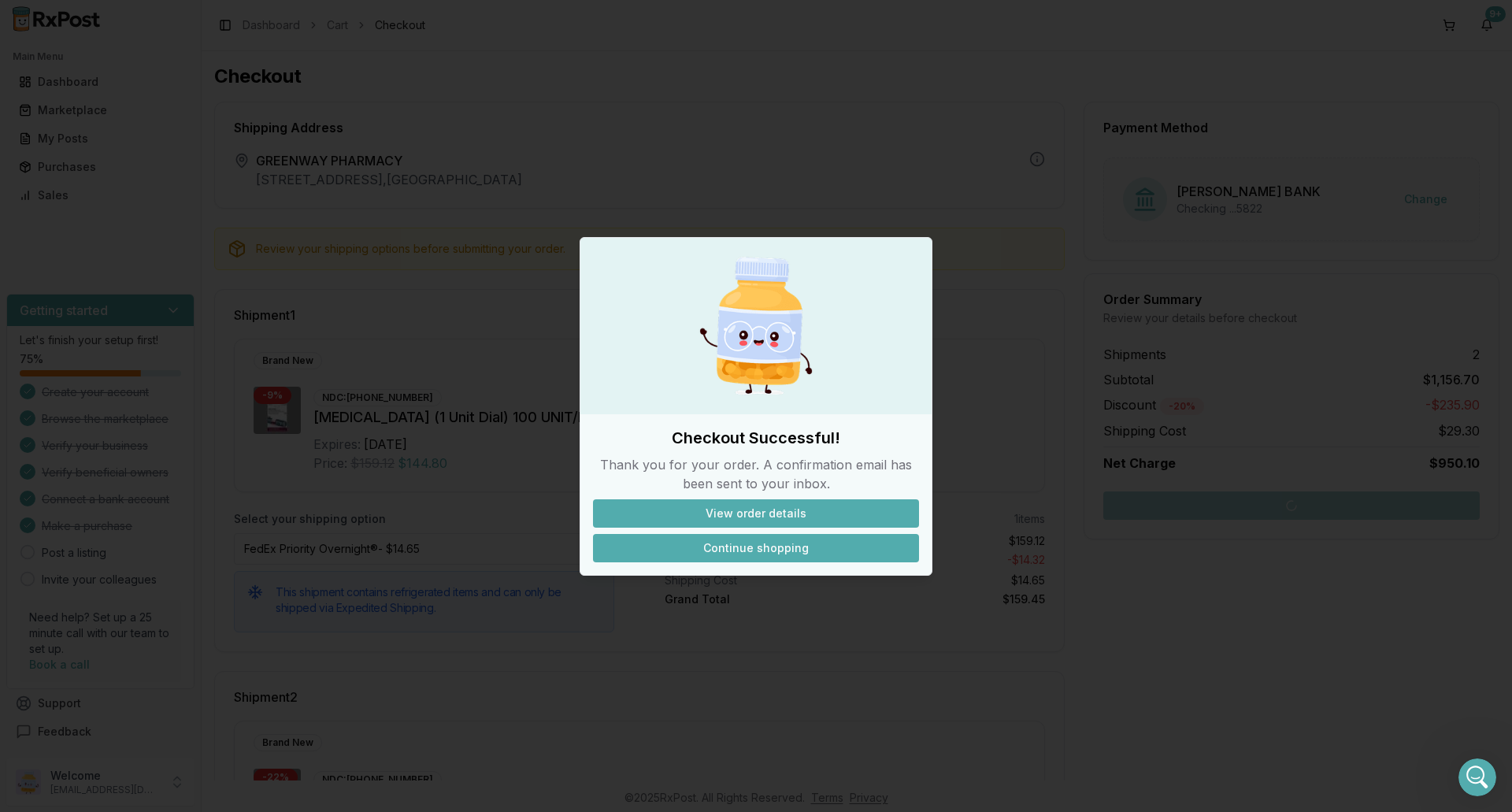
click at [744, 541] on button "Continue shopping" at bounding box center [756, 548] width 326 height 28
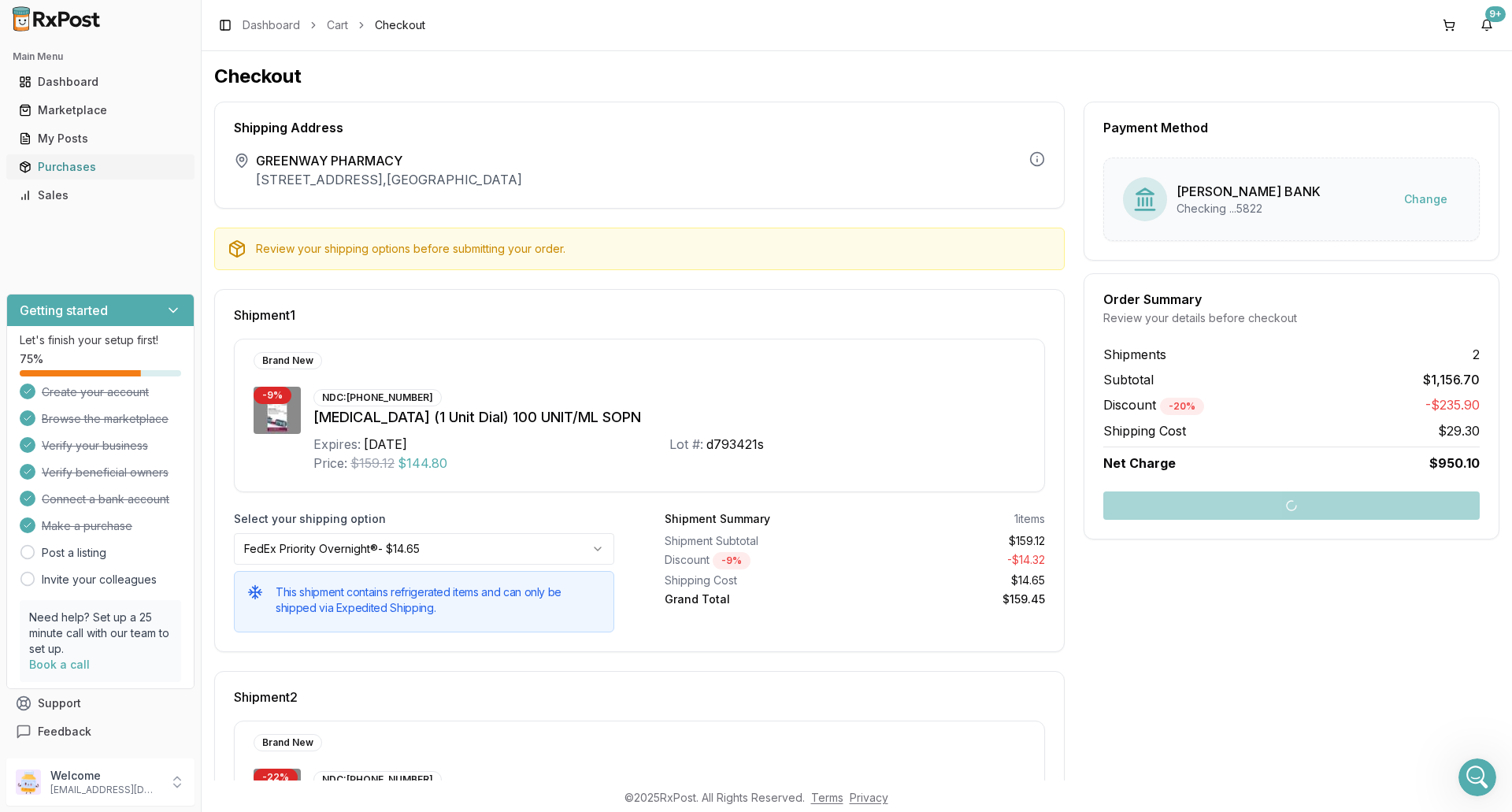
click at [96, 170] on div "Purchases" at bounding box center [101, 167] width 163 height 16
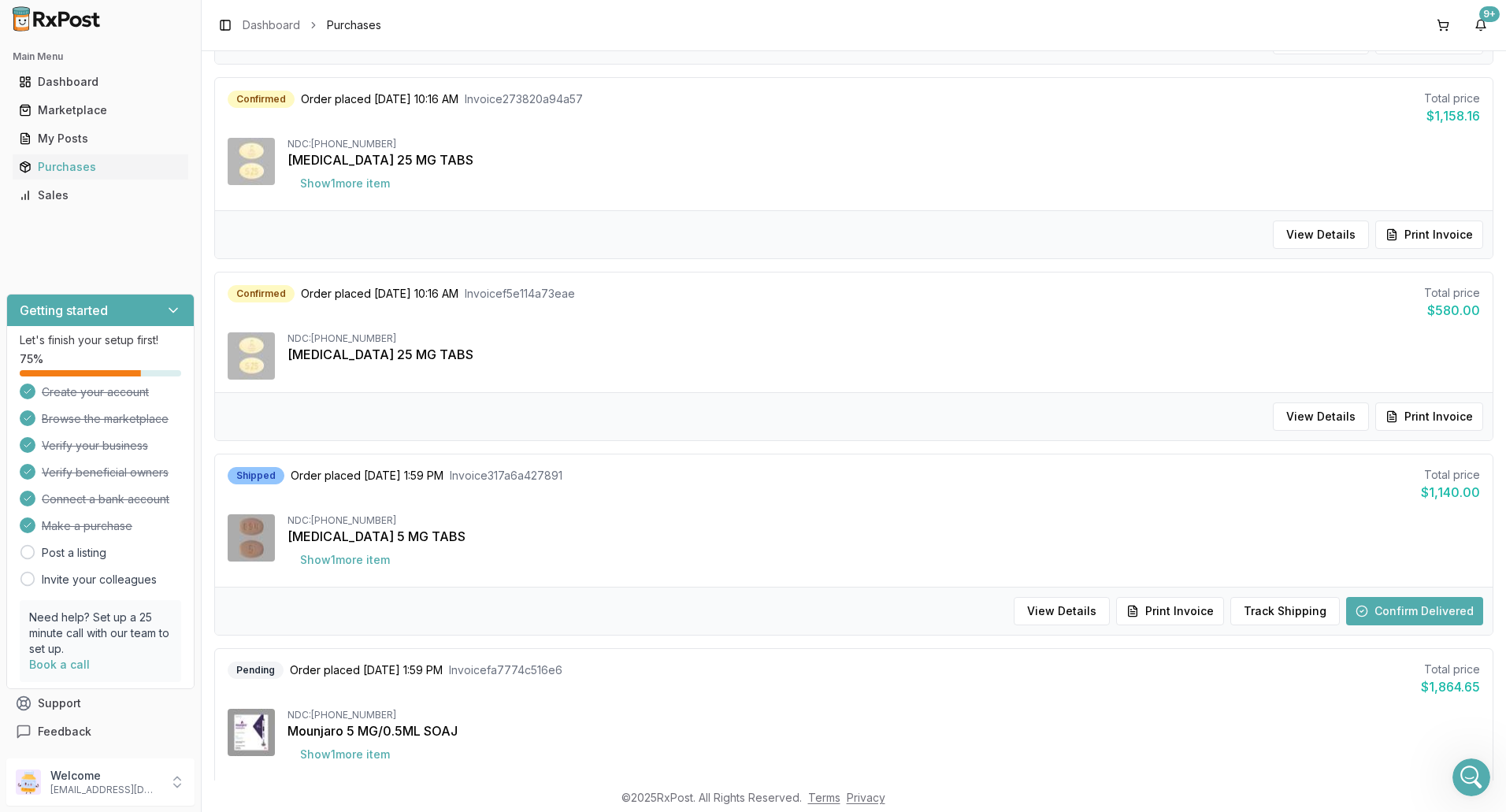
scroll to position [787, 0]
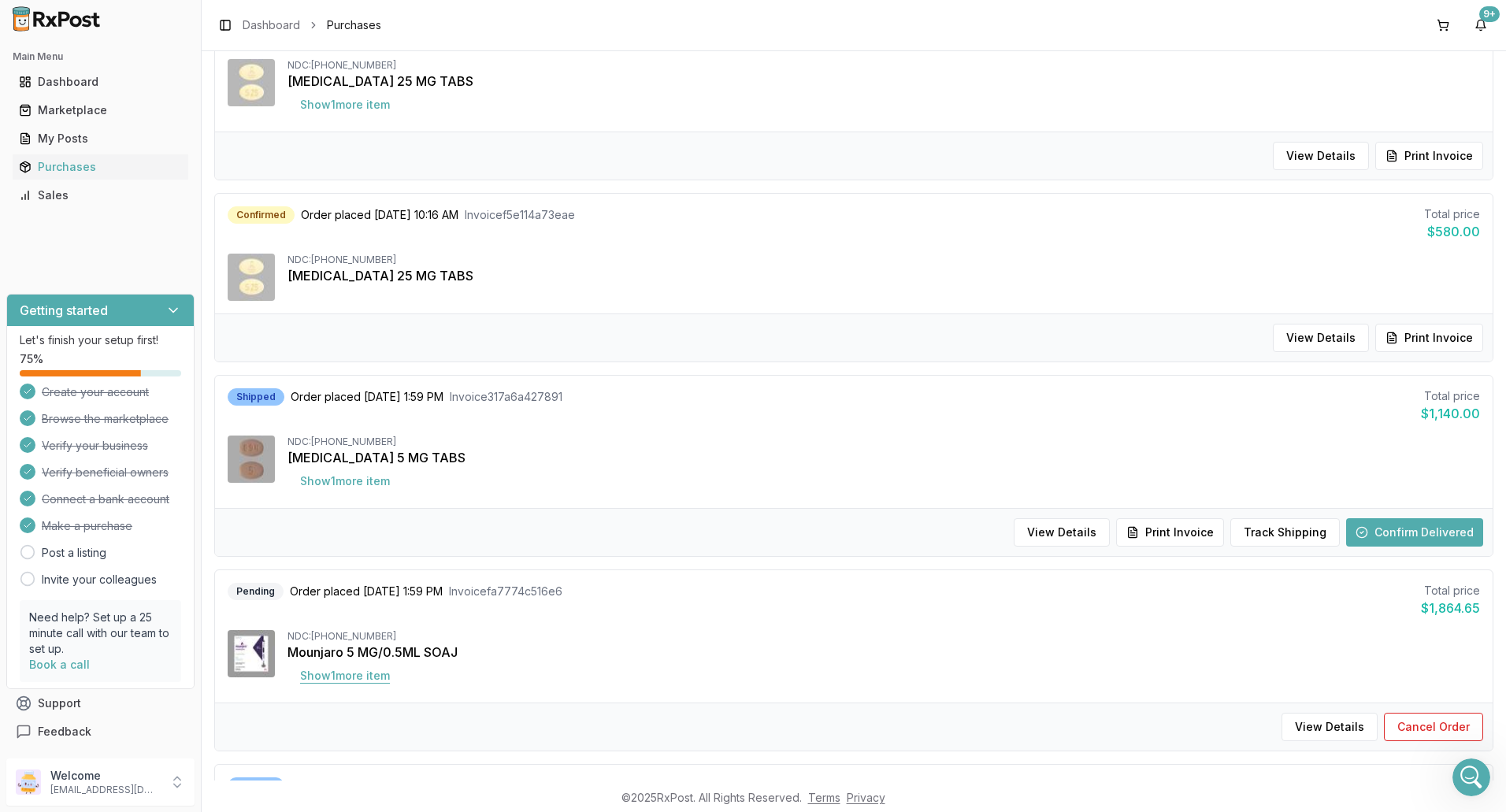
click at [370, 672] on button "Show 1 more item" at bounding box center [345, 675] width 115 height 28
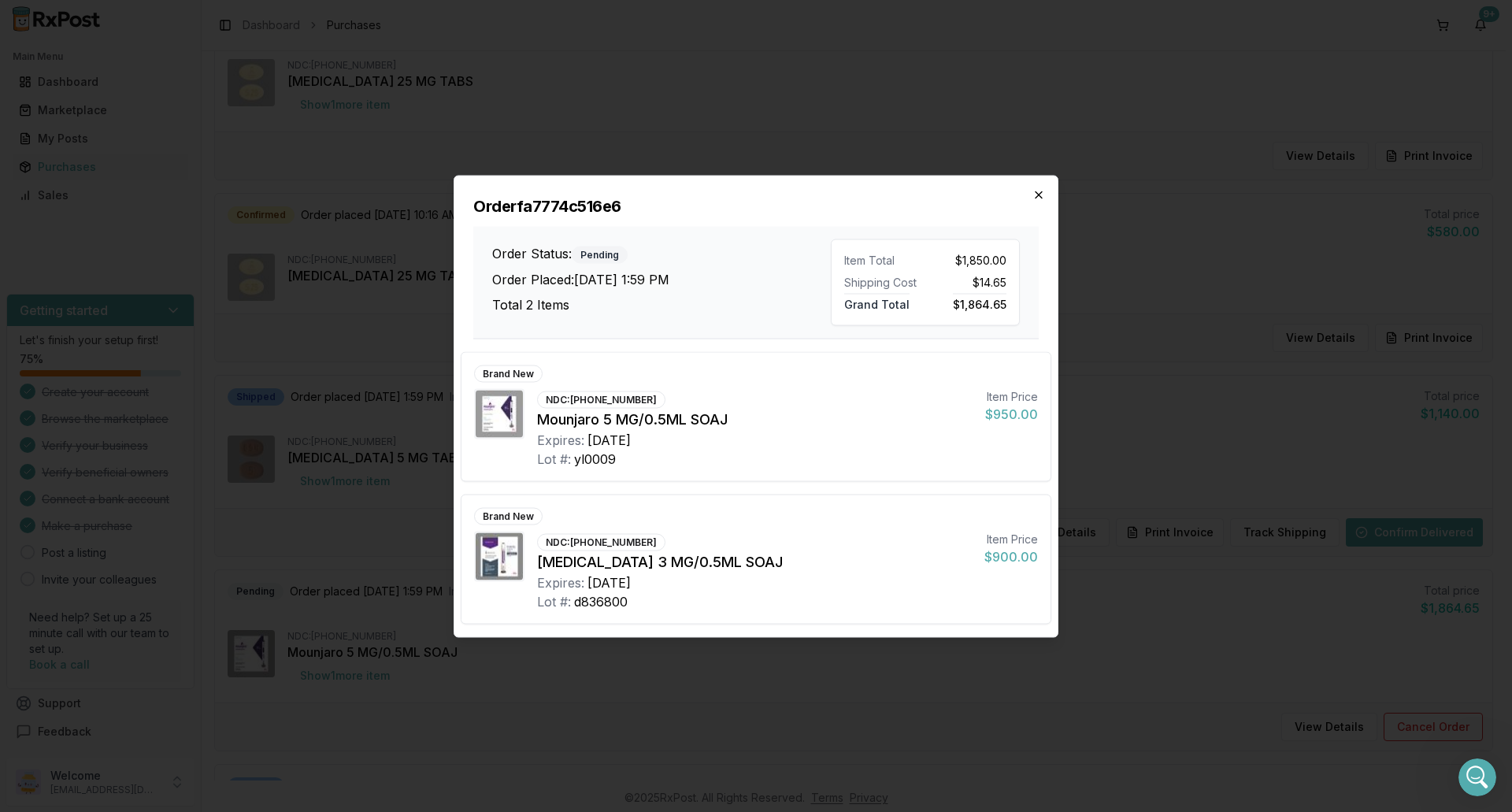
click at [1037, 196] on icon "button" at bounding box center [1038, 194] width 12 height 12
